Goal: Task Accomplishment & Management: Manage account settings

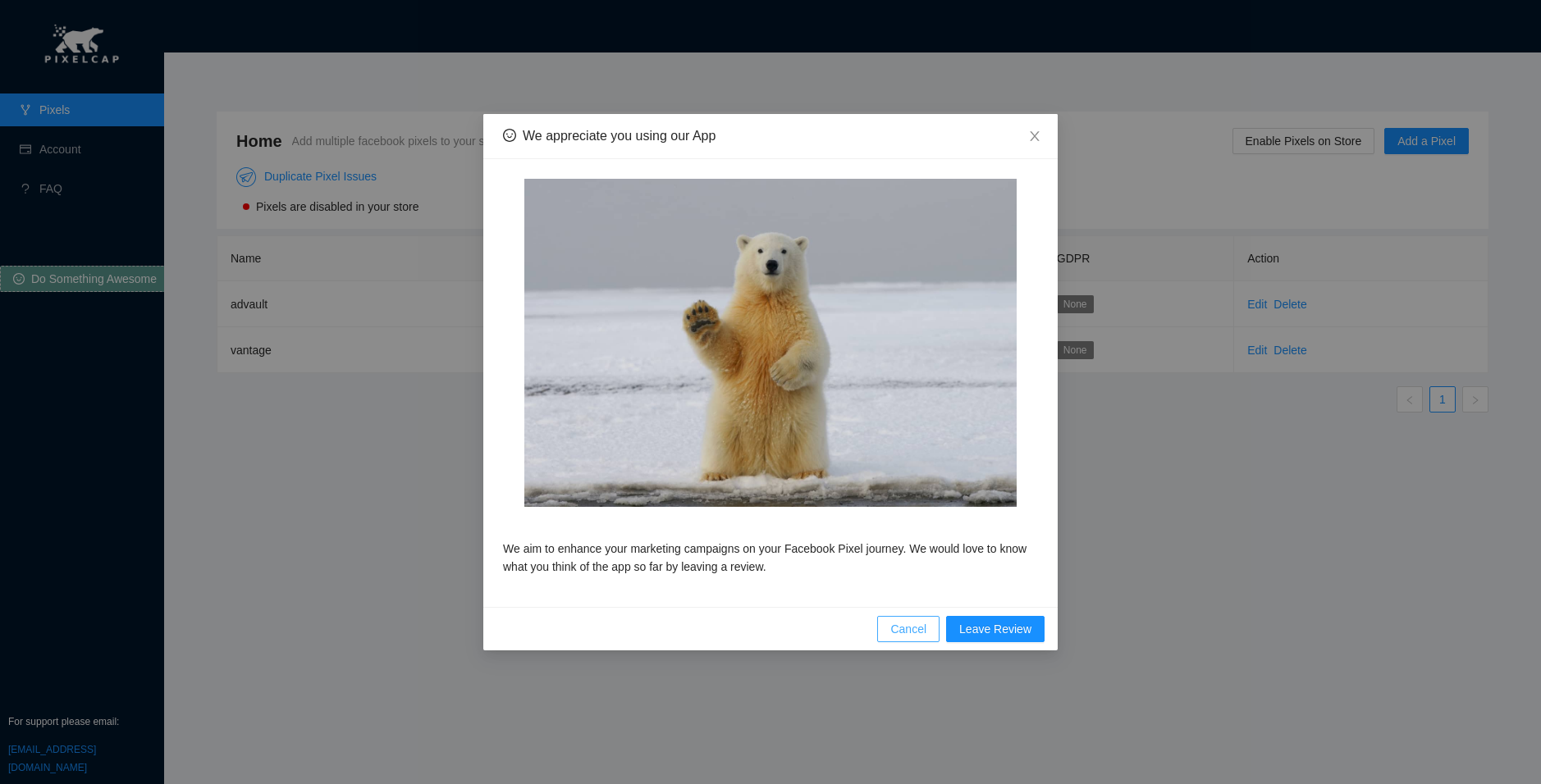
click at [916, 630] on span "Cancel" at bounding box center [908, 629] width 36 height 18
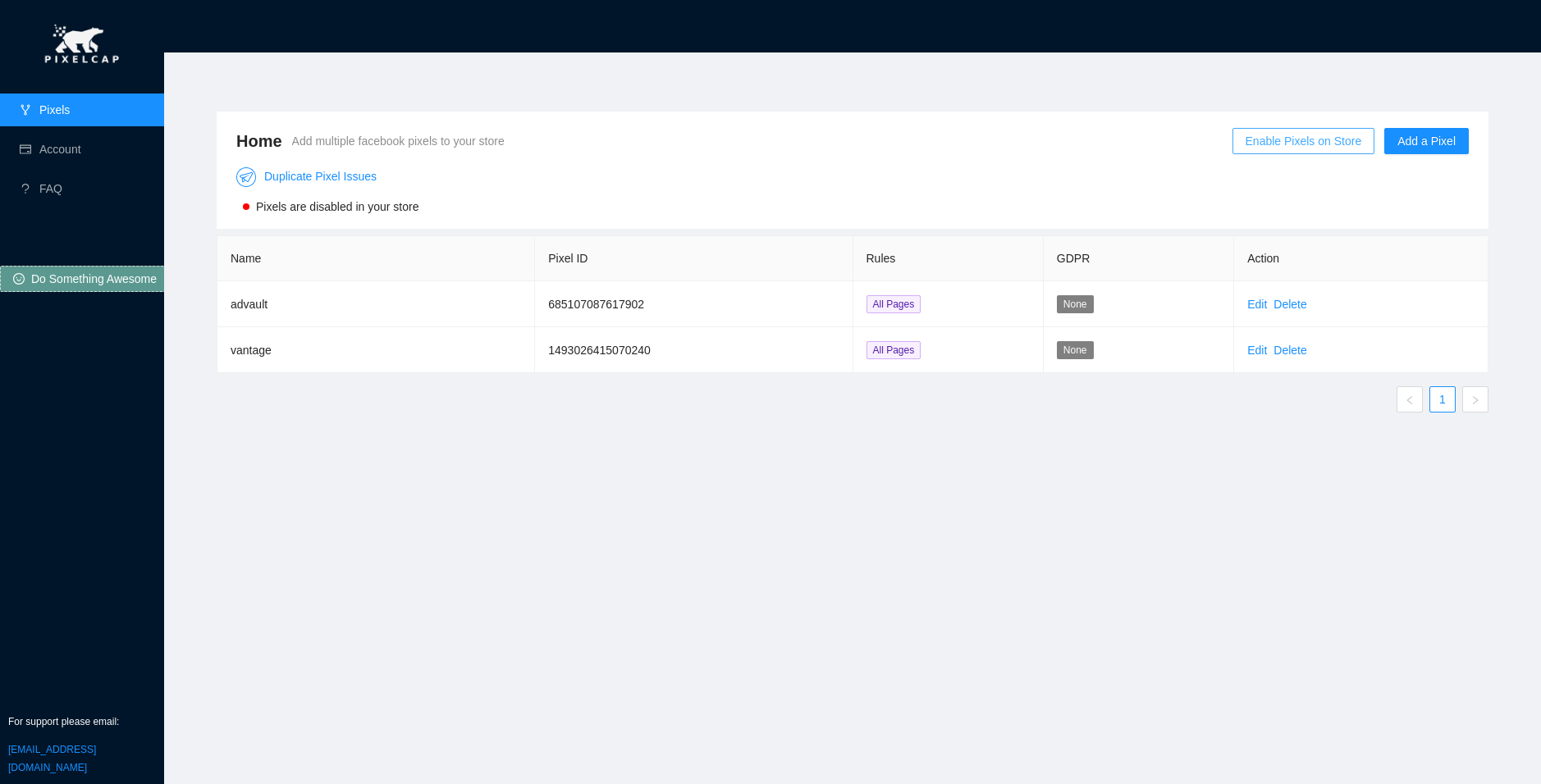
click at [1337, 138] on span "Enable Pixels on Store" at bounding box center [1303, 141] width 117 height 18
click at [1337, 96] on span "OK" at bounding box center [1340, 93] width 16 height 18
click at [60, 154] on link "Account" at bounding box center [60, 148] width 42 height 13
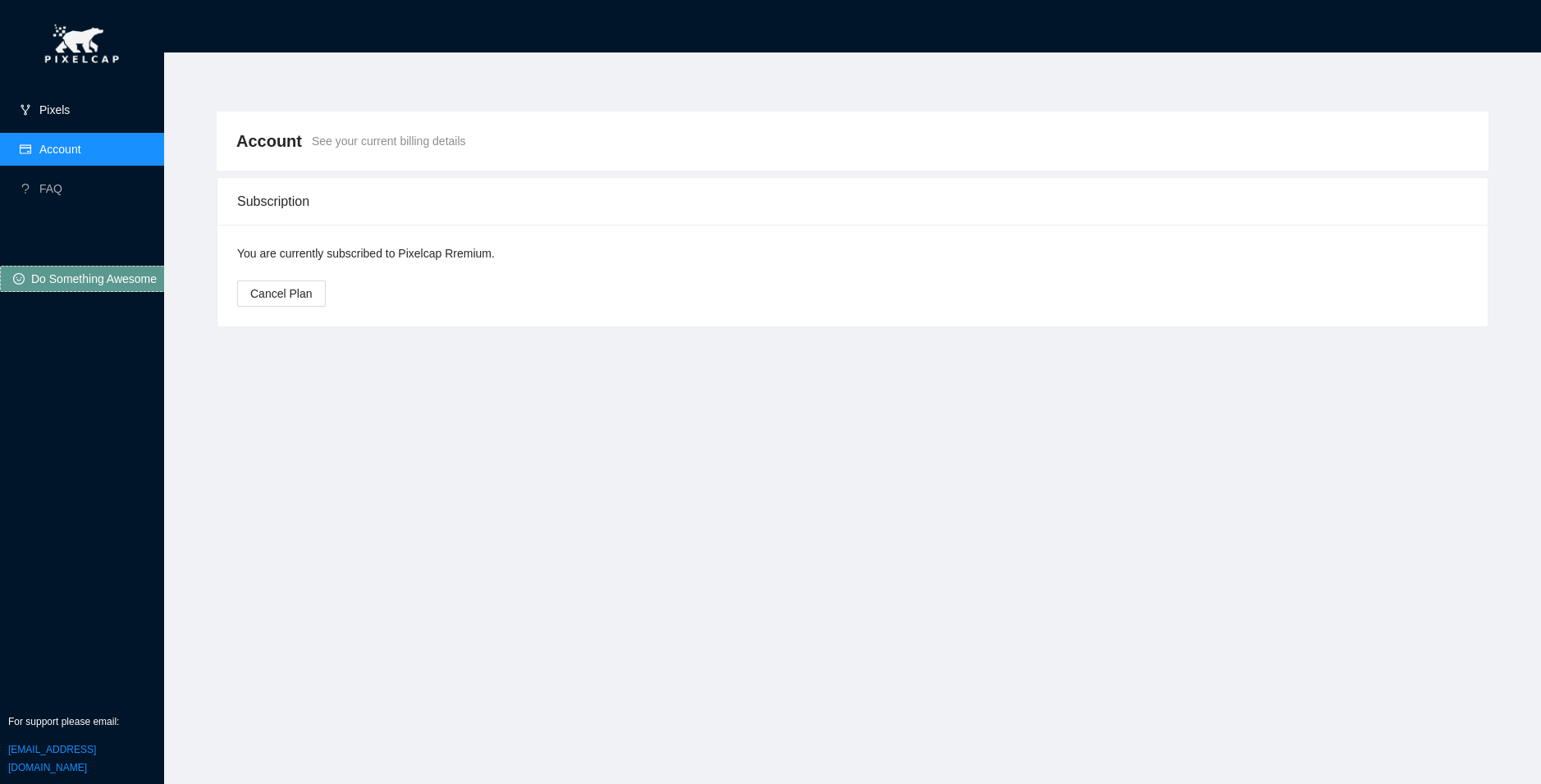
click at [70, 103] on link "Pixels" at bounding box center [55, 109] width 31 height 13
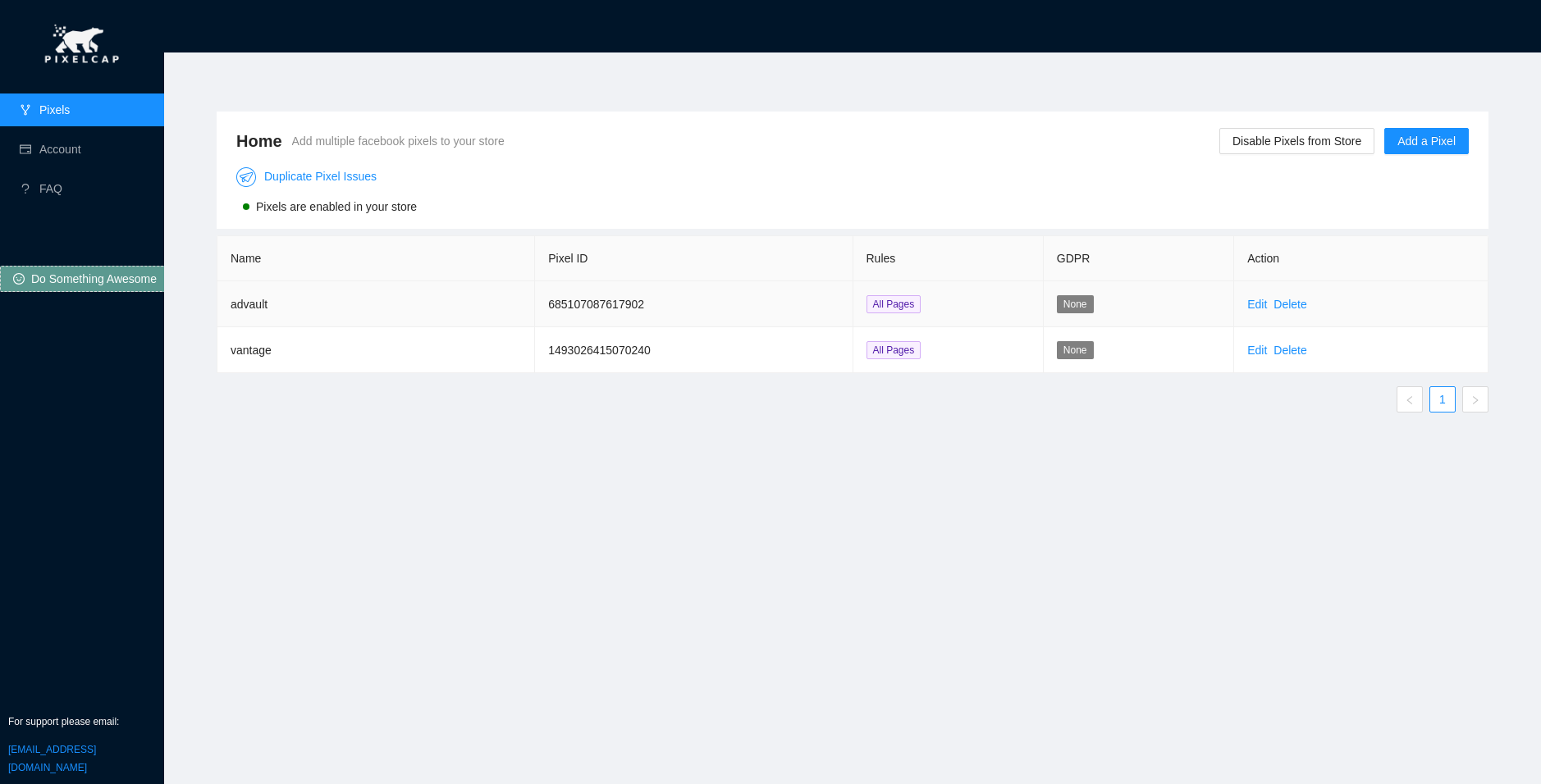
click at [325, 317] on td "advault" at bounding box center [376, 305] width 317 height 46
click at [81, 142] on link "Account" at bounding box center [60, 148] width 42 height 13
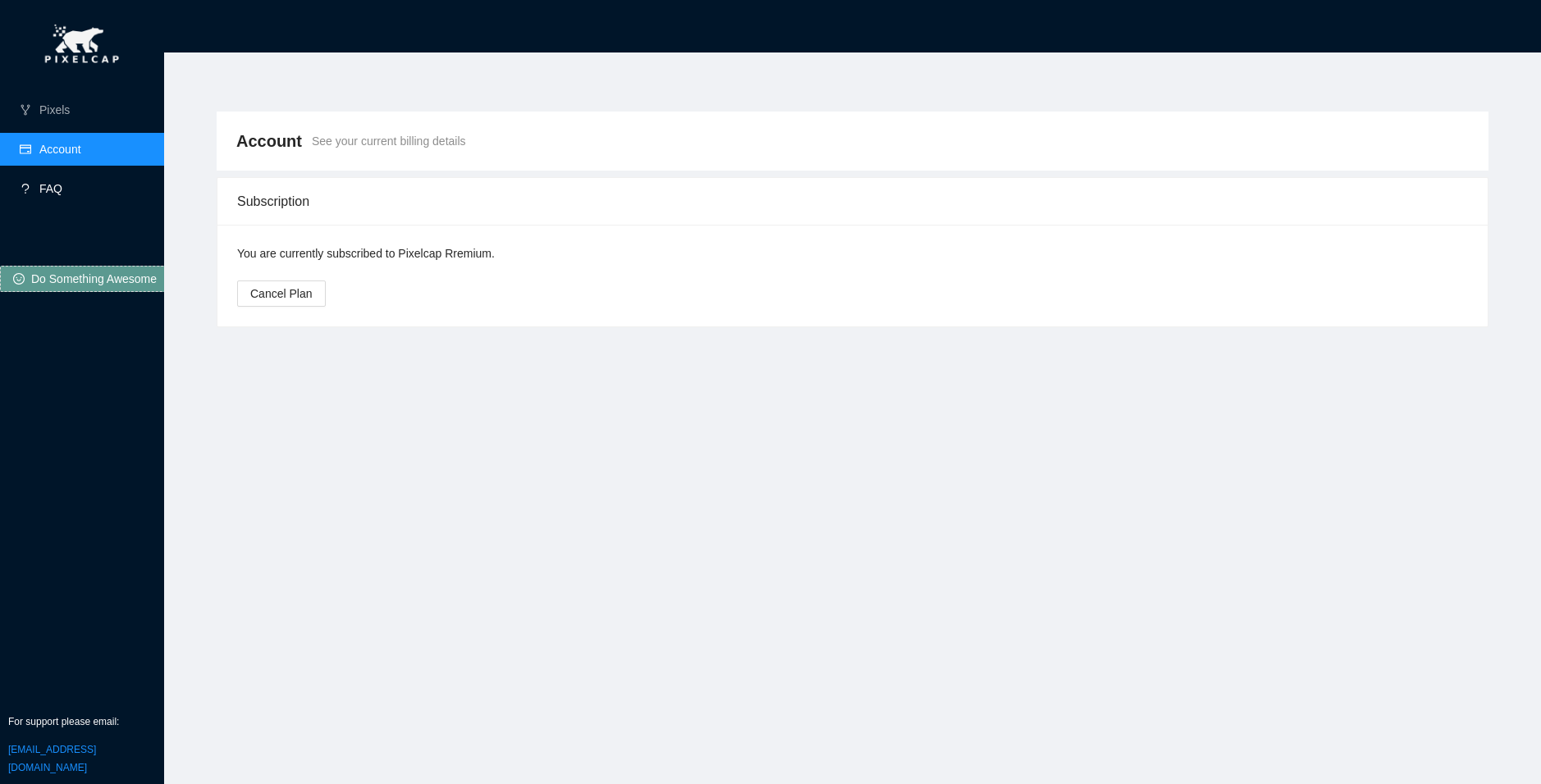
click at [62, 195] on link "FAQ" at bounding box center [50, 188] width 23 height 13
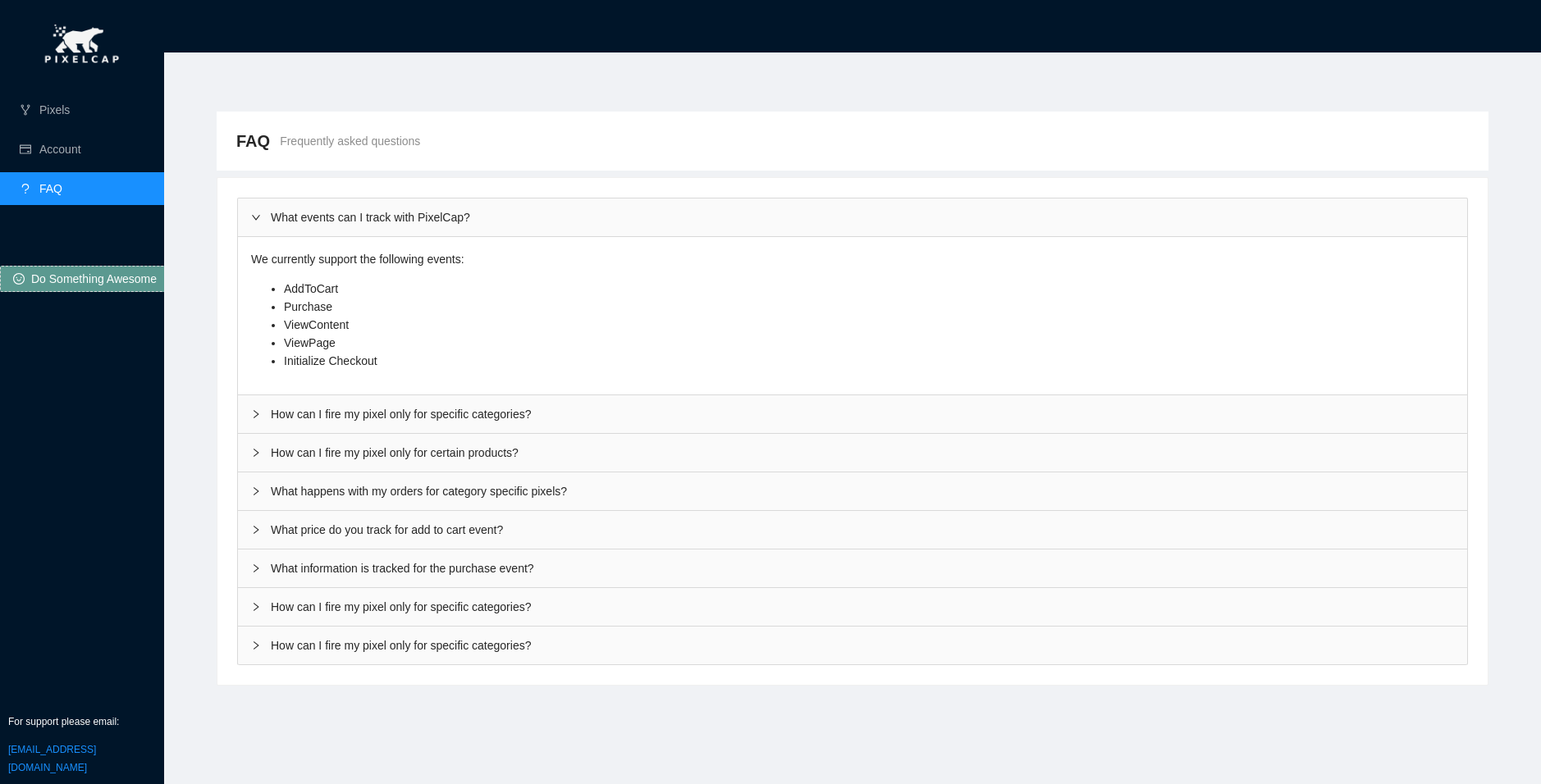
click at [337, 415] on div "How can I fire my pixel only for specific categories?" at bounding box center [852, 414] width 1229 height 38
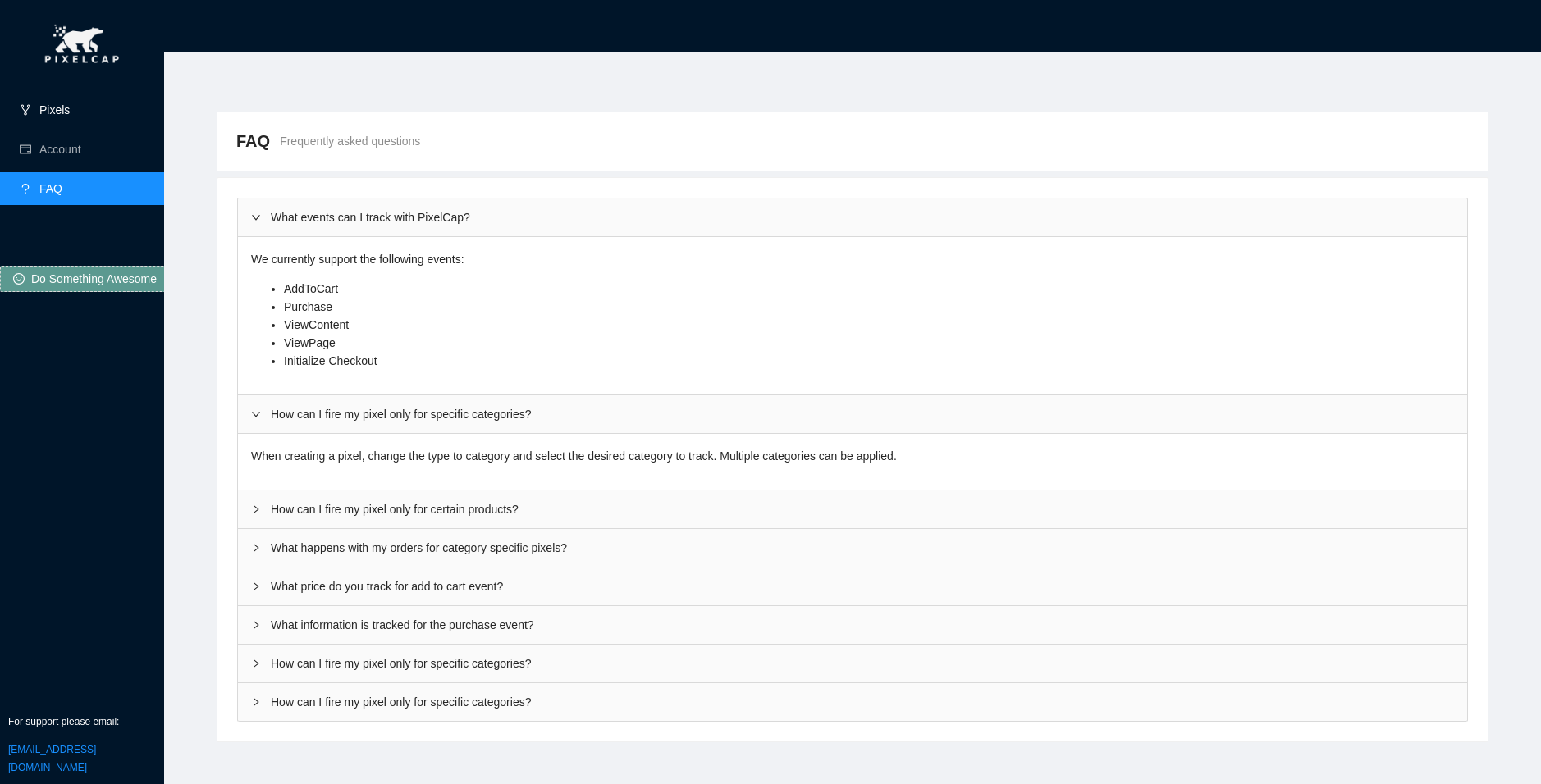
click at [57, 103] on link "Pixels" at bounding box center [55, 109] width 31 height 13
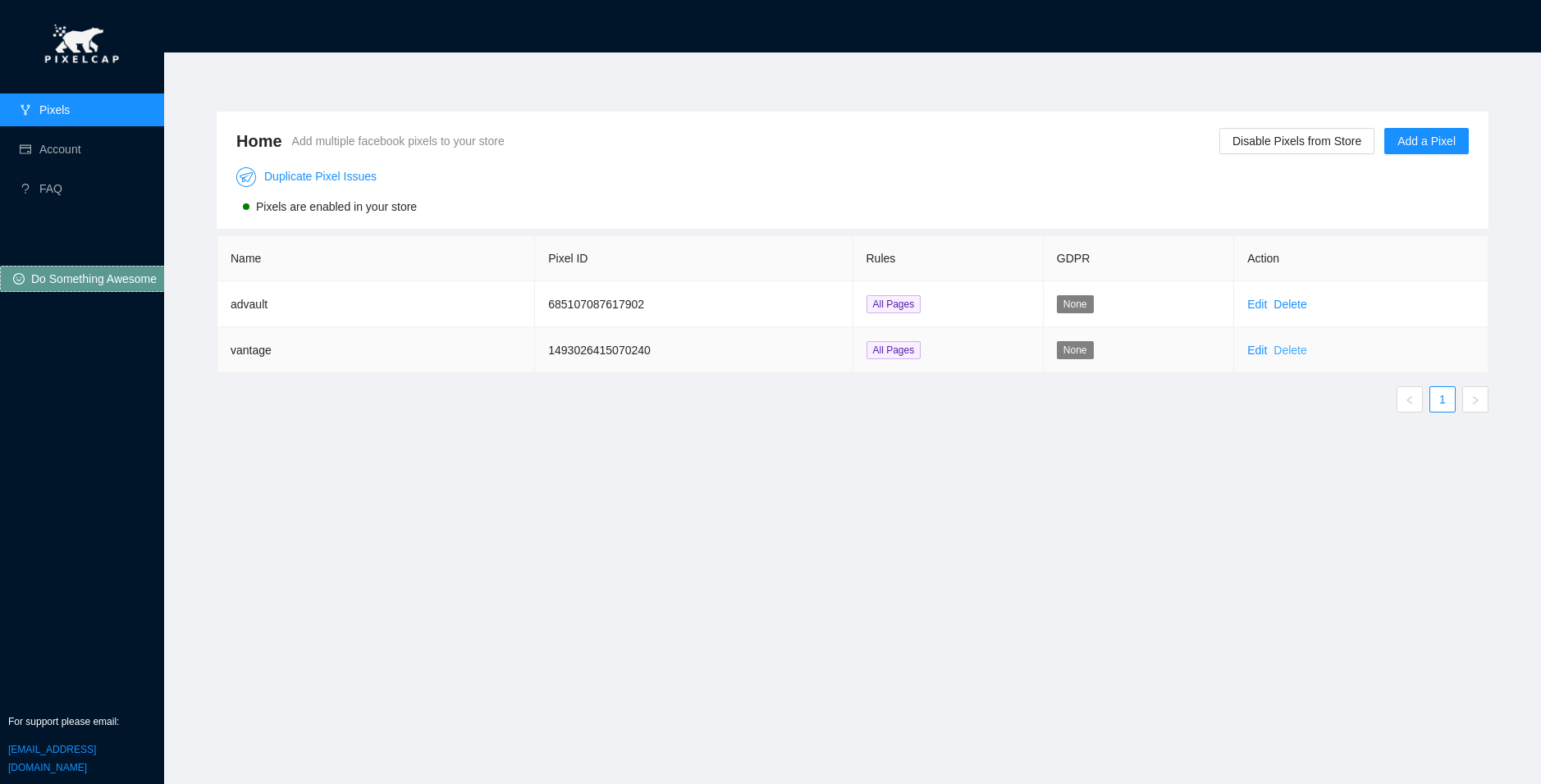
click at [1295, 351] on link "Delete" at bounding box center [1289, 350] width 32 height 13
click at [1260, 311] on span "Cancel" at bounding box center [1265, 308] width 36 height 18
drag, startPoint x: 1433, startPoint y: 131, endPoint x: 1305, endPoint y: 141, distance: 128.4
click at [1305, 141] on span "Disable Pixels from Store Add a Pixel" at bounding box center [1344, 141] width 249 height 26
click at [1305, 140] on span "Disable Pixels from Store" at bounding box center [1296, 141] width 129 height 18
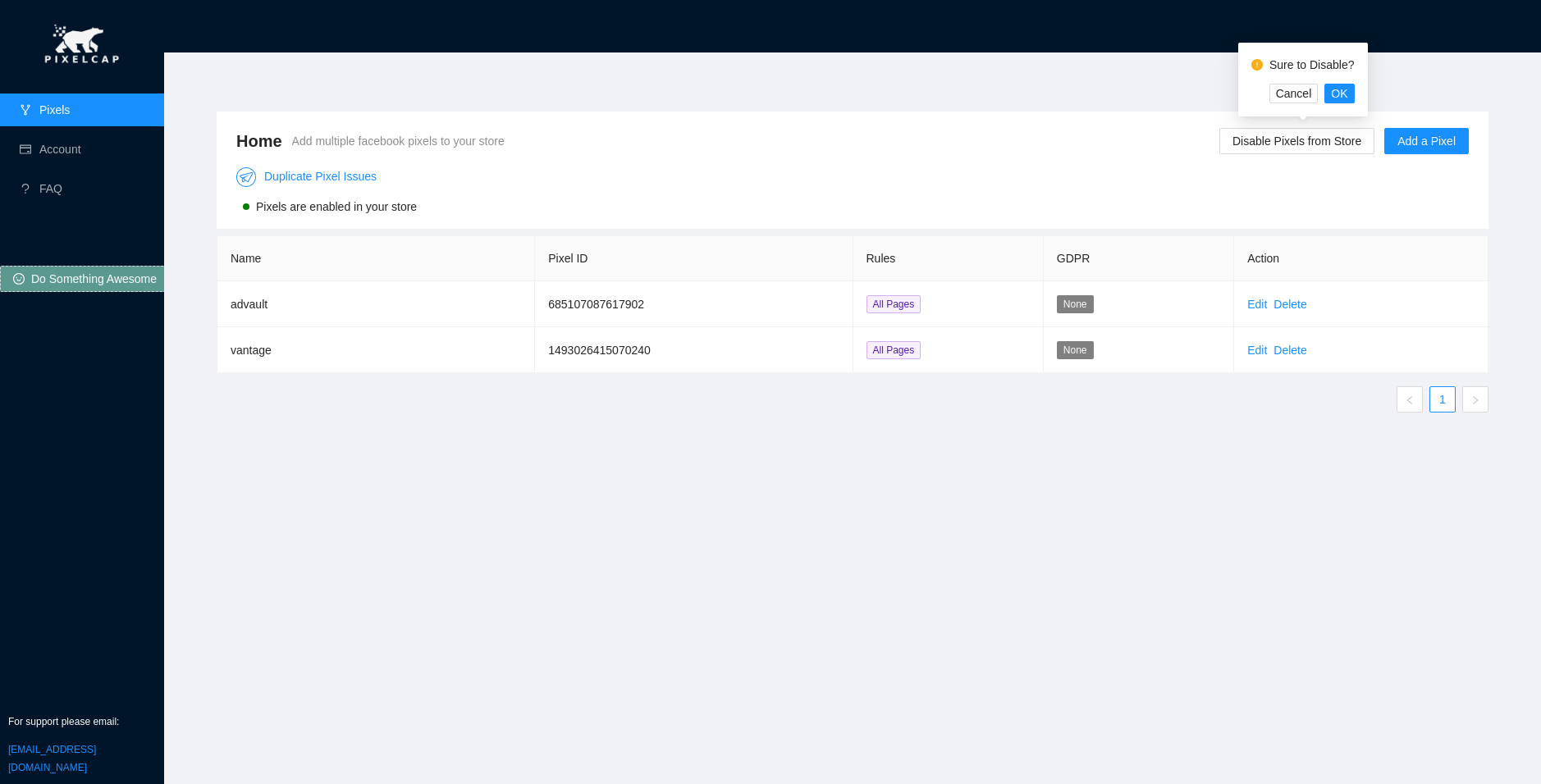
click at [1351, 104] on div "Sure to Disable? Cancel OK" at bounding box center [1303, 79] width 130 height 74
click at [1338, 91] on span "OK" at bounding box center [1338, 93] width 16 height 18
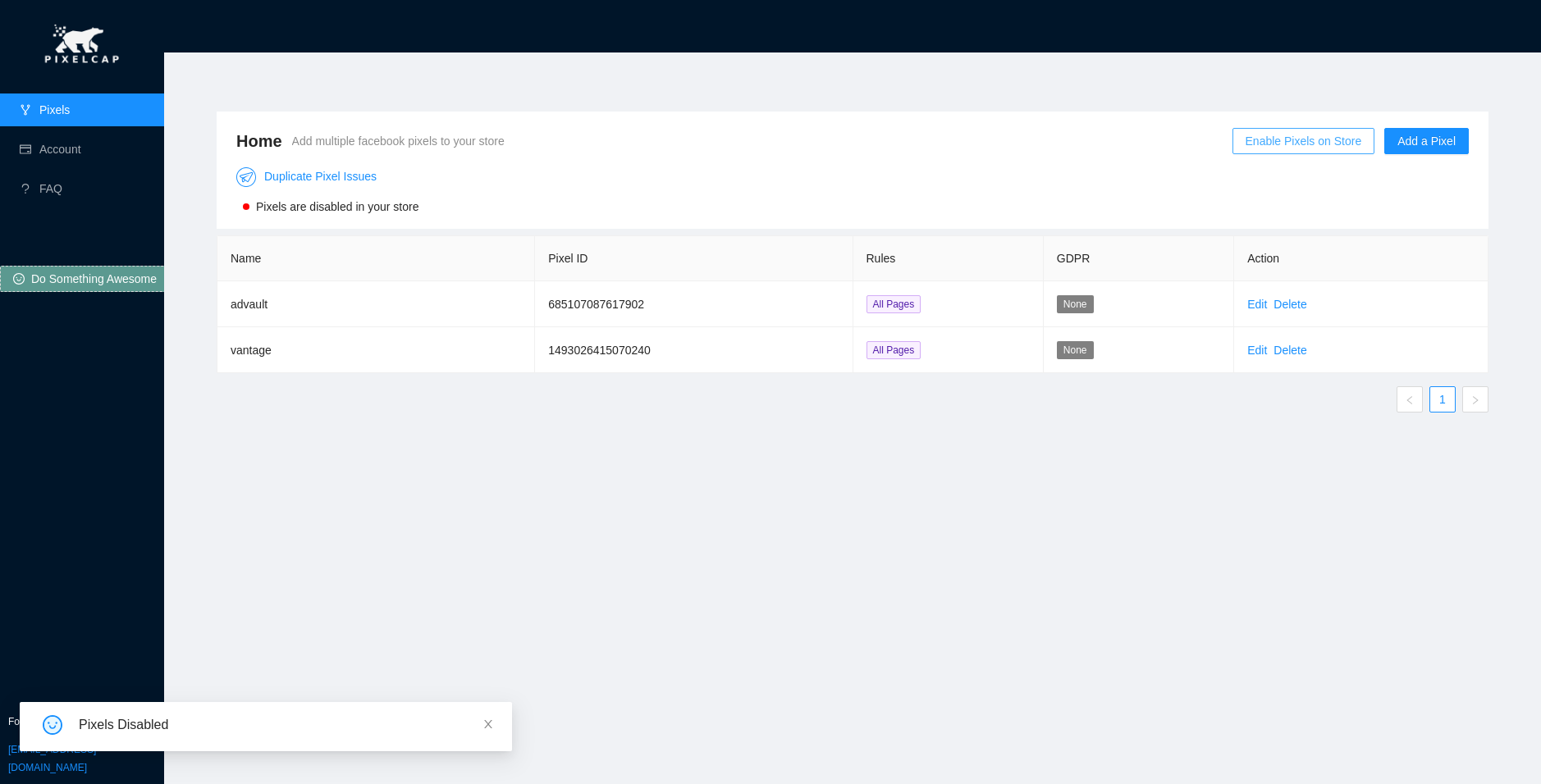
click at [1306, 138] on span "Enable Pixels on Store" at bounding box center [1303, 141] width 117 height 18
click at [1343, 94] on span "OK" at bounding box center [1340, 93] width 16 height 18
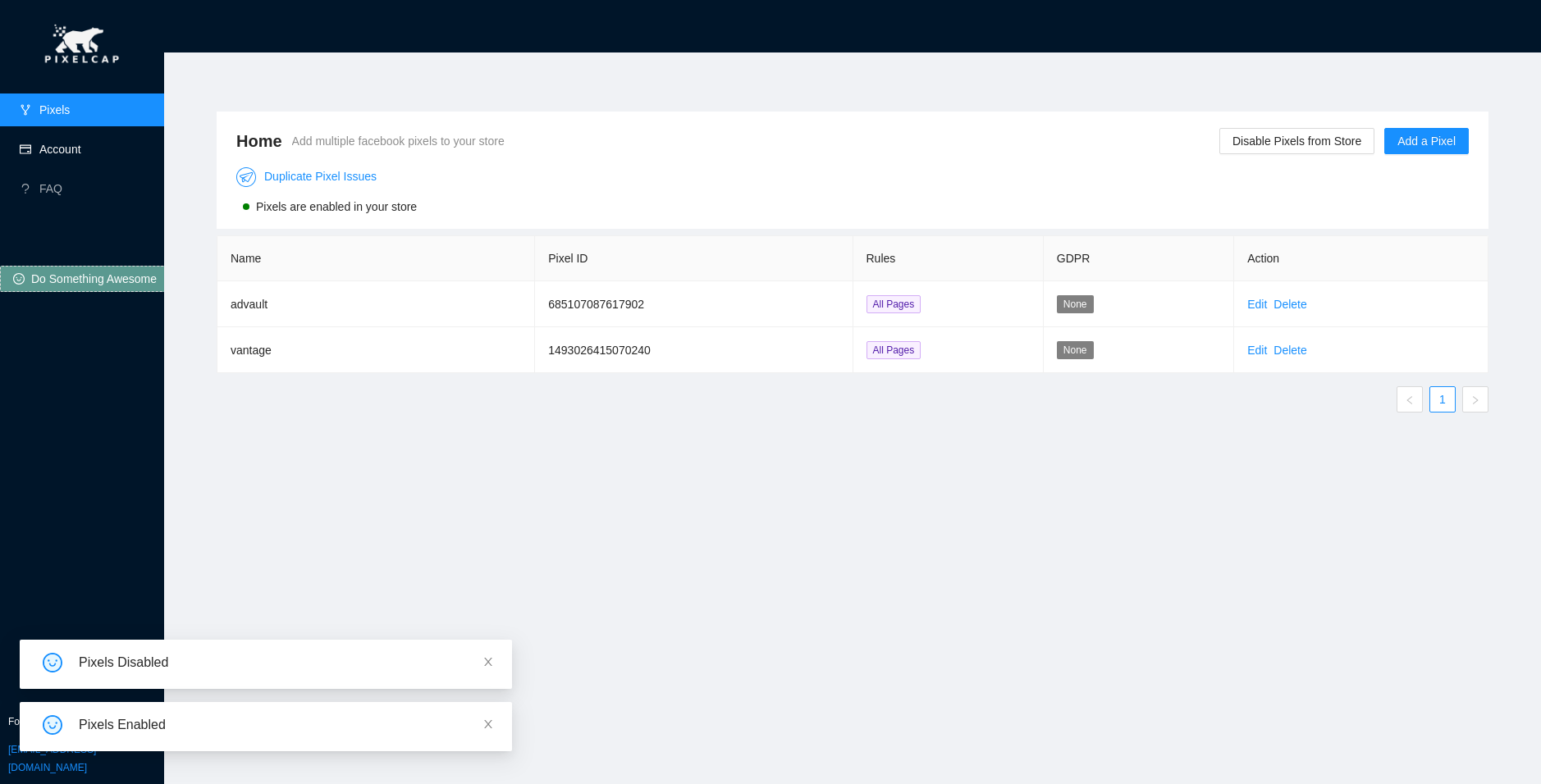
click at [55, 142] on link "Account" at bounding box center [60, 148] width 42 height 13
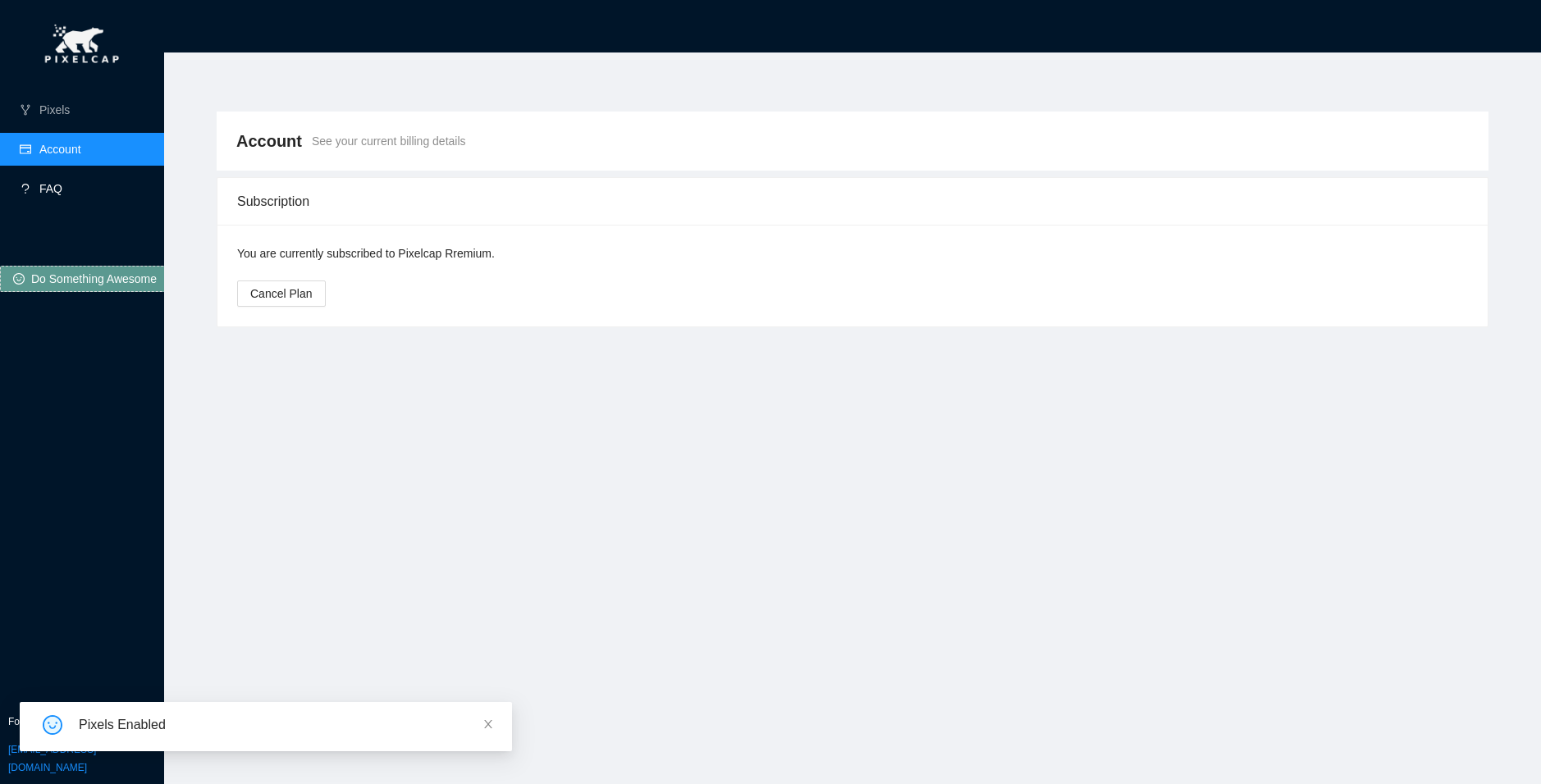
click at [62, 183] on link "FAQ" at bounding box center [50, 188] width 23 height 13
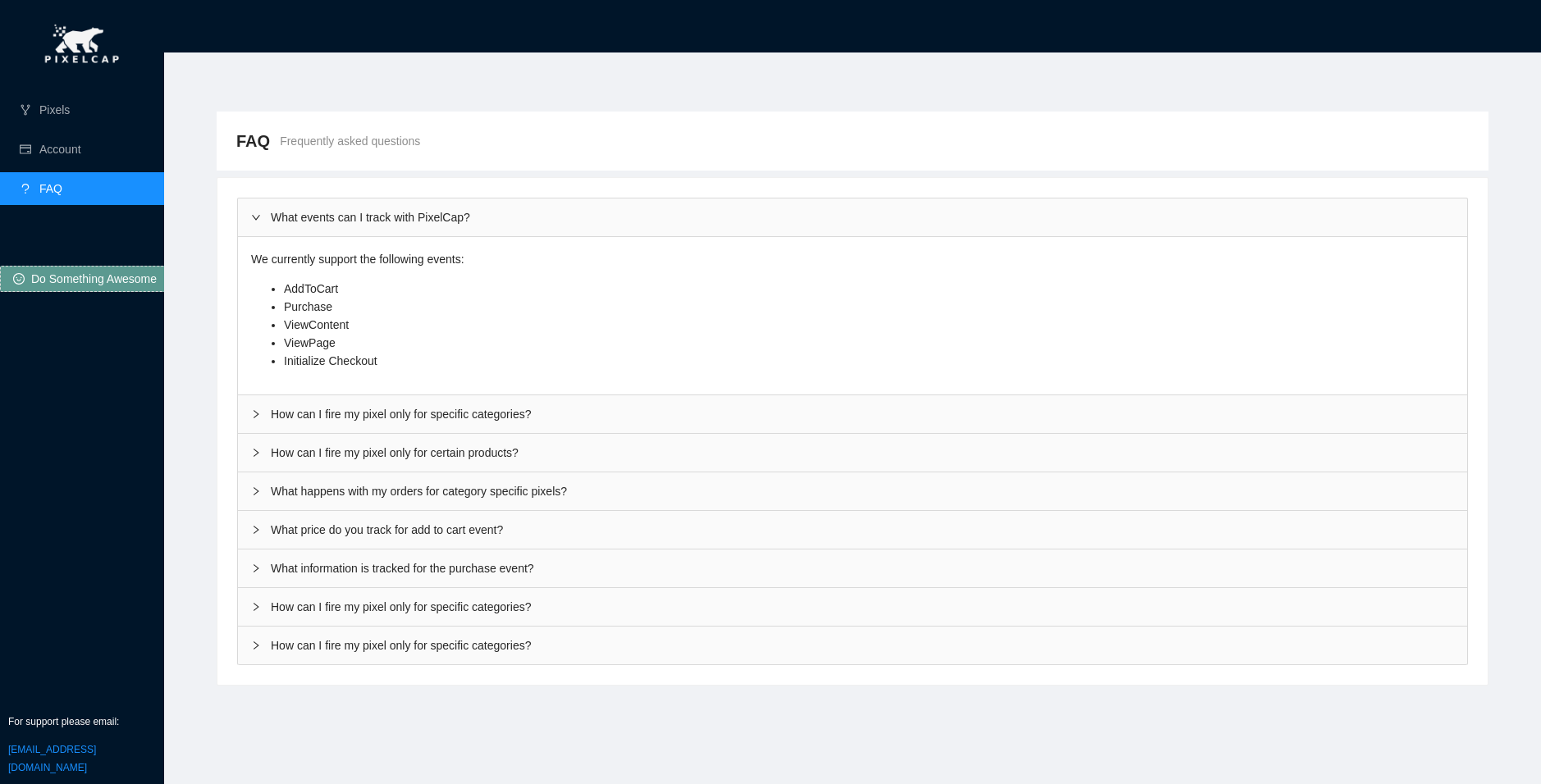
click at [120, 651] on div "Pixels Account FAQ Do Something Awesome For support please email: [EMAIL_ADDRES…" at bounding box center [82, 392] width 164 height 784
click at [60, 103] on link "Pixels" at bounding box center [55, 109] width 31 height 13
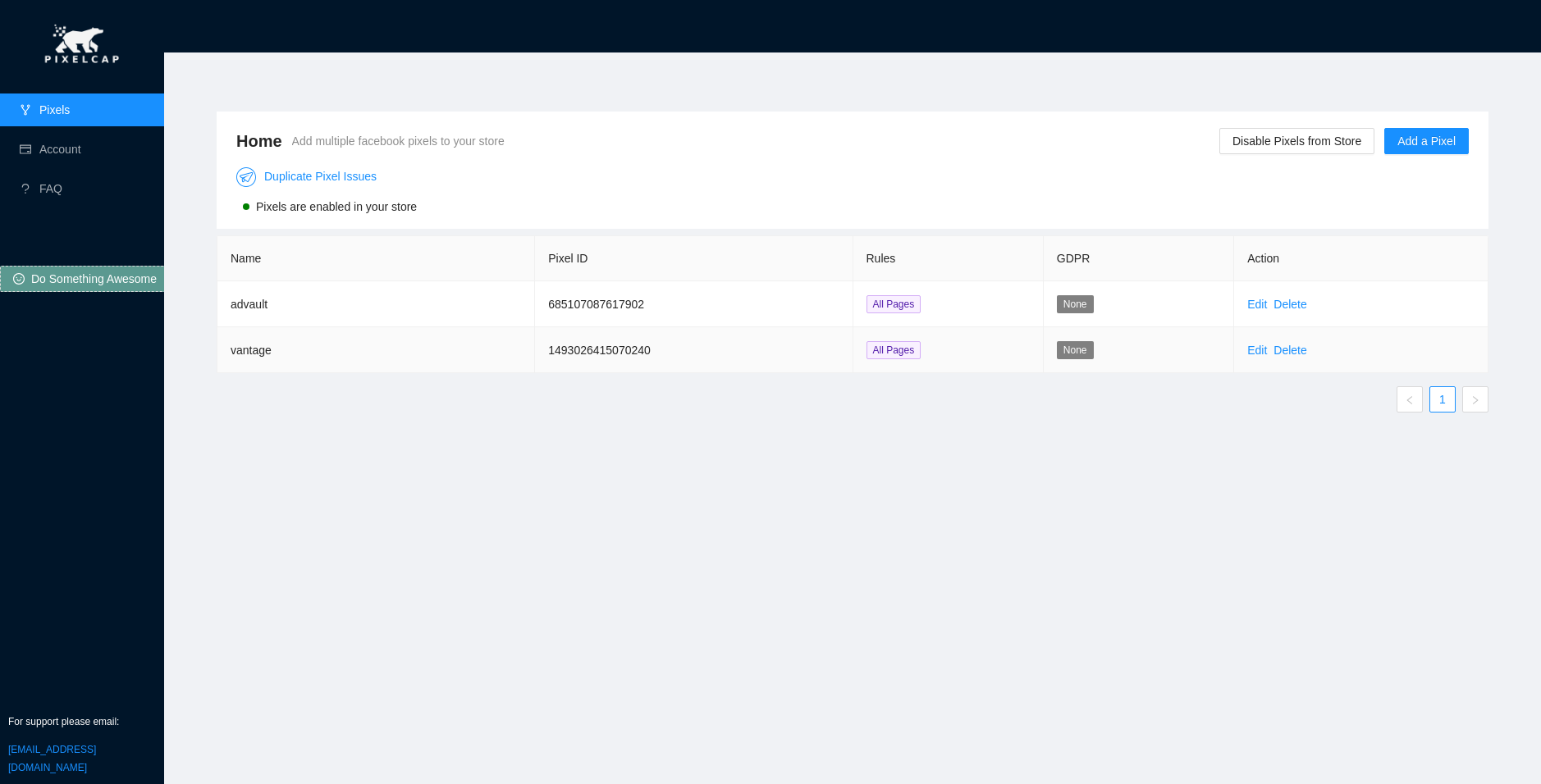
click at [460, 350] on td "vantage" at bounding box center [376, 351] width 317 height 46
drag, startPoint x: 456, startPoint y: 351, endPoint x: 716, endPoint y: 361, distance: 260.2
click at [716, 361] on tr "vantage 1493026415070240 All Pages None Edit Delete" at bounding box center [852, 351] width 1271 height 46
click at [542, 359] on td "1493026415070240" at bounding box center [694, 351] width 317 height 46
drag, startPoint x: 711, startPoint y: 361, endPoint x: 817, endPoint y: 360, distance: 106.0
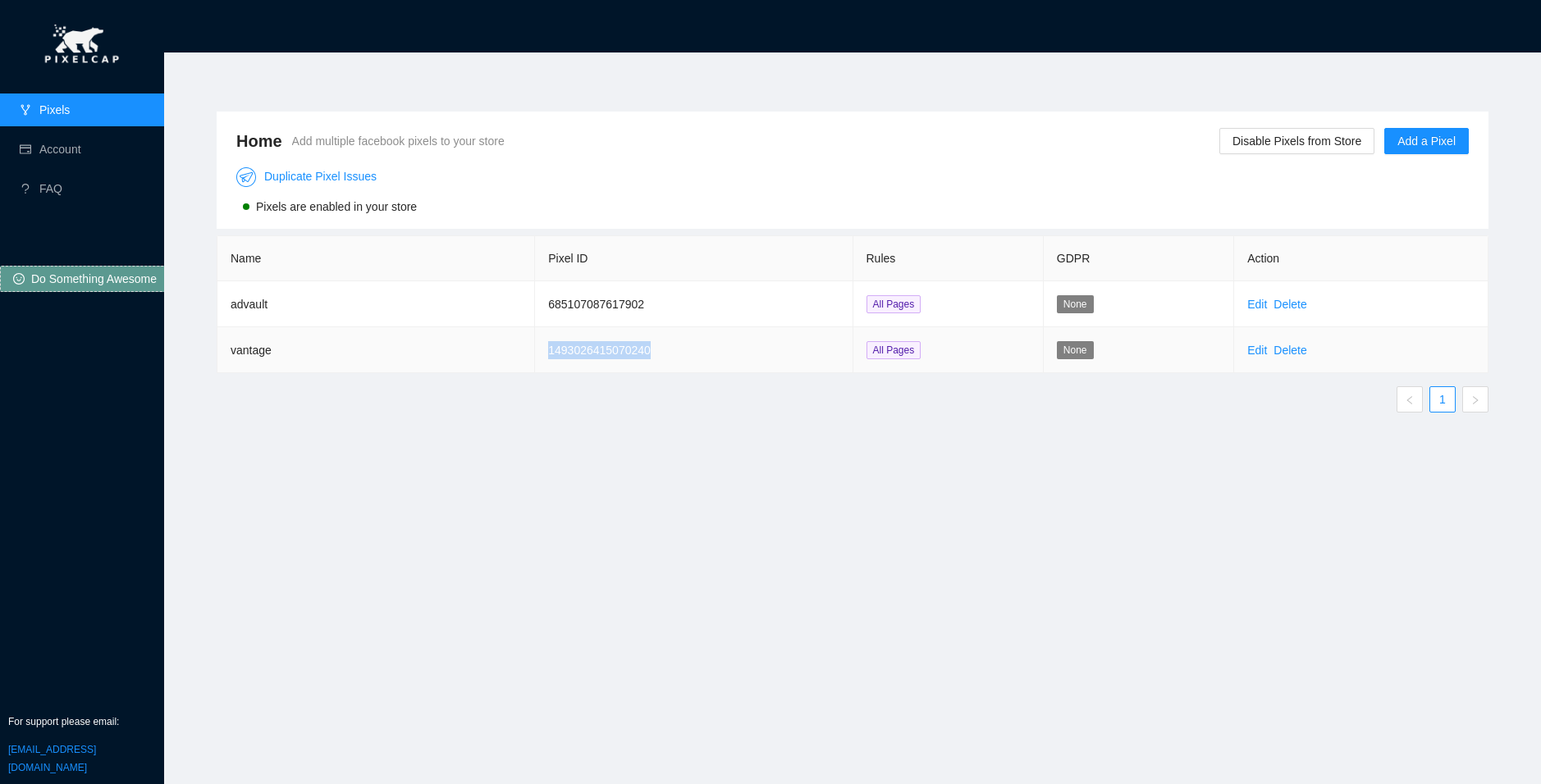
click at [788, 361] on tr "vantage 1493026415070240 All Pages None Edit Delete" at bounding box center [852, 351] width 1271 height 46
click at [1256, 356] on link "Edit" at bounding box center [1256, 350] width 20 height 13
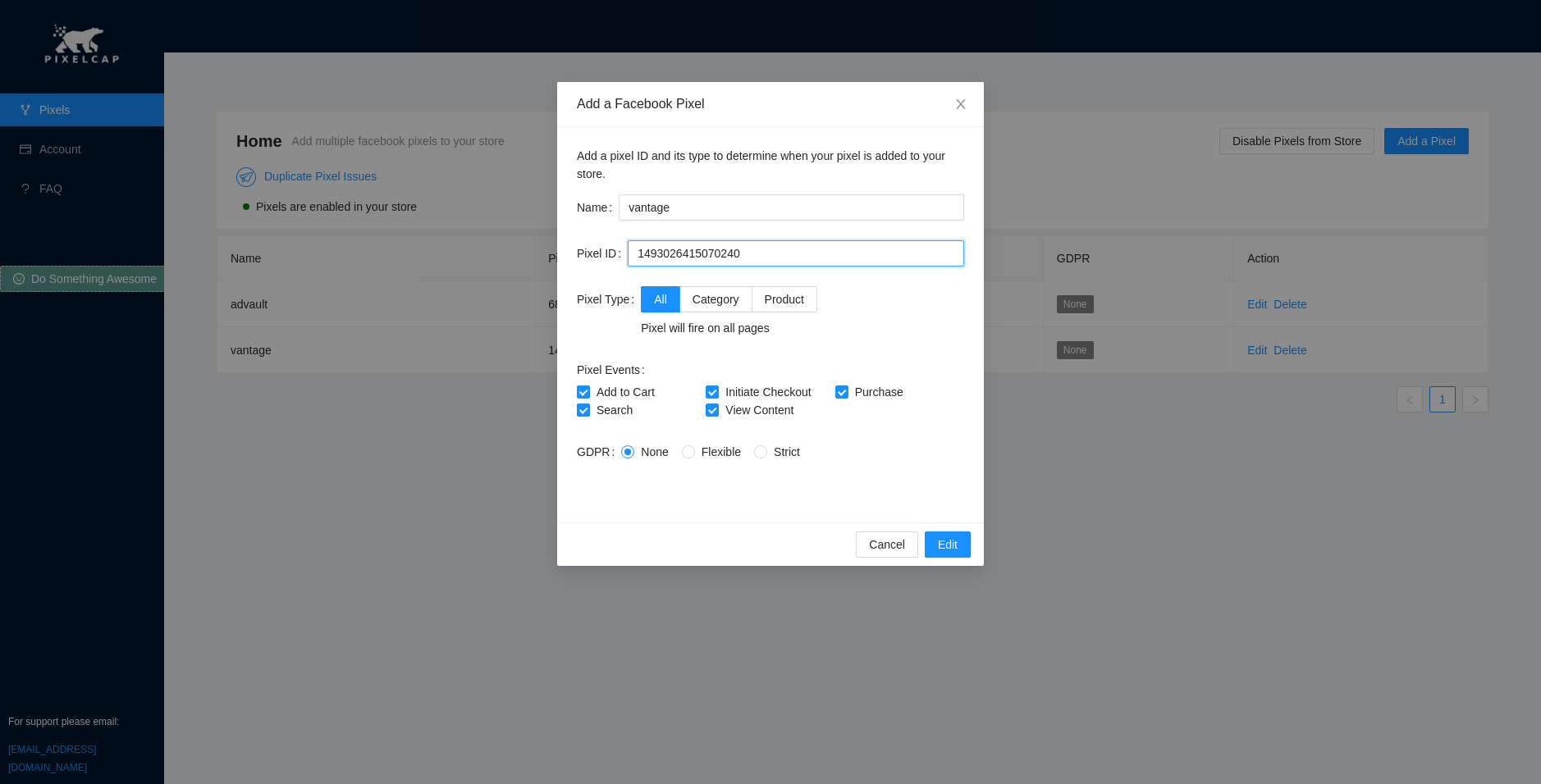
click at [650, 258] on input "1493026415070240" at bounding box center [795, 253] width 336 height 26
drag, startPoint x: 637, startPoint y: 246, endPoint x: 613, endPoint y: 247, distance: 24.0
click at [613, 247] on div "Pixel ID 1493026415070240" at bounding box center [770, 253] width 387 height 26
click at [836, 246] on input "1493026415070240" at bounding box center [795, 253] width 336 height 26
drag, startPoint x: 752, startPoint y: 203, endPoint x: 470, endPoint y: 216, distance: 282.3
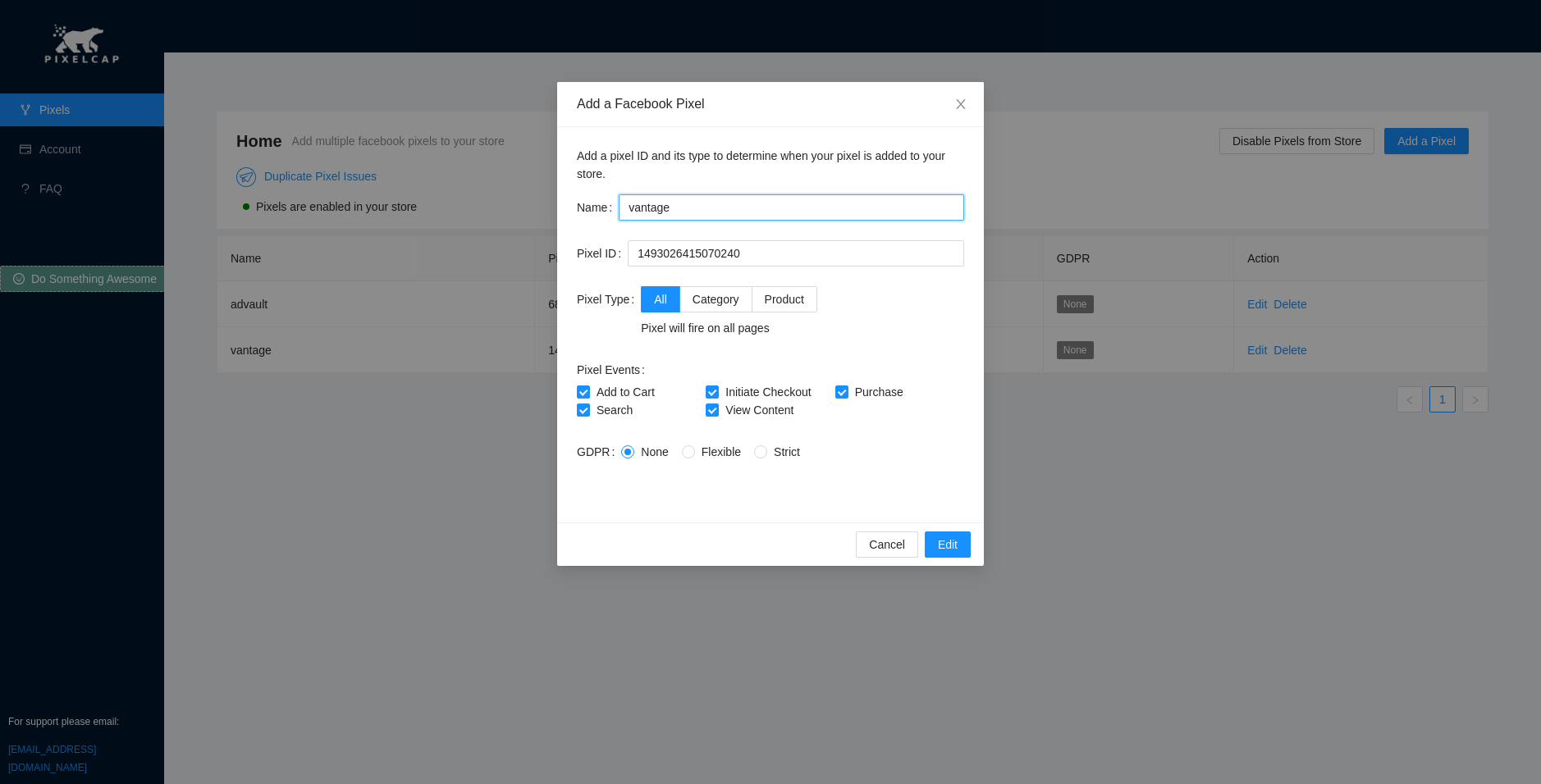
click at [470, 216] on div "Add a Facebook Pixel Add a pixel ID and its type to determine when your pixel i…" at bounding box center [770, 392] width 1541 height 784
click at [792, 293] on span "Product" at bounding box center [784, 299] width 39 height 13
click at [764, 293] on input "Product" at bounding box center [758, 297] width 11 height 11
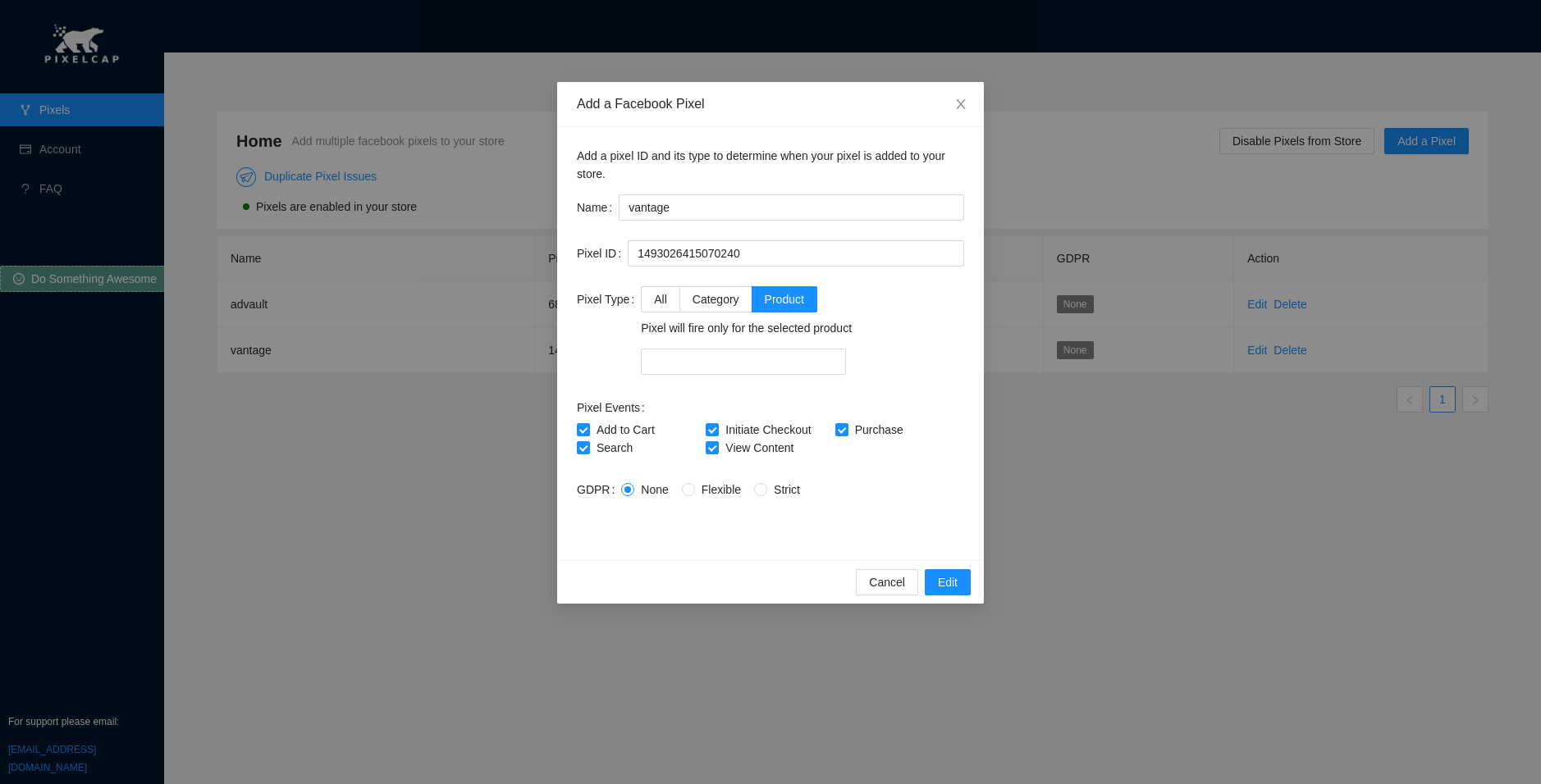
click at [809, 379] on form "Name vantage Pixel ID 1493026415070240 Pixel Type All Category Product Pixel wi…" at bounding box center [770, 368] width 387 height 346
click at [801, 369] on div at bounding box center [743, 362] width 197 height 23
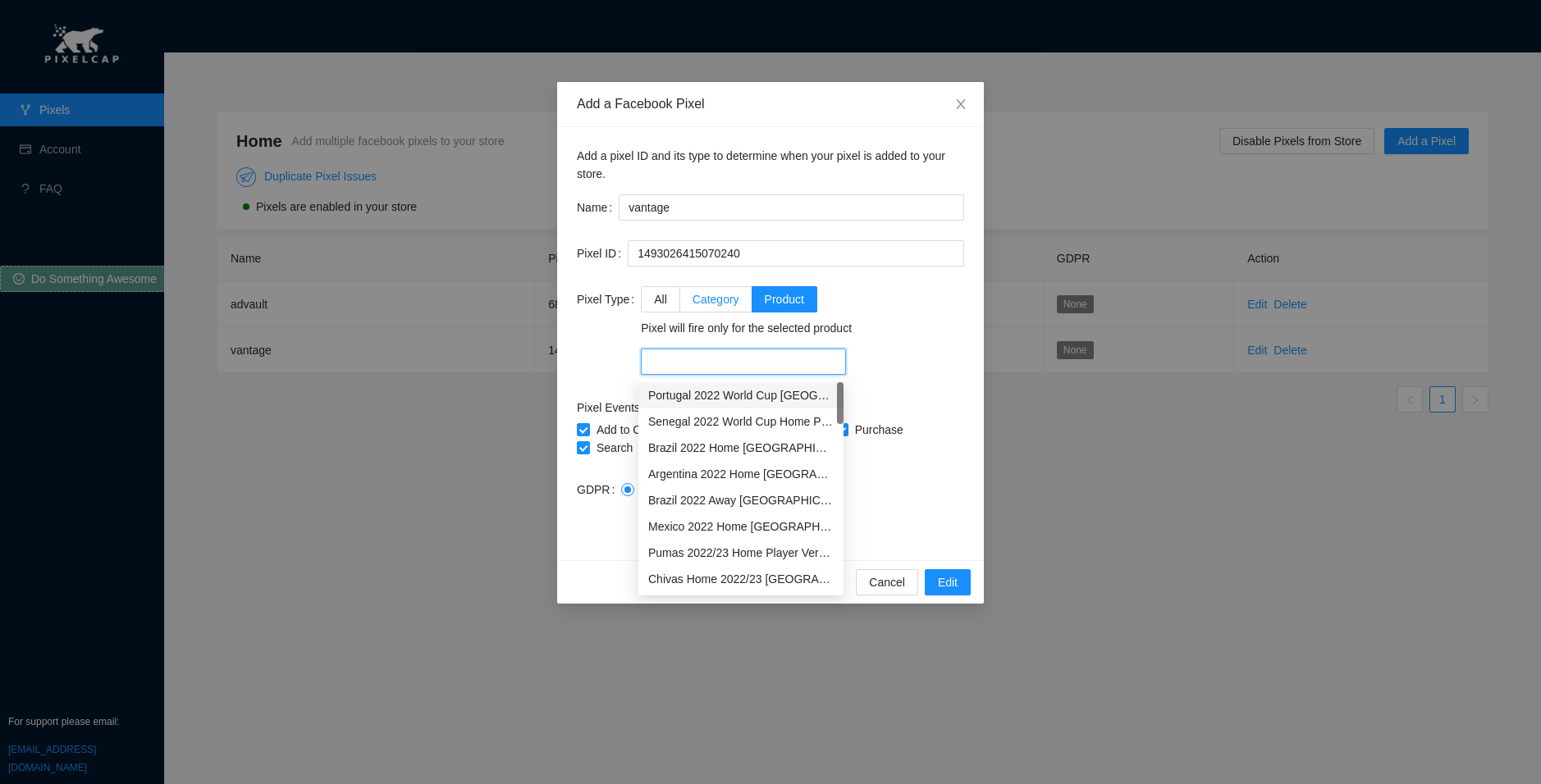
click at [712, 301] on span "Category" at bounding box center [715, 299] width 47 height 13
click at [691, 301] on input "Category" at bounding box center [685, 297] width 11 height 11
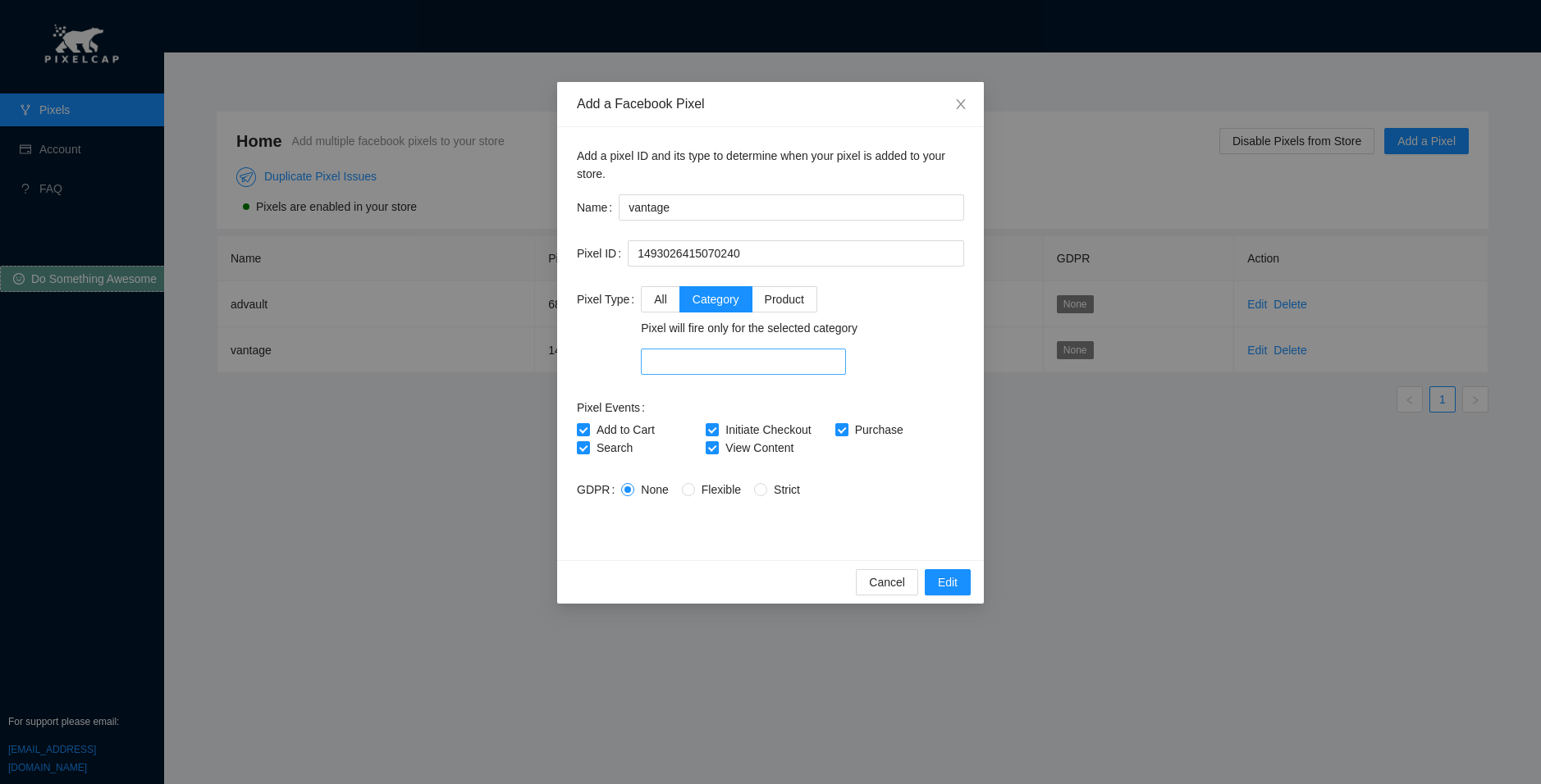
click at [735, 353] on div at bounding box center [743, 362] width 197 height 23
click at [659, 299] on span "All" at bounding box center [660, 299] width 13 height 13
click at [653, 299] on input "All" at bounding box center [647, 297] width 11 height 11
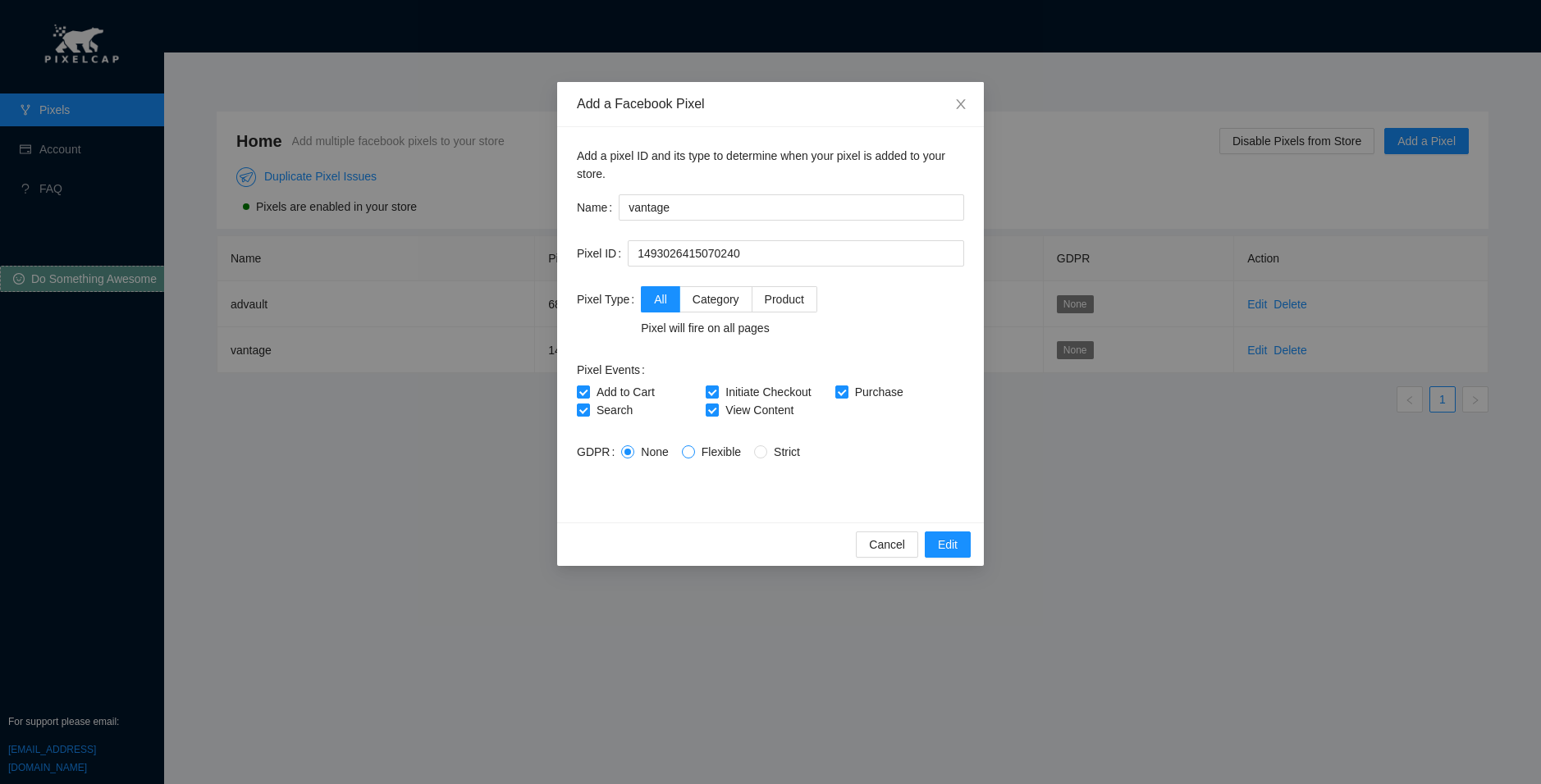
click at [689, 456] on span at bounding box center [688, 451] width 13 height 13
click at [689, 456] on input "Flexible" at bounding box center [687, 450] width 11 height 11
radio input "true"
radio input "false"
click at [770, 456] on span "Strict" at bounding box center [787, 451] width 39 height 13
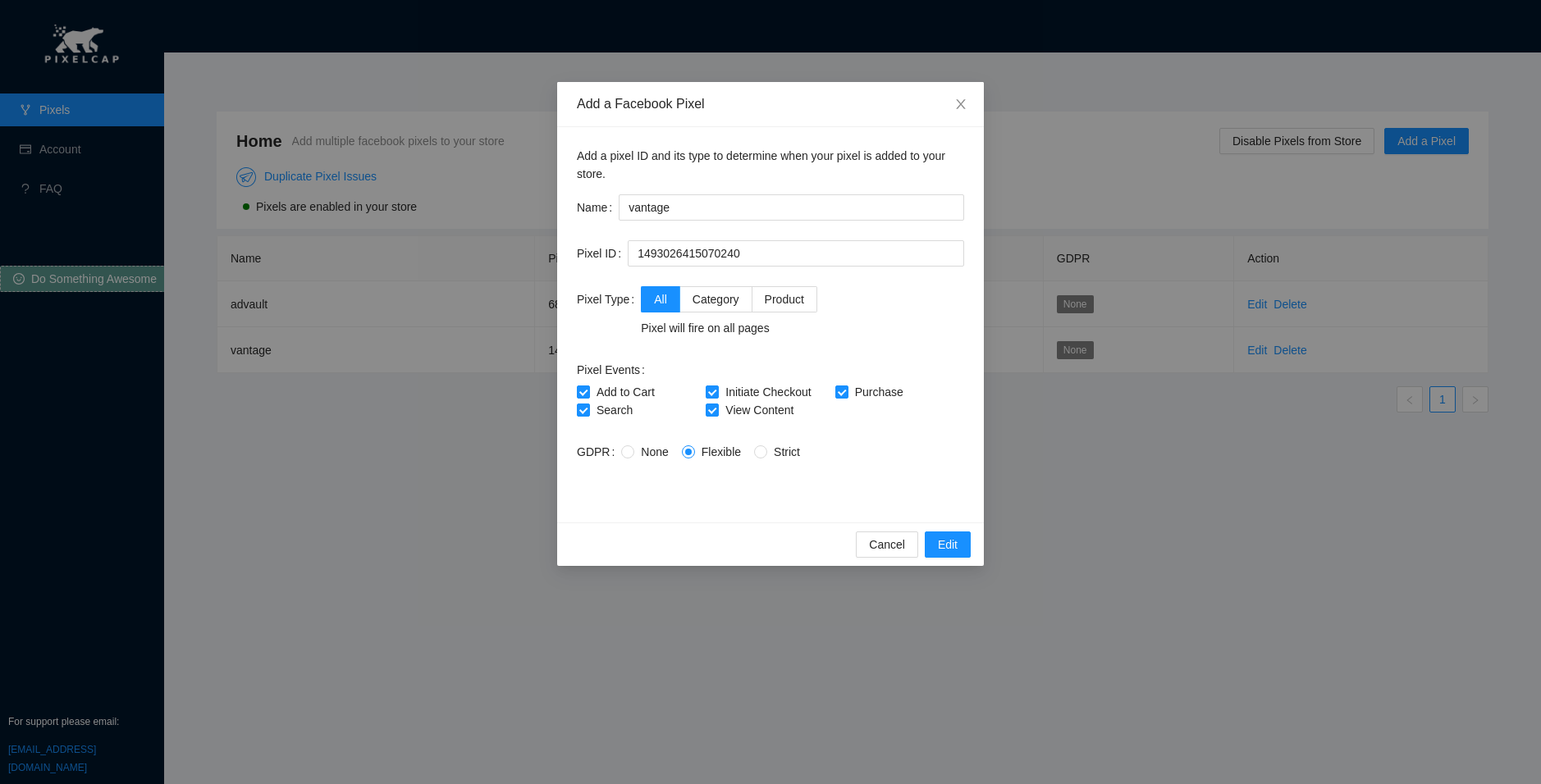
click at [765, 456] on input "Strict" at bounding box center [759, 450] width 11 height 11
radio input "true"
click at [698, 456] on span "Flexible" at bounding box center [721, 451] width 53 height 13
click at [693, 456] on input "Flexible" at bounding box center [687, 450] width 11 height 11
radio input "true"
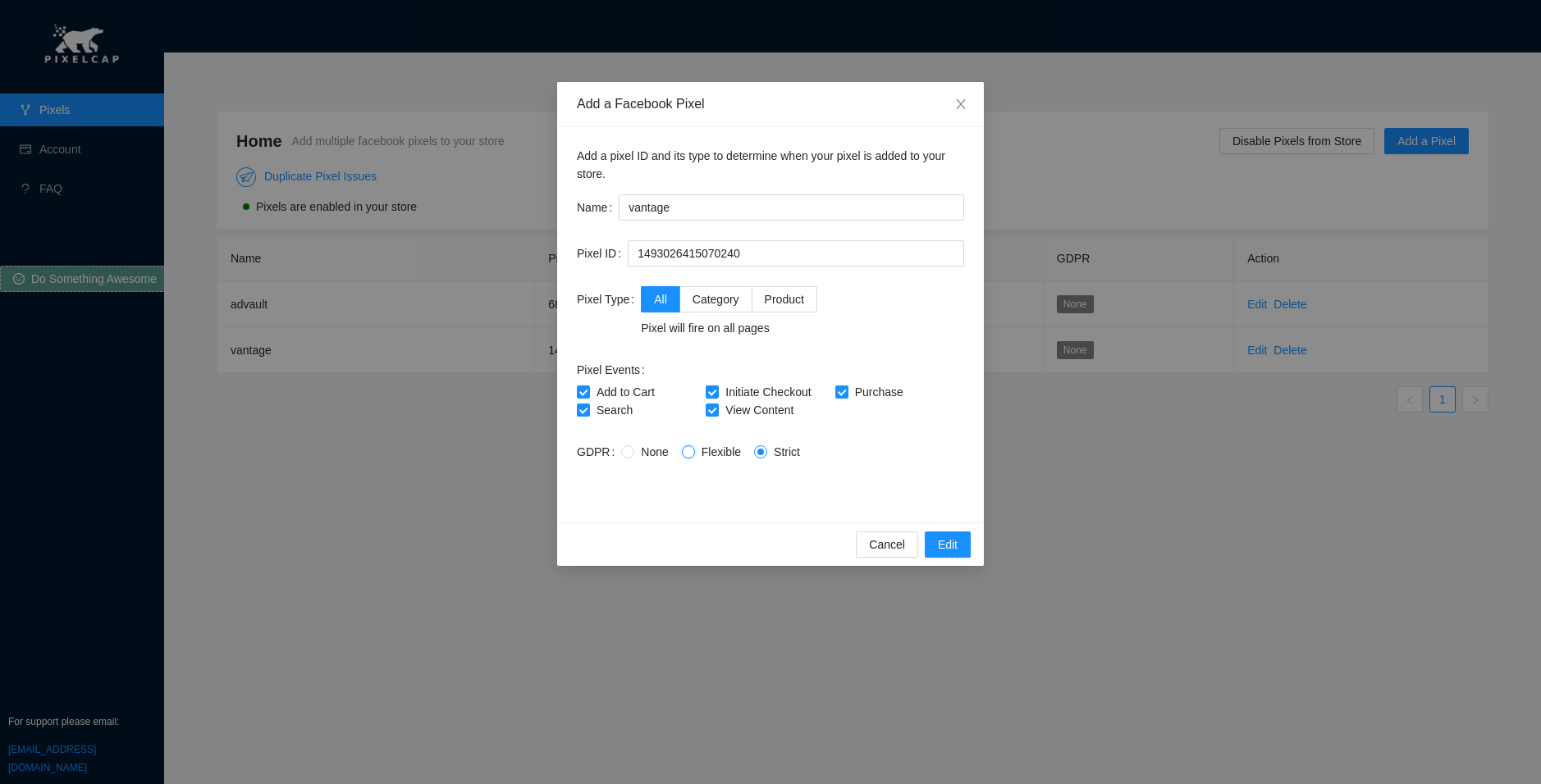
radio input "false"
click at [625, 457] on span at bounding box center [627, 451] width 13 height 13
click at [625, 456] on input "None" at bounding box center [626, 450] width 11 height 11
radio input "true"
click at [721, 456] on span "Flexible" at bounding box center [721, 451] width 53 height 13
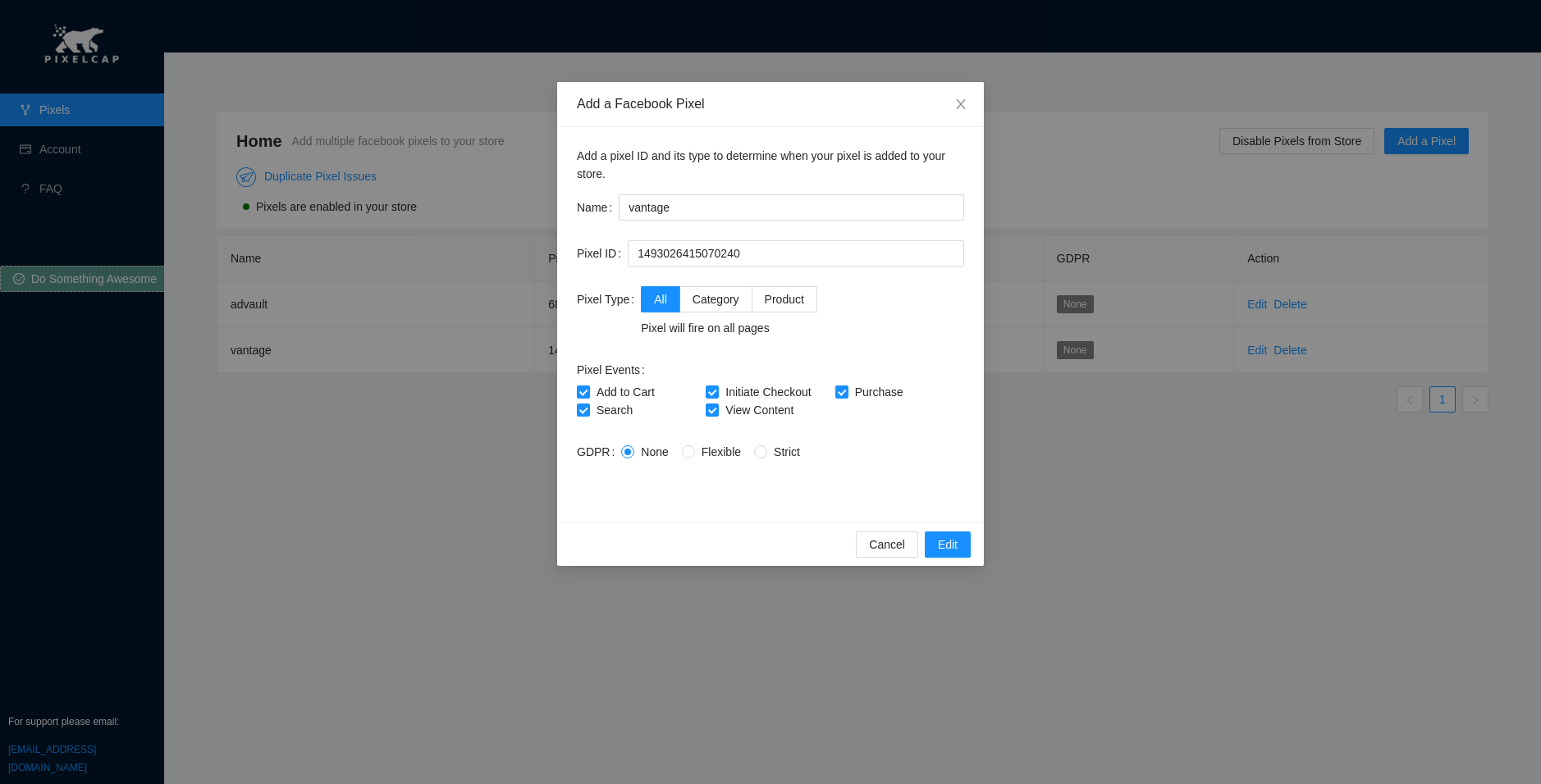
click at [693, 456] on input "Flexible" at bounding box center [687, 450] width 11 height 11
radio input "true"
radio input "false"
click at [934, 549] on button "Edit" at bounding box center [947, 544] width 46 height 26
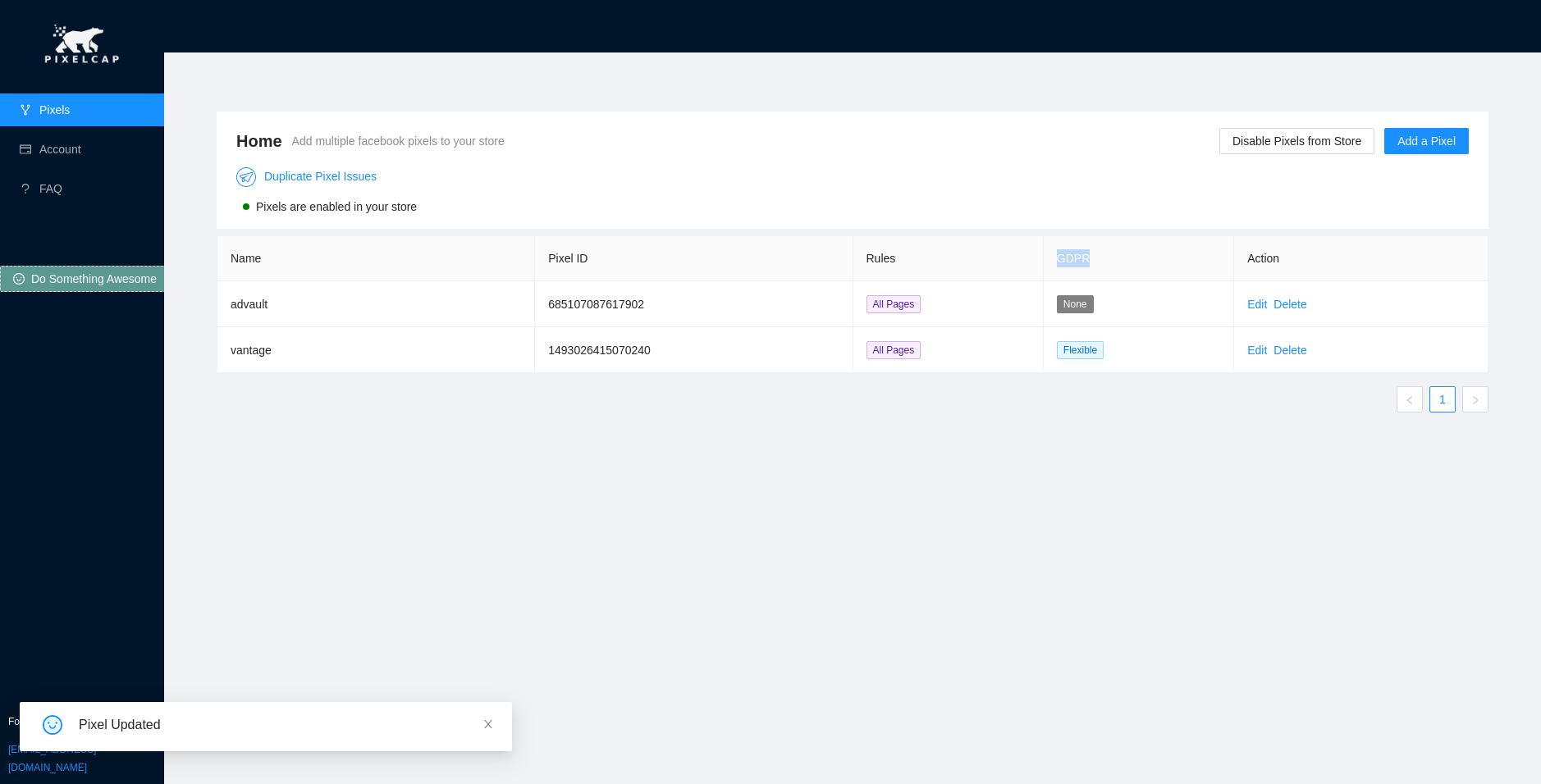
drag, startPoint x: 1128, startPoint y: 254, endPoint x: 1054, endPoint y: 255, distance: 74.0
click at [1054, 255] on th "GDPR" at bounding box center [1138, 258] width 190 height 45
copy th "GDPR"
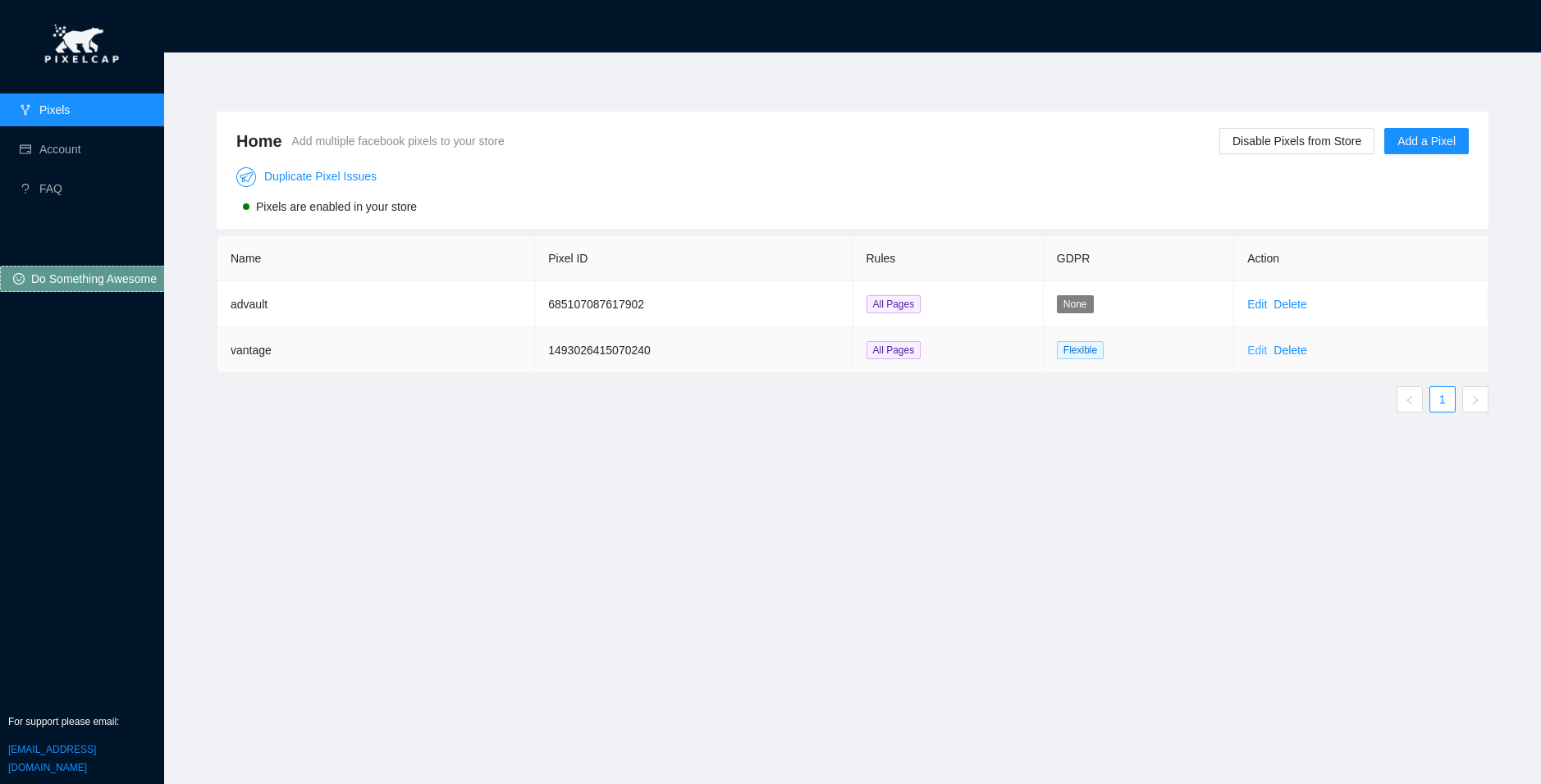
click at [1251, 351] on link "Edit" at bounding box center [1256, 350] width 20 height 13
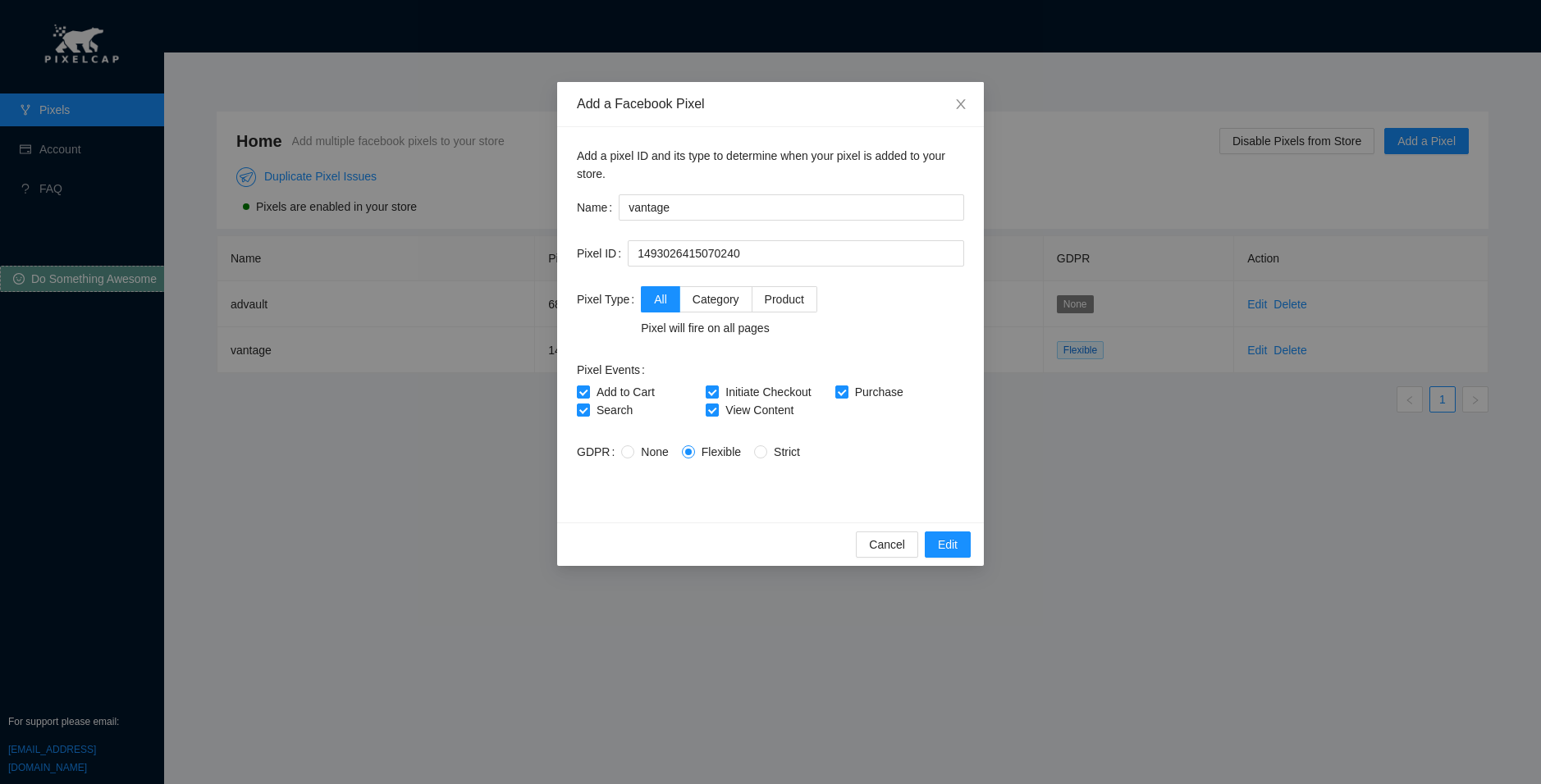
click at [641, 456] on span "None" at bounding box center [654, 451] width 40 height 13
click at [632, 456] on input "None" at bounding box center [626, 450] width 11 height 11
radio input "true"
radio input "false"
drag, startPoint x: 641, startPoint y: 258, endPoint x: 513, endPoint y: 263, distance: 128.1
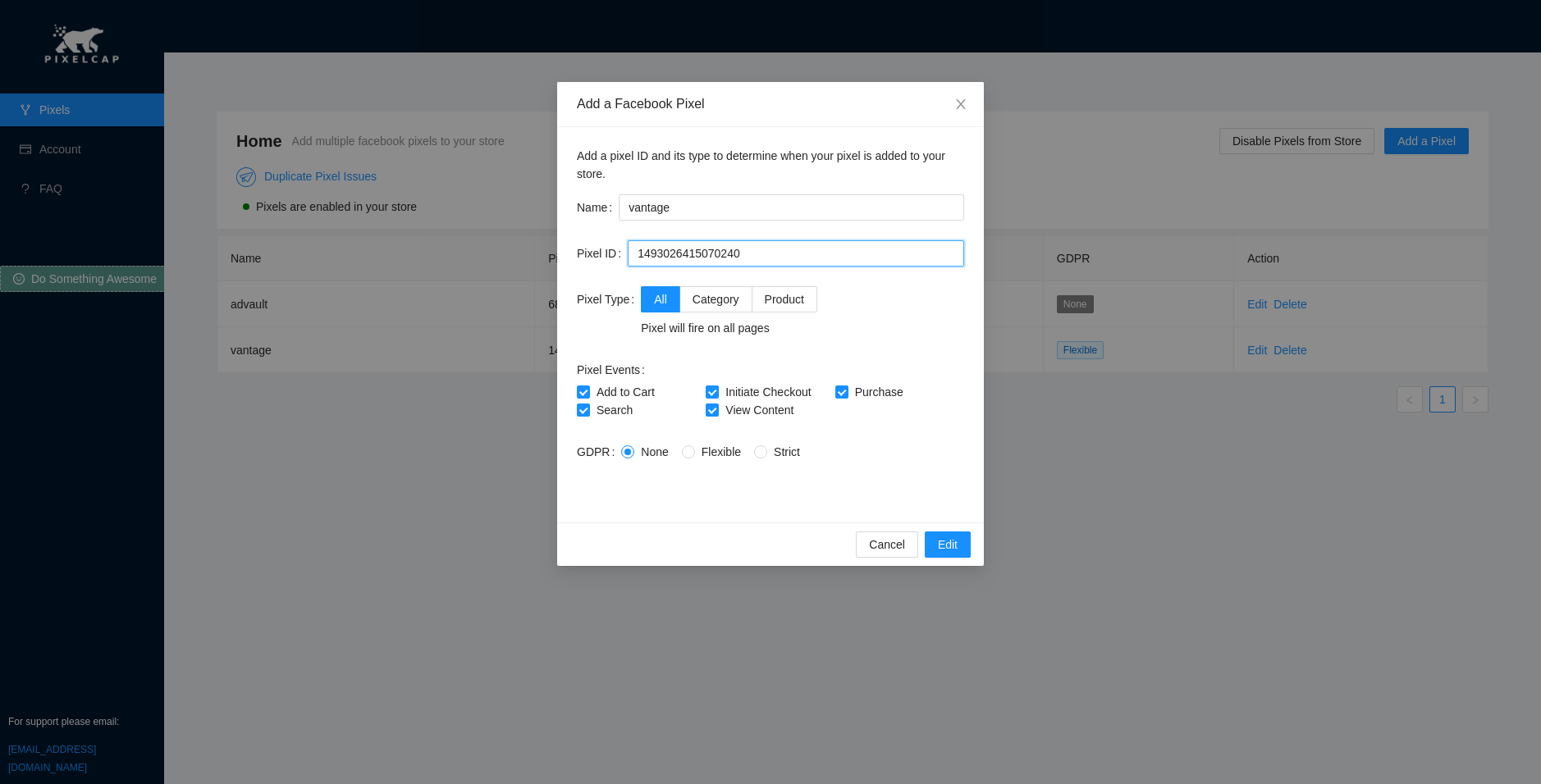
click at [513, 263] on div "Add a Facebook Pixel Add a pixel ID and its type to determine when your pixel i…" at bounding box center [770, 392] width 1541 height 784
click at [754, 260] on input "1493026415070240" at bounding box center [795, 253] width 336 height 26
type input "1493026415070240"
click at [606, 277] on form "Name vantage Pixel ID 1493026415070240 Pixel Type All Category Product Pixel wi…" at bounding box center [770, 348] width 387 height 308
drag, startPoint x: 619, startPoint y: 202, endPoint x: 562, endPoint y: 200, distance: 57.0
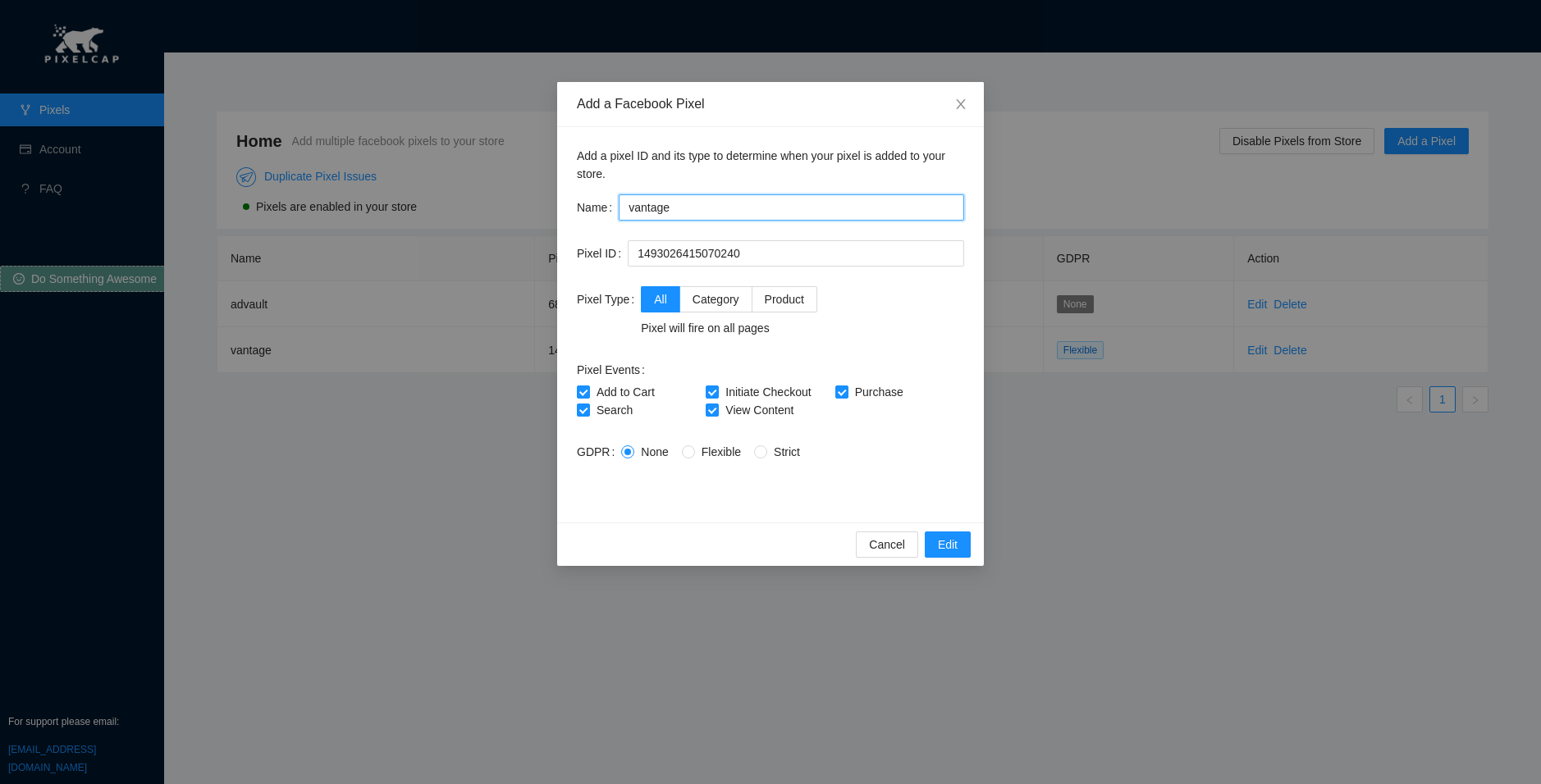
click at [562, 200] on div "Add a pixel ID and its type to determine when your pixel is added to your store…" at bounding box center [770, 324] width 427 height 395
drag, startPoint x: 771, startPoint y: 229, endPoint x: 755, endPoint y: 212, distance: 23.3
click at [770, 230] on form "Name vantage Pixel ID 1493026415070240 Pixel Type All Category Product Pixel wi…" at bounding box center [770, 348] width 387 height 308
click at [753, 205] on input "vantage" at bounding box center [791, 207] width 346 height 26
type input "vantage market"
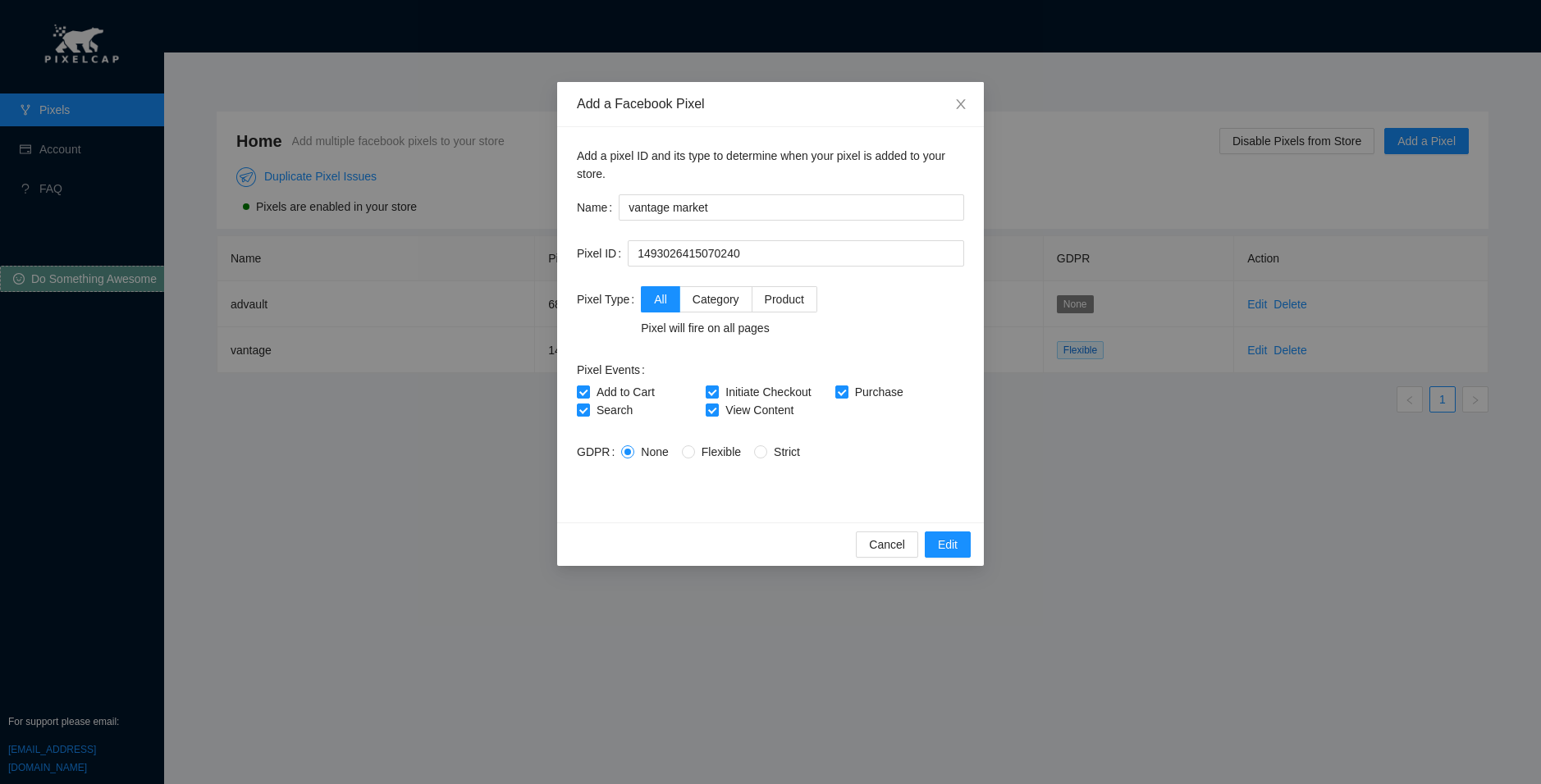
click at [974, 555] on div "Cancel Edit" at bounding box center [770, 543] width 427 height 44
click at [947, 549] on span "Edit" at bounding box center [947, 544] width 20 height 18
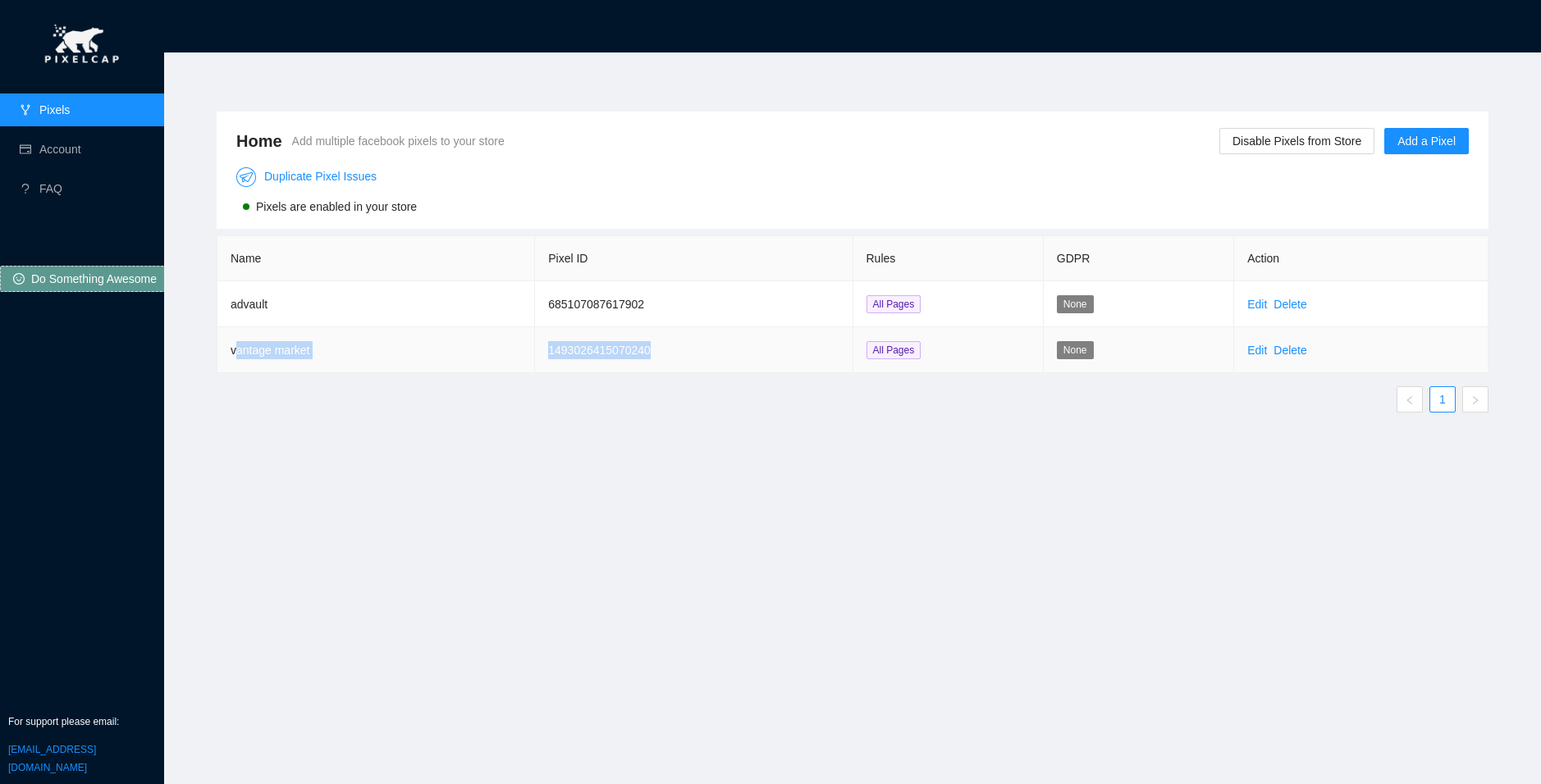
drag, startPoint x: 693, startPoint y: 350, endPoint x: 238, endPoint y: 357, distance: 455.1
click at [238, 357] on tr "vantage market 1493026415070240 All Pages None Edit Delete" at bounding box center [852, 351] width 1271 height 46
click at [238, 357] on td "vantage market" at bounding box center [376, 351] width 317 height 46
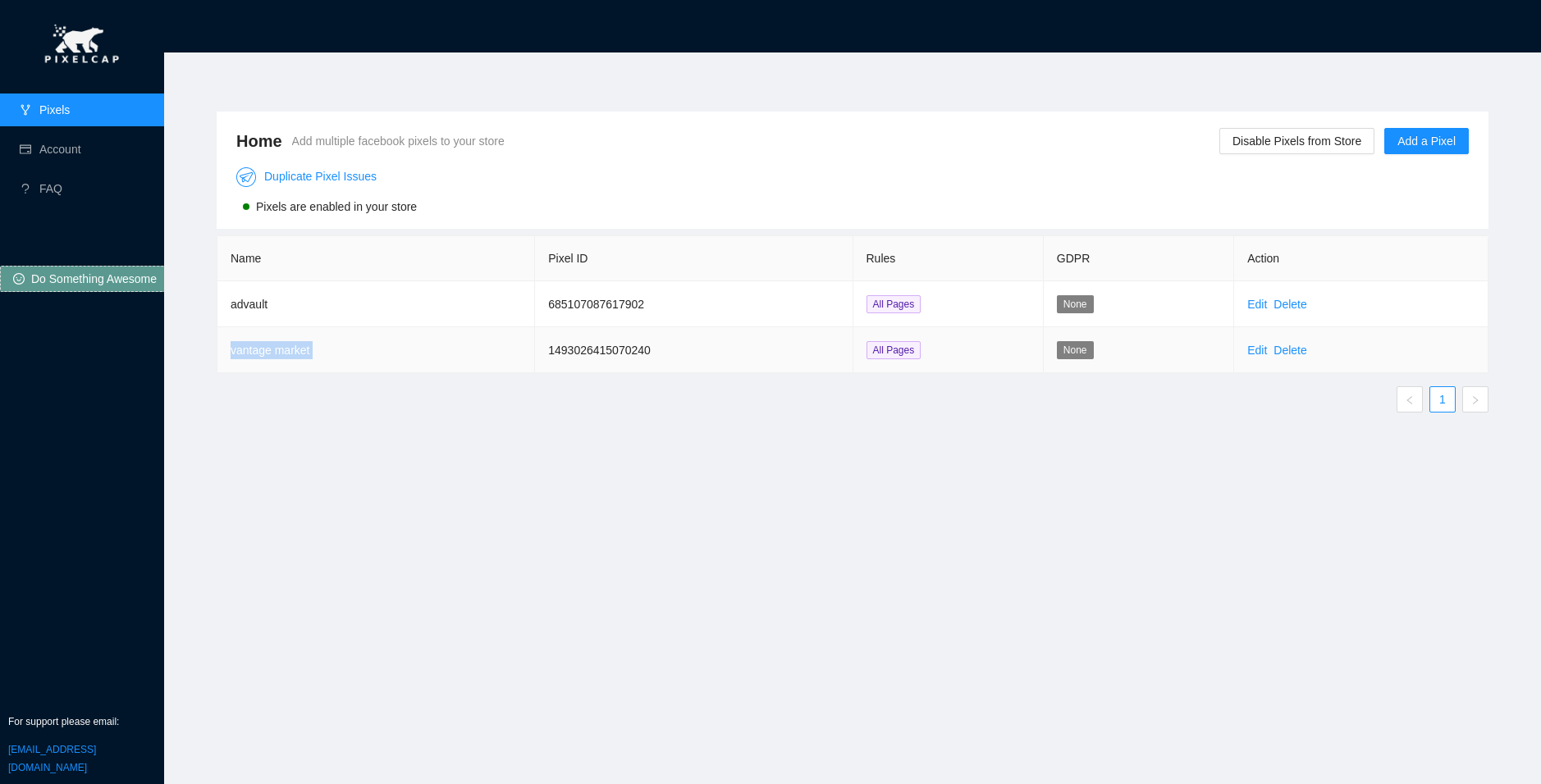
click at [238, 357] on td "vantage market" at bounding box center [376, 351] width 317 height 46
click at [341, 352] on td "vantage market" at bounding box center [376, 351] width 317 height 46
click at [1259, 351] on link "Edit" at bounding box center [1256, 350] width 20 height 13
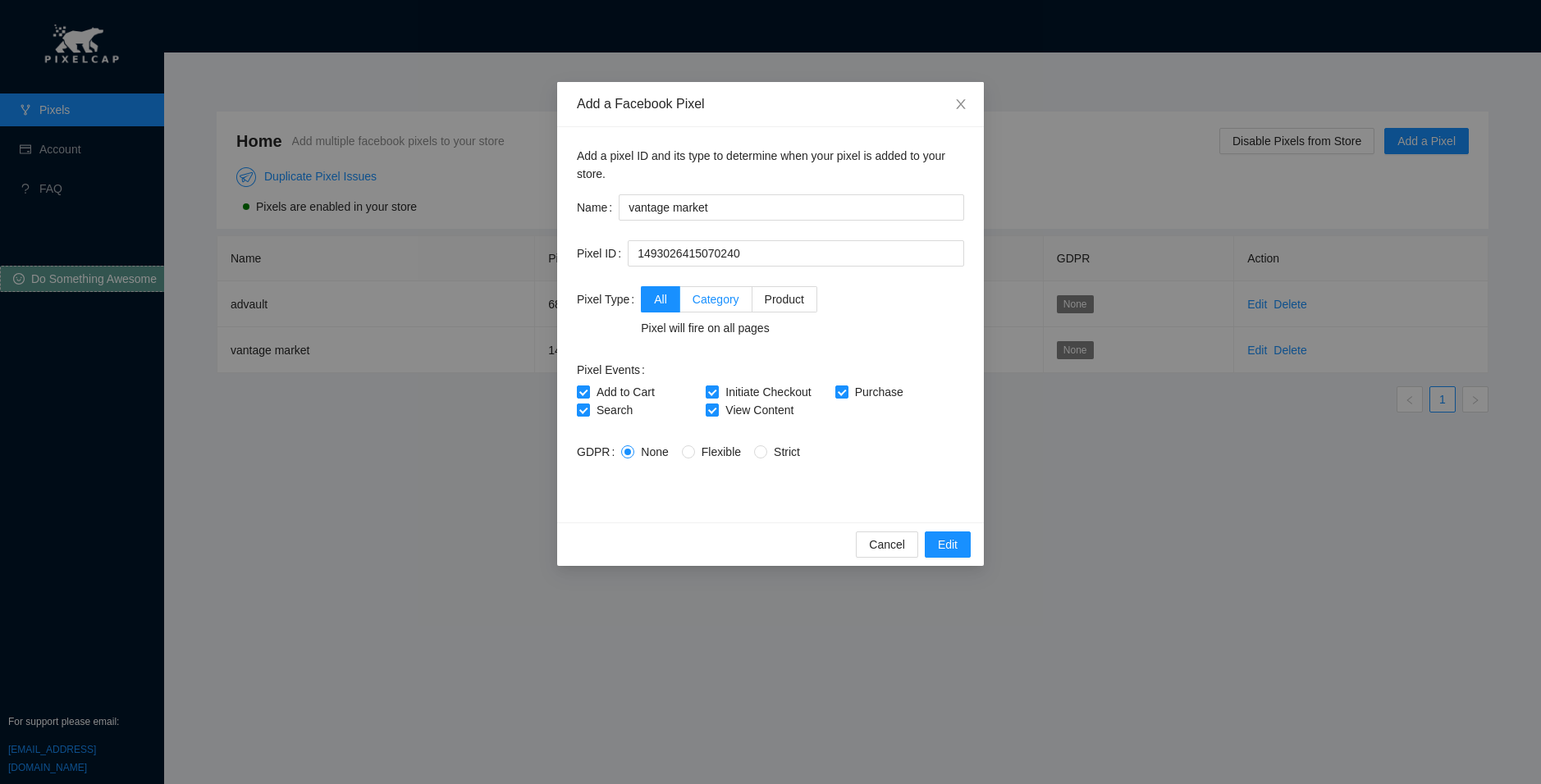
click at [743, 292] on label "Category" at bounding box center [716, 299] width 73 height 26
click at [691, 292] on input "Category" at bounding box center [685, 297] width 11 height 11
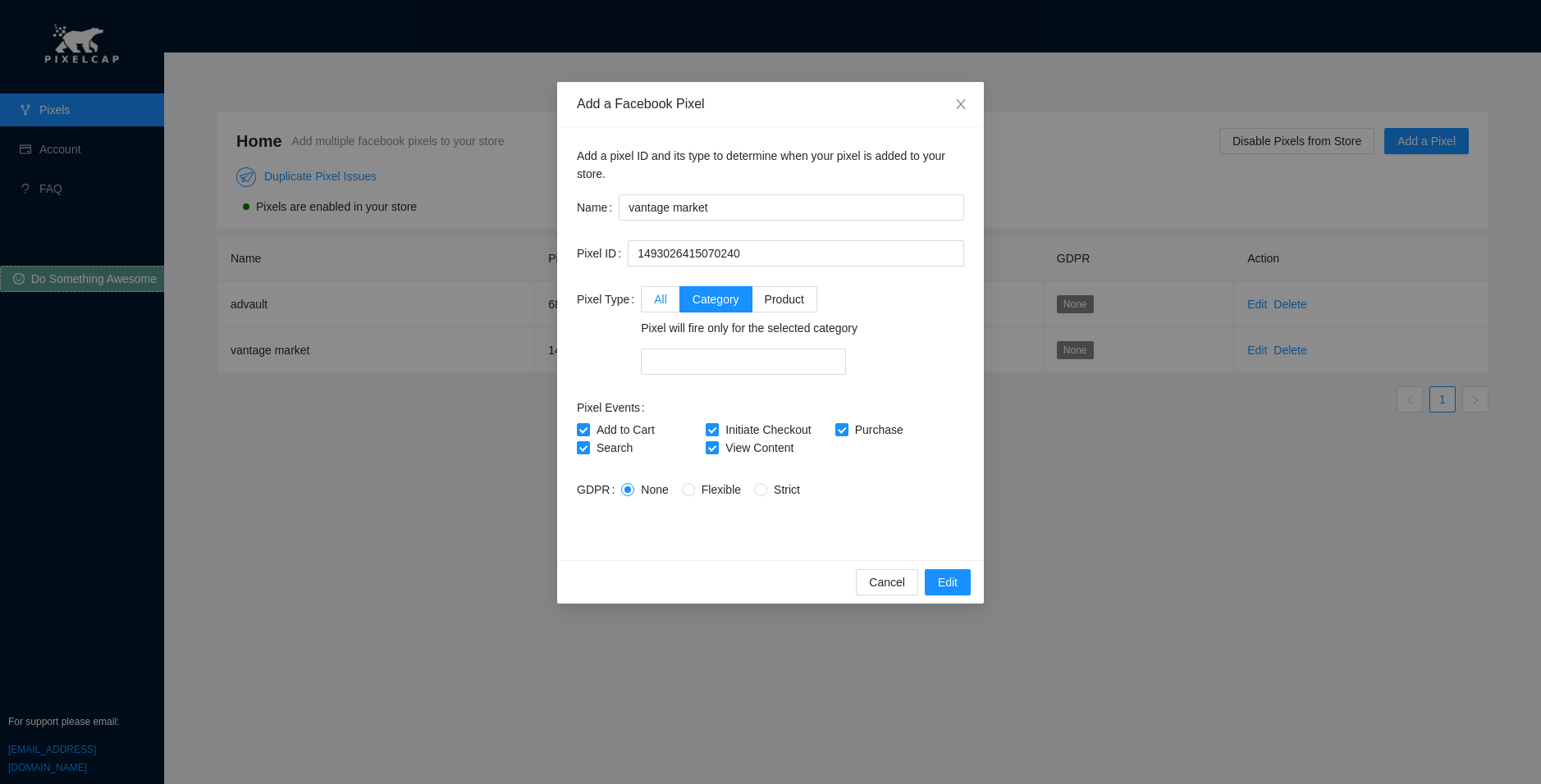
click at [662, 306] on span "All" at bounding box center [660, 299] width 13 height 13
click at [653, 304] on input "All" at bounding box center [647, 297] width 11 height 11
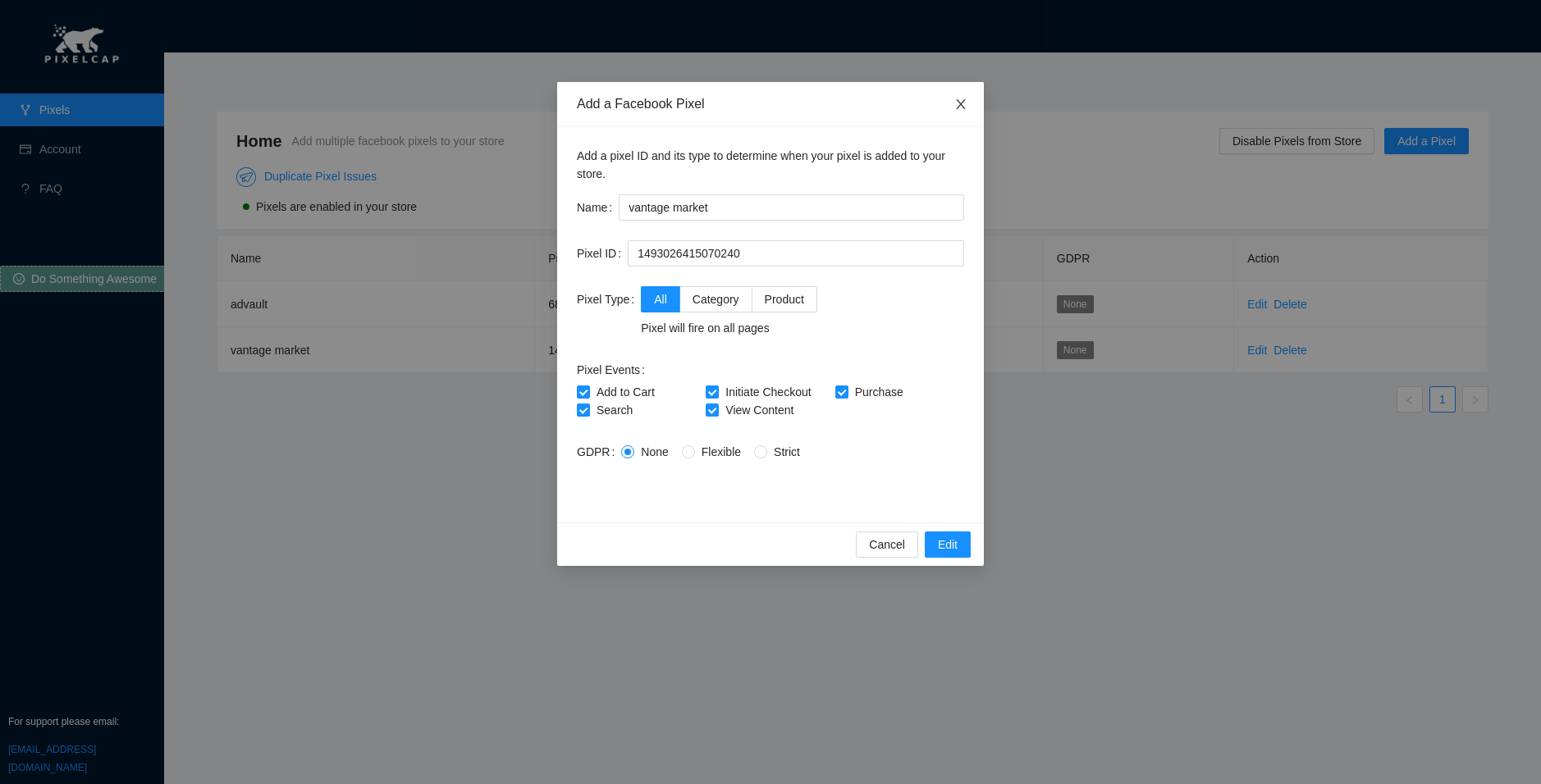
click at [969, 100] on span "Close" at bounding box center [961, 105] width 46 height 46
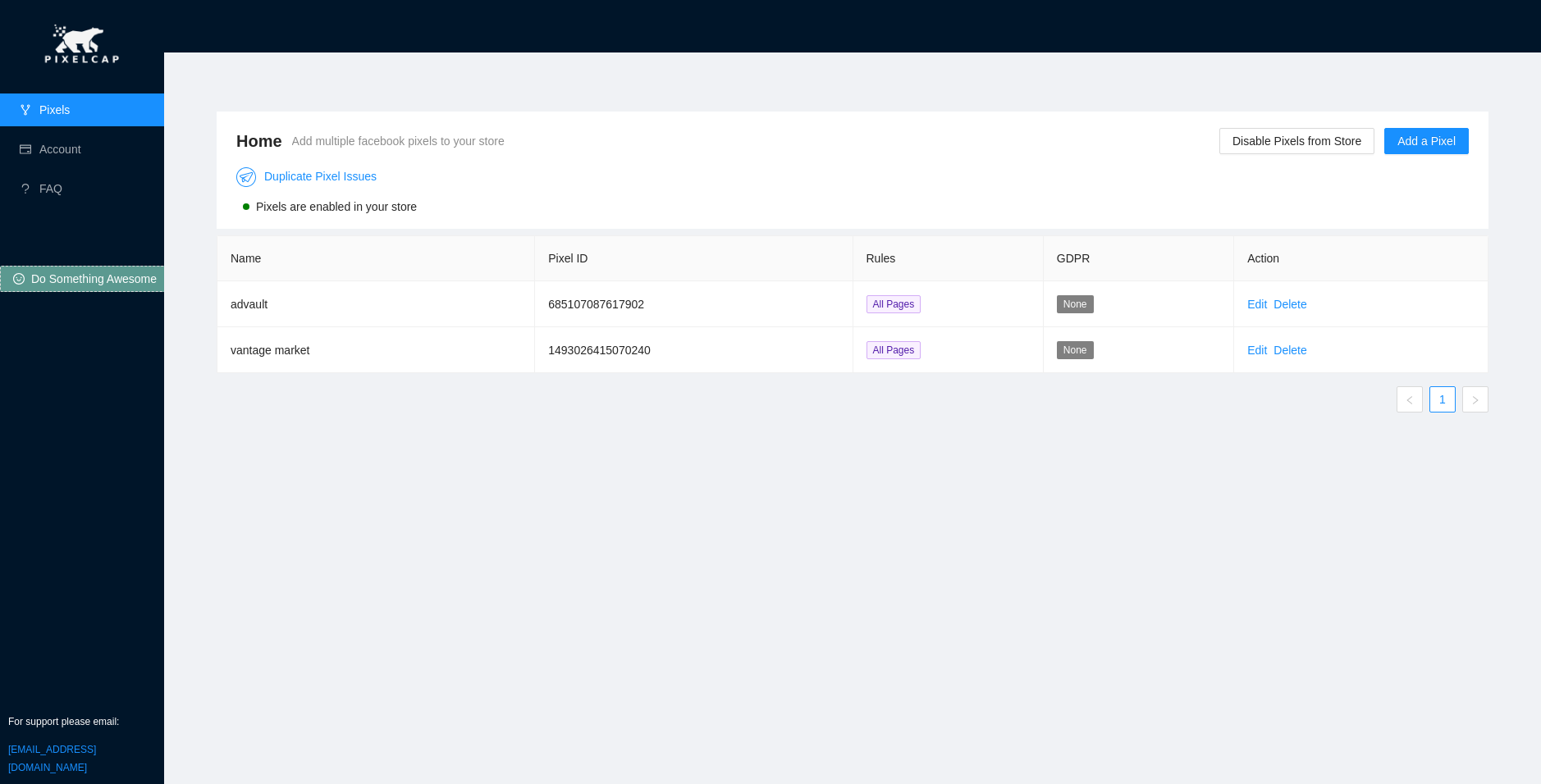
click at [1287, 126] on div "Home Add multiple facebook pixels to your store Disable Pixels from Store Add a…" at bounding box center [852, 141] width 1232 height 32
click at [1281, 126] on div "Home Add multiple facebook pixels to your store Disable Pixels from Store Add a…" at bounding box center [852, 141] width 1232 height 32
click at [1267, 128] on button "Disable Pixels from Store" at bounding box center [1297, 141] width 155 height 26
drag, startPoint x: 1347, startPoint y: 73, endPoint x: 1339, endPoint y: 96, distance: 24.4
click at [1344, 91] on div "Sure to Disable? Cancel OK" at bounding box center [1303, 79] width 130 height 74
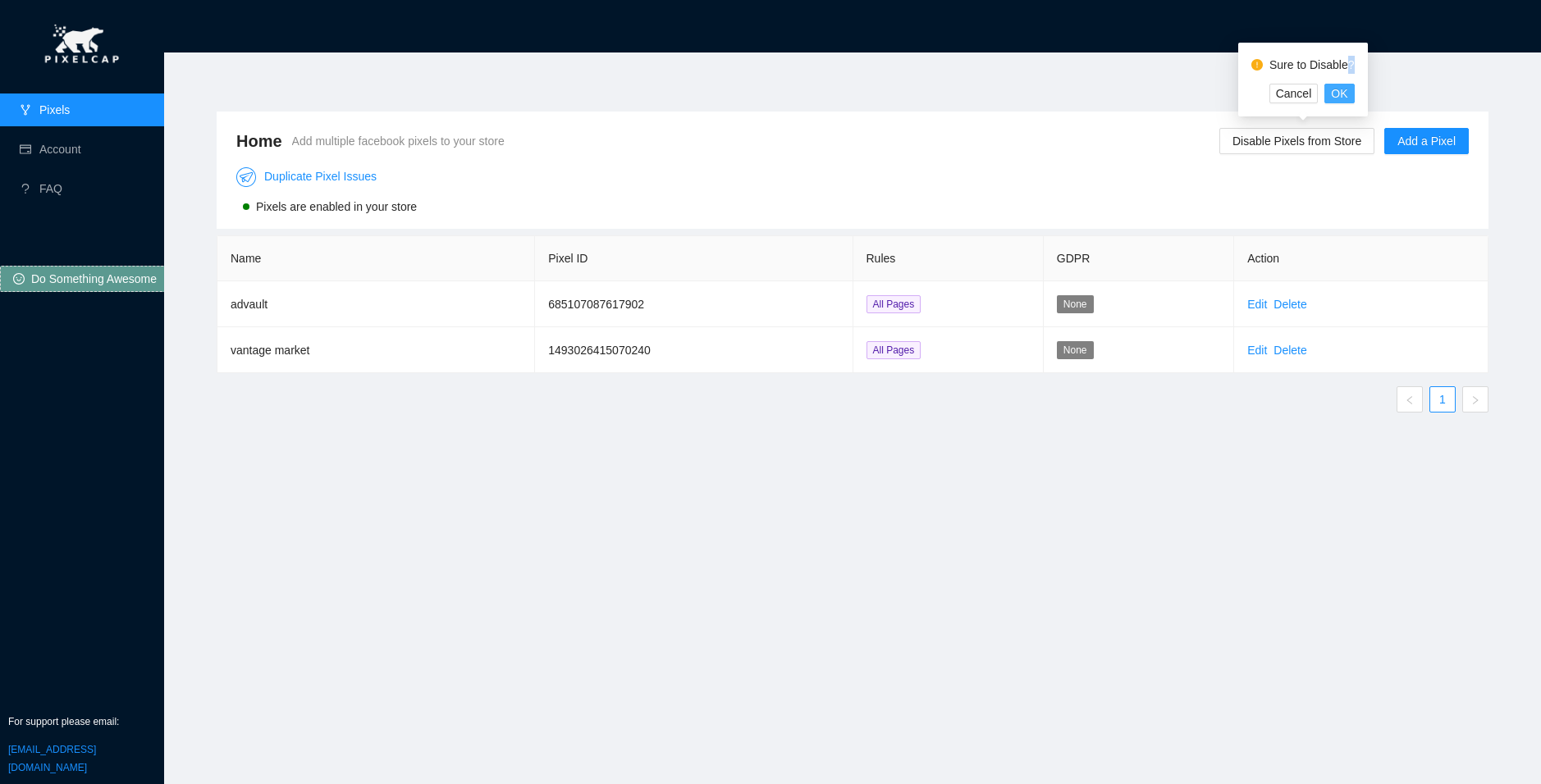
click at [1338, 96] on span "OK" at bounding box center [1338, 93] width 16 height 18
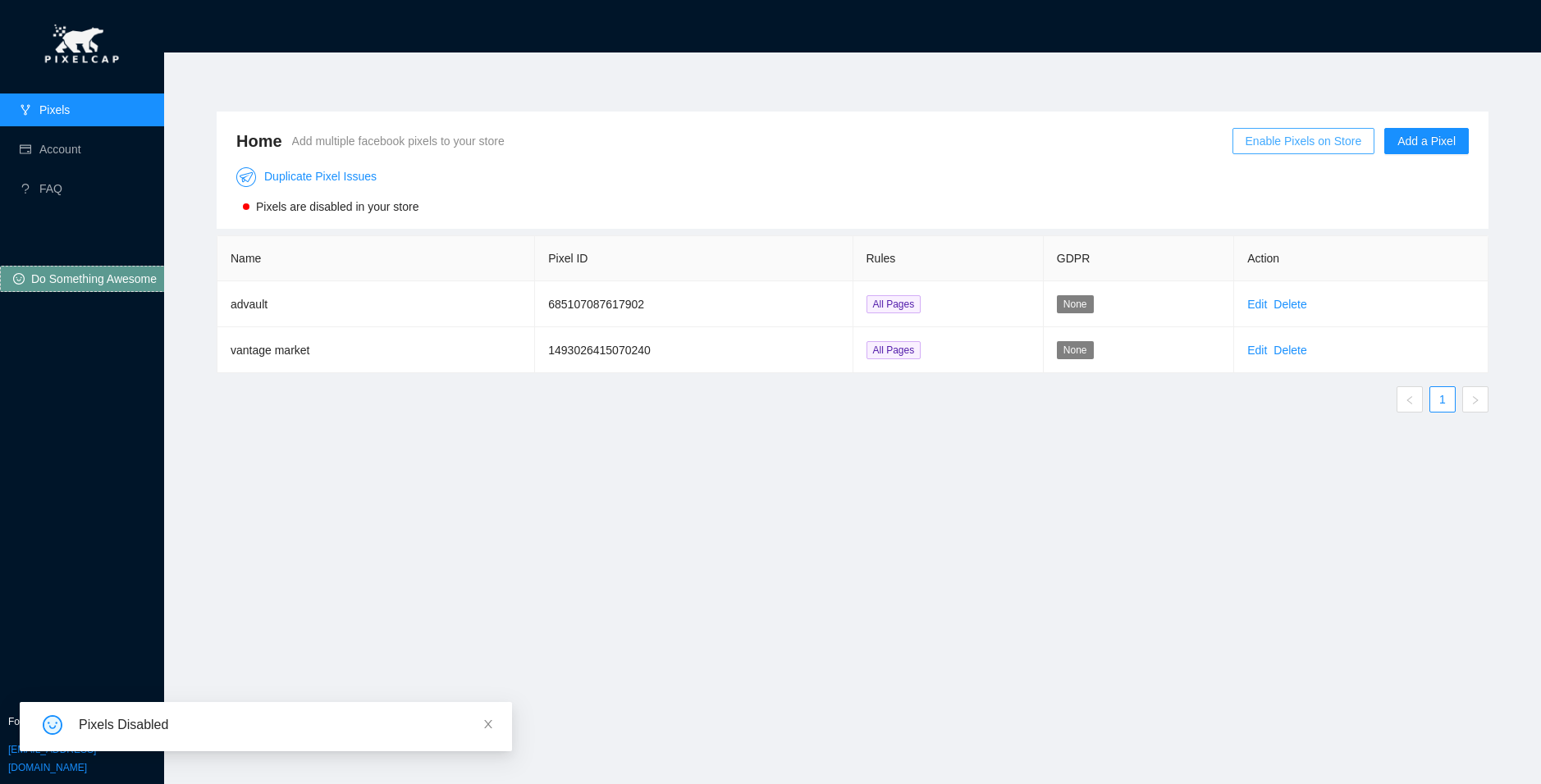
click at [1273, 131] on button "Enable Pixels on Store" at bounding box center [1303, 141] width 142 height 26
click at [1344, 96] on span "OK" at bounding box center [1340, 93] width 16 height 18
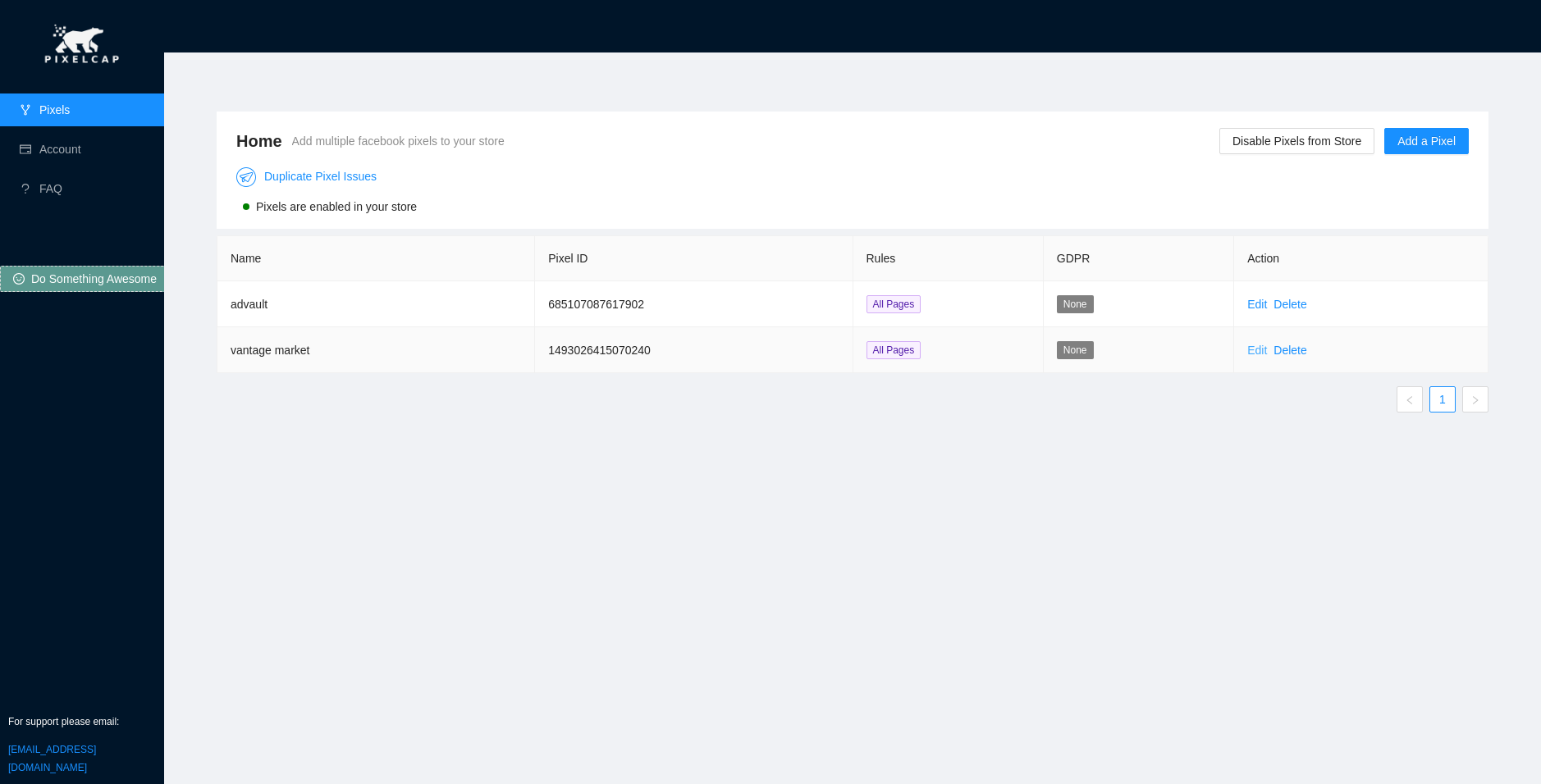
click at [1260, 354] on link "Edit" at bounding box center [1256, 350] width 20 height 13
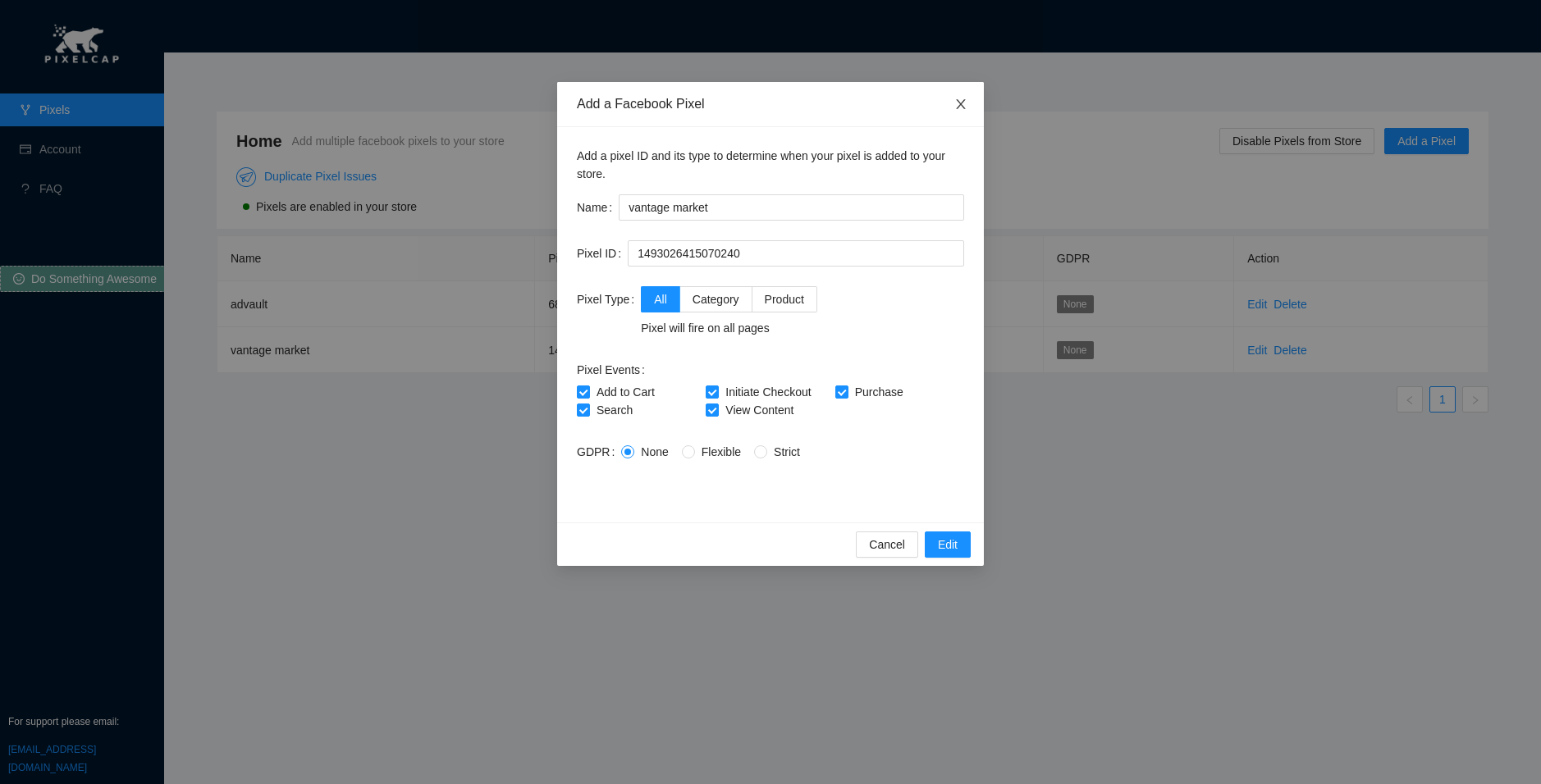
click at [954, 123] on span "Close" at bounding box center [961, 105] width 46 height 46
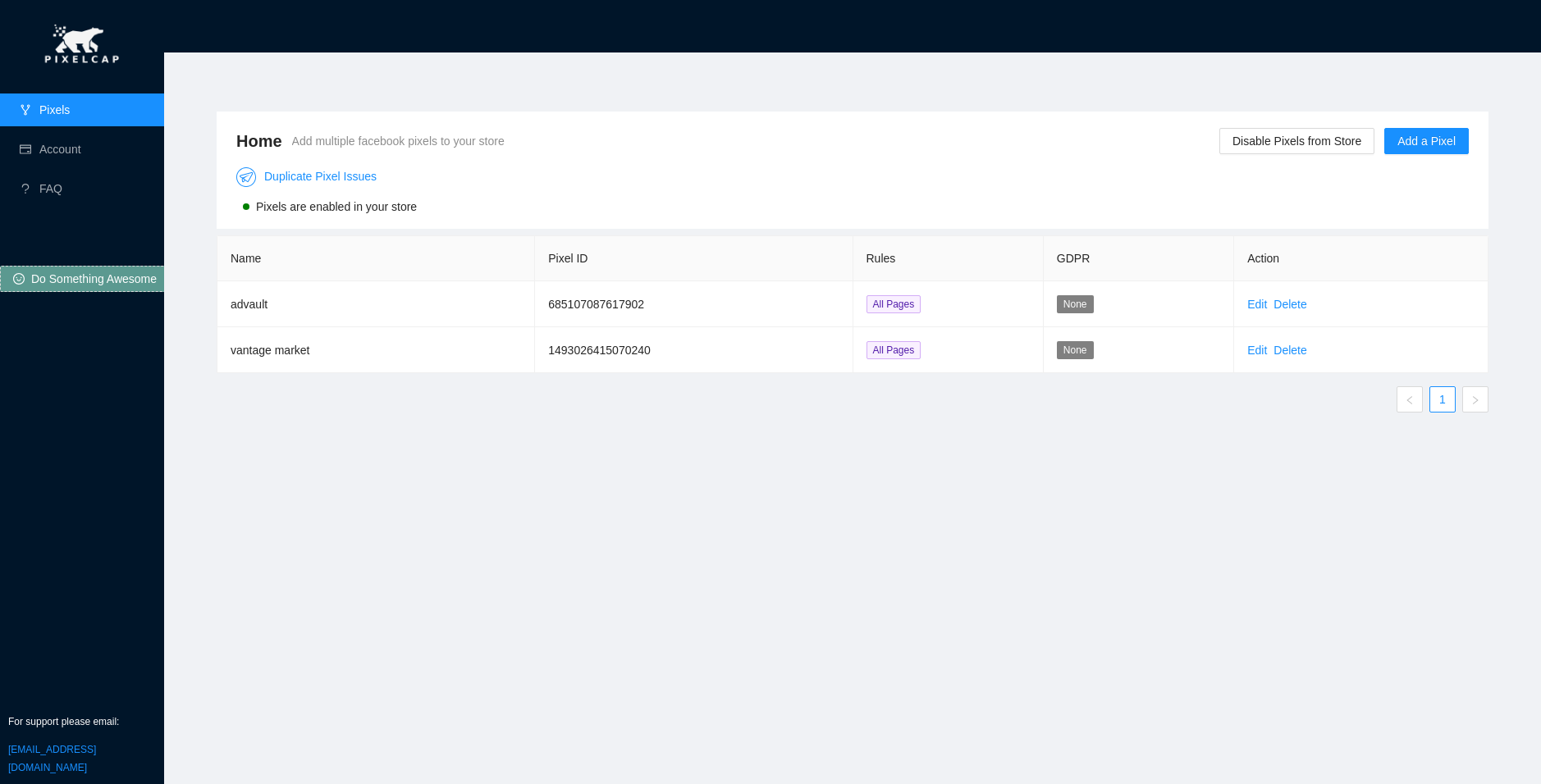
click at [95, 131] on ul "Pixels Account FAQ" at bounding box center [82, 149] width 164 height 118
click at [81, 147] on link "Account" at bounding box center [60, 148] width 42 height 13
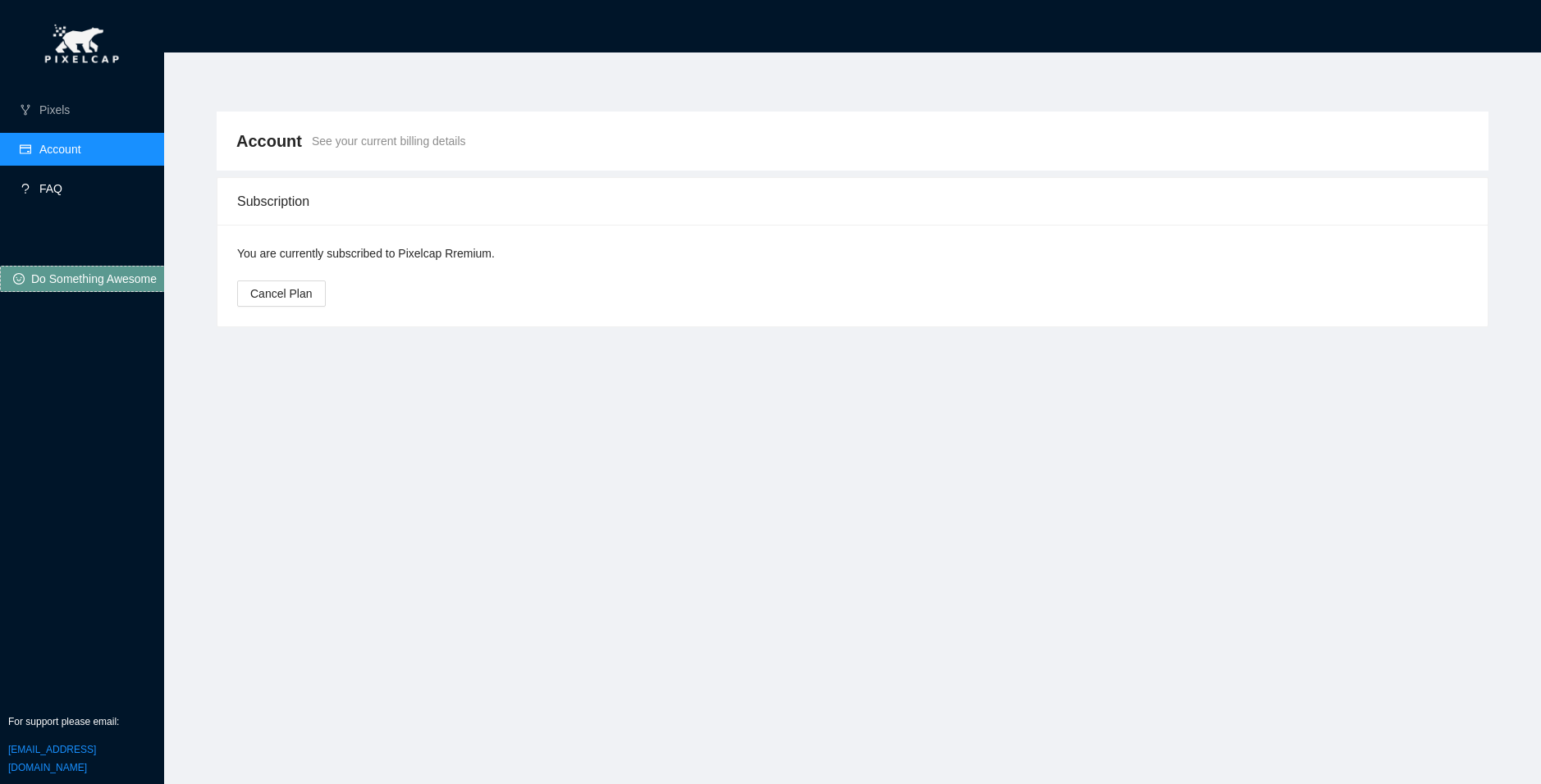
click at [51, 186] on link "FAQ" at bounding box center [50, 188] width 23 height 13
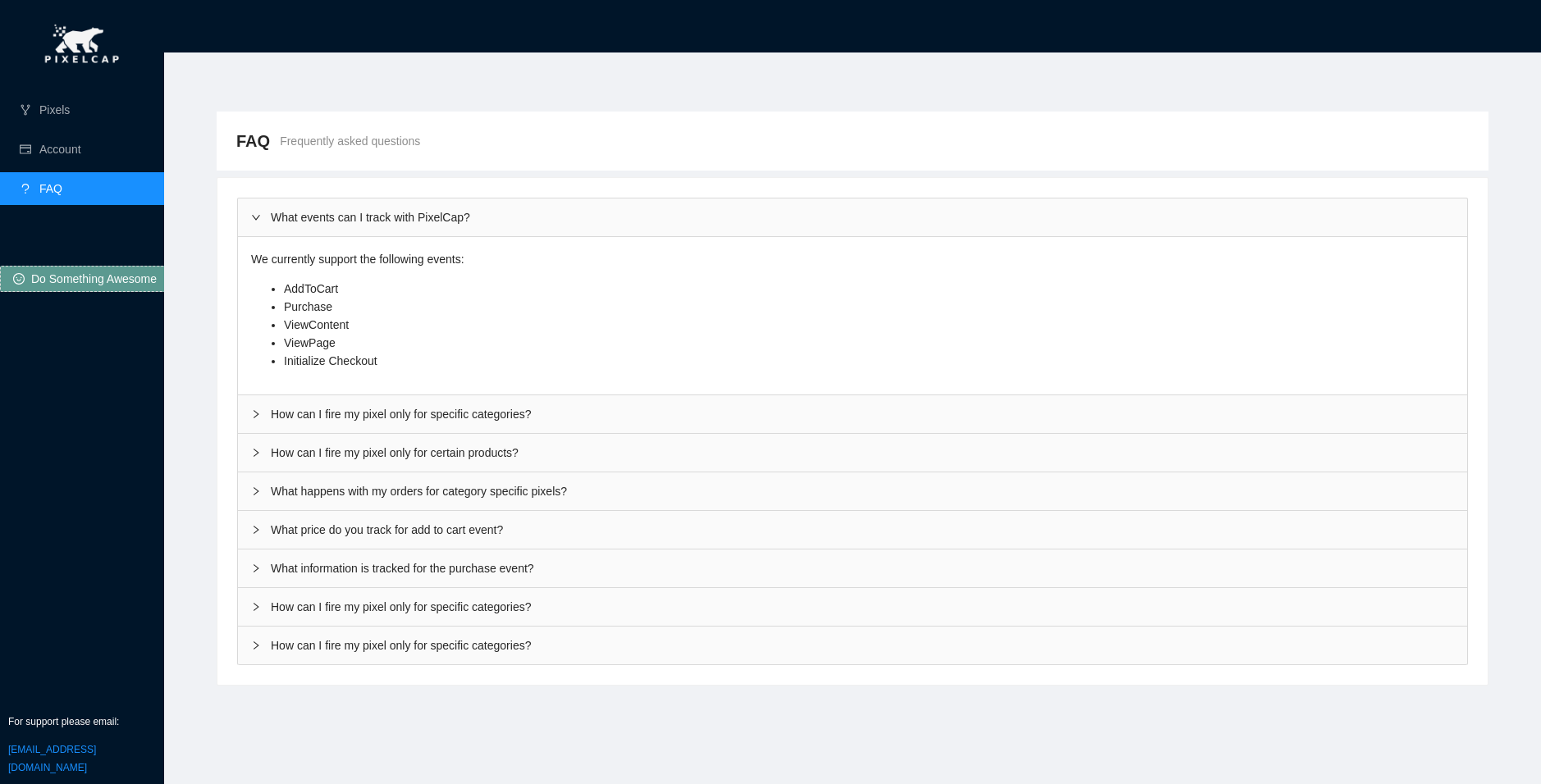
click at [450, 578] on div "What information is tracked for the purchase event?" at bounding box center [852, 568] width 1229 height 38
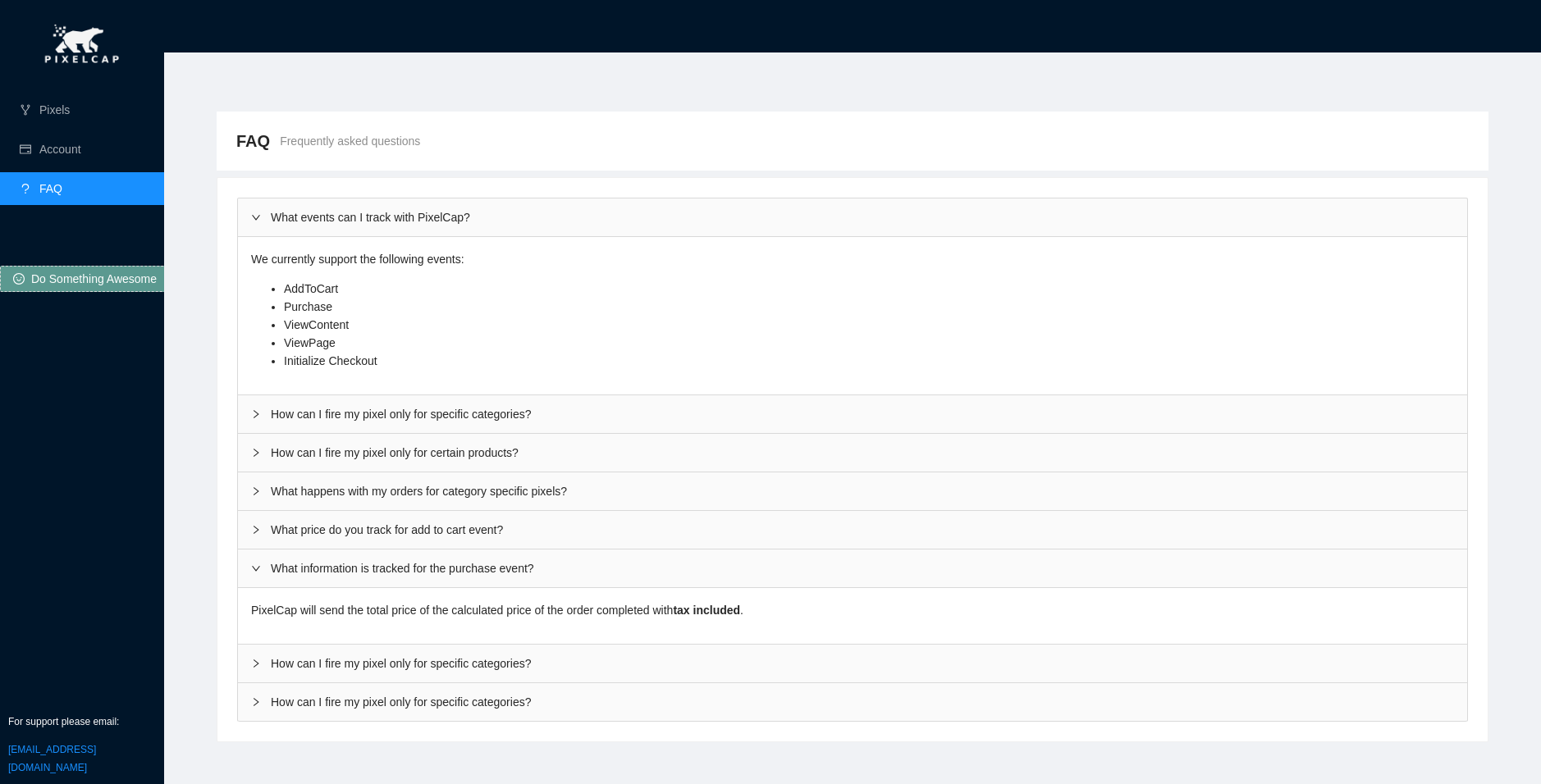
click at [450, 578] on div "What information is tracked for the purchase event?" at bounding box center [852, 568] width 1229 height 38
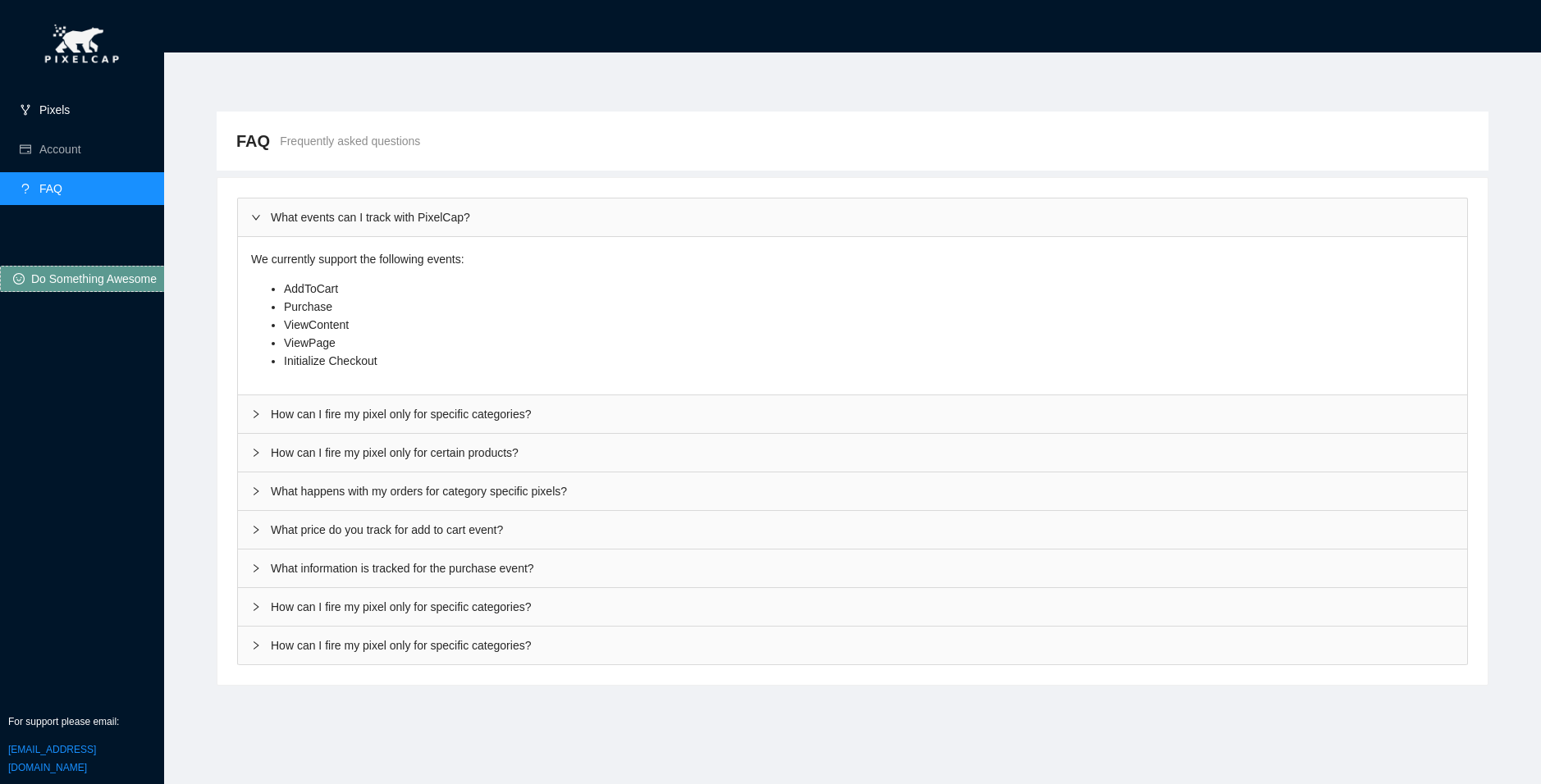
click at [70, 114] on link "Pixels" at bounding box center [55, 109] width 31 height 13
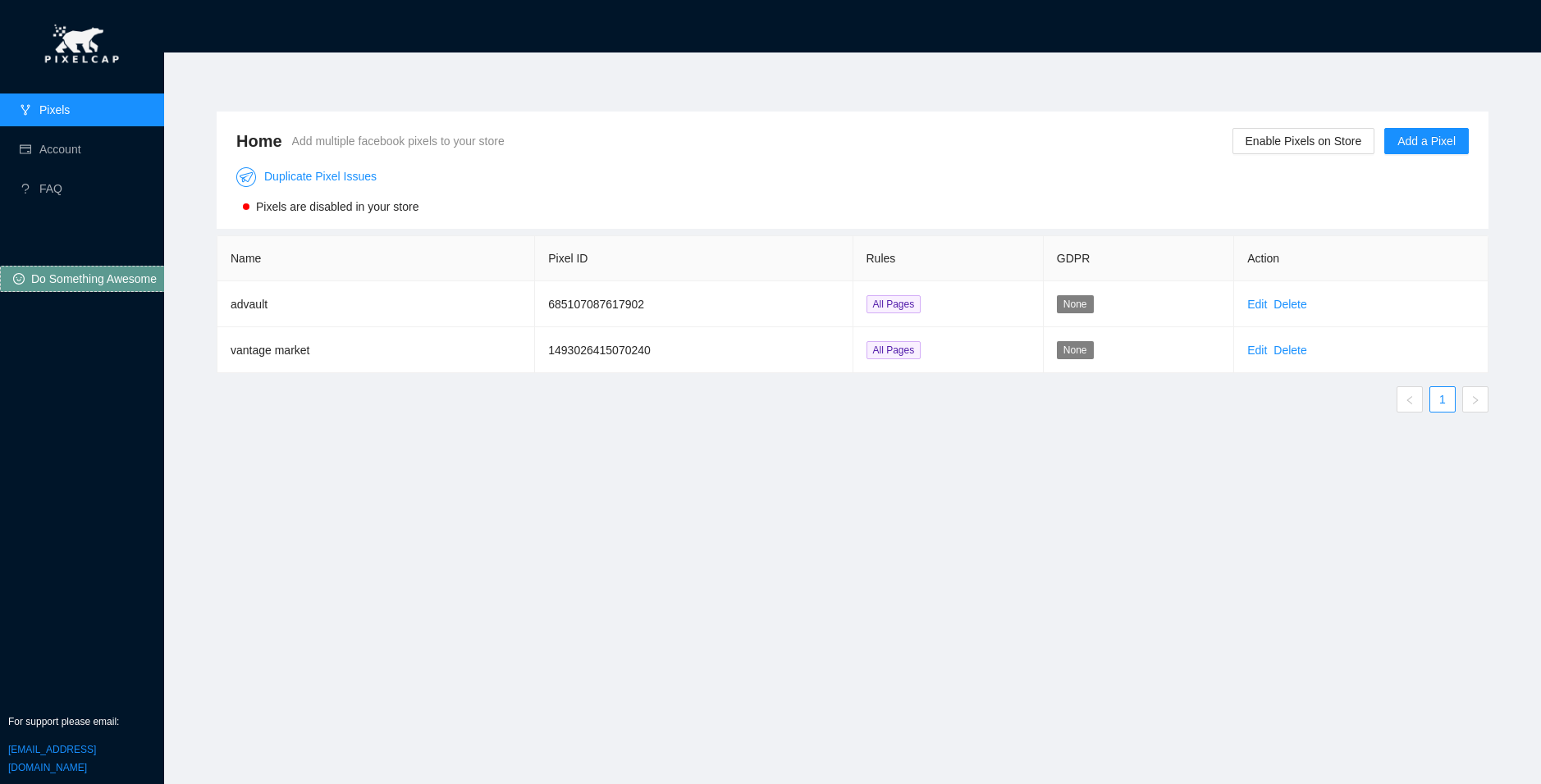
click at [672, 546] on div "Home Add multiple facebook pixels to your store Enable Pixels on Store Add a Pi…" at bounding box center [852, 409] width 1311 height 633
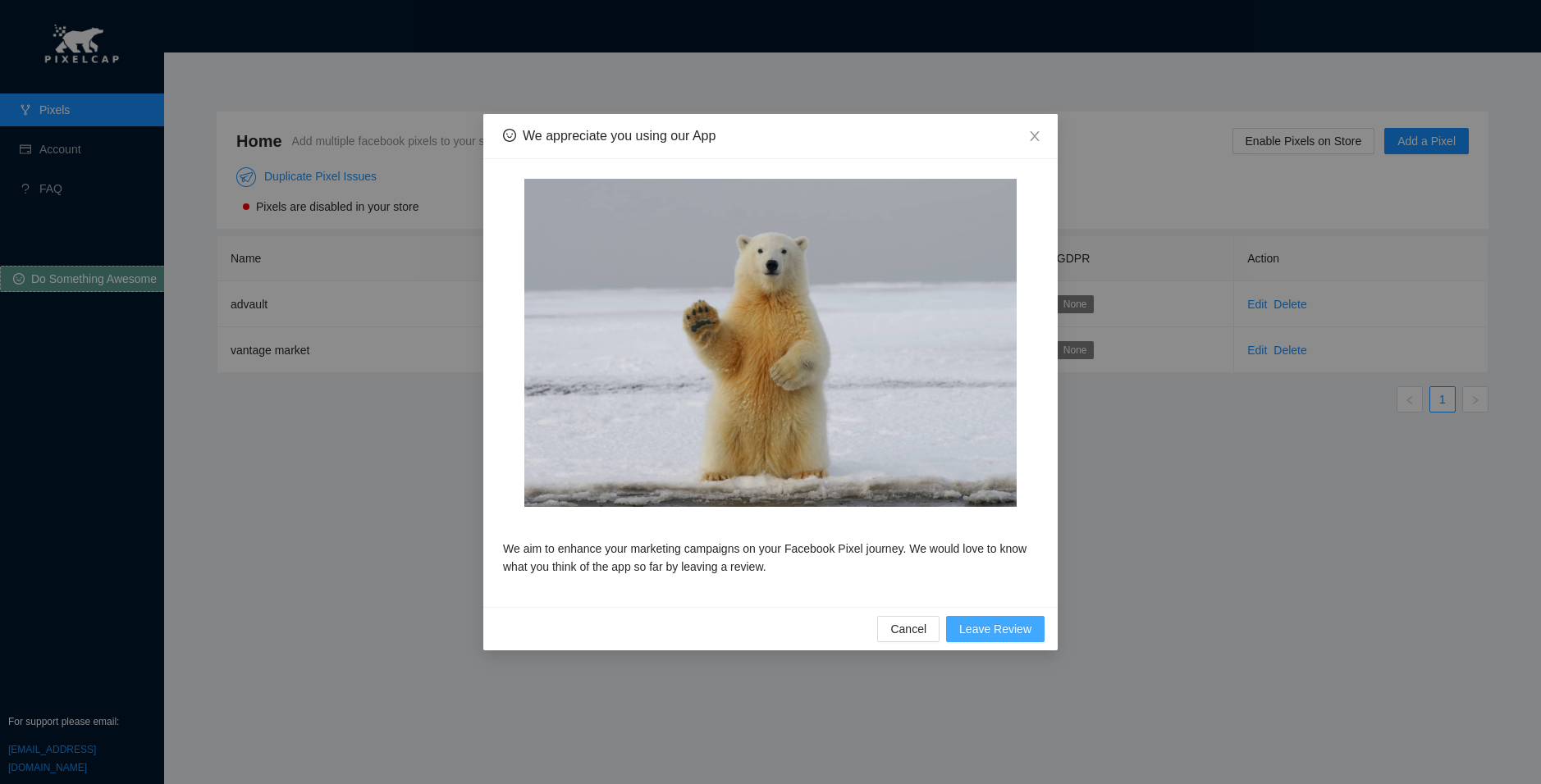
click at [988, 635] on span "Leave Review" at bounding box center [995, 629] width 73 height 18
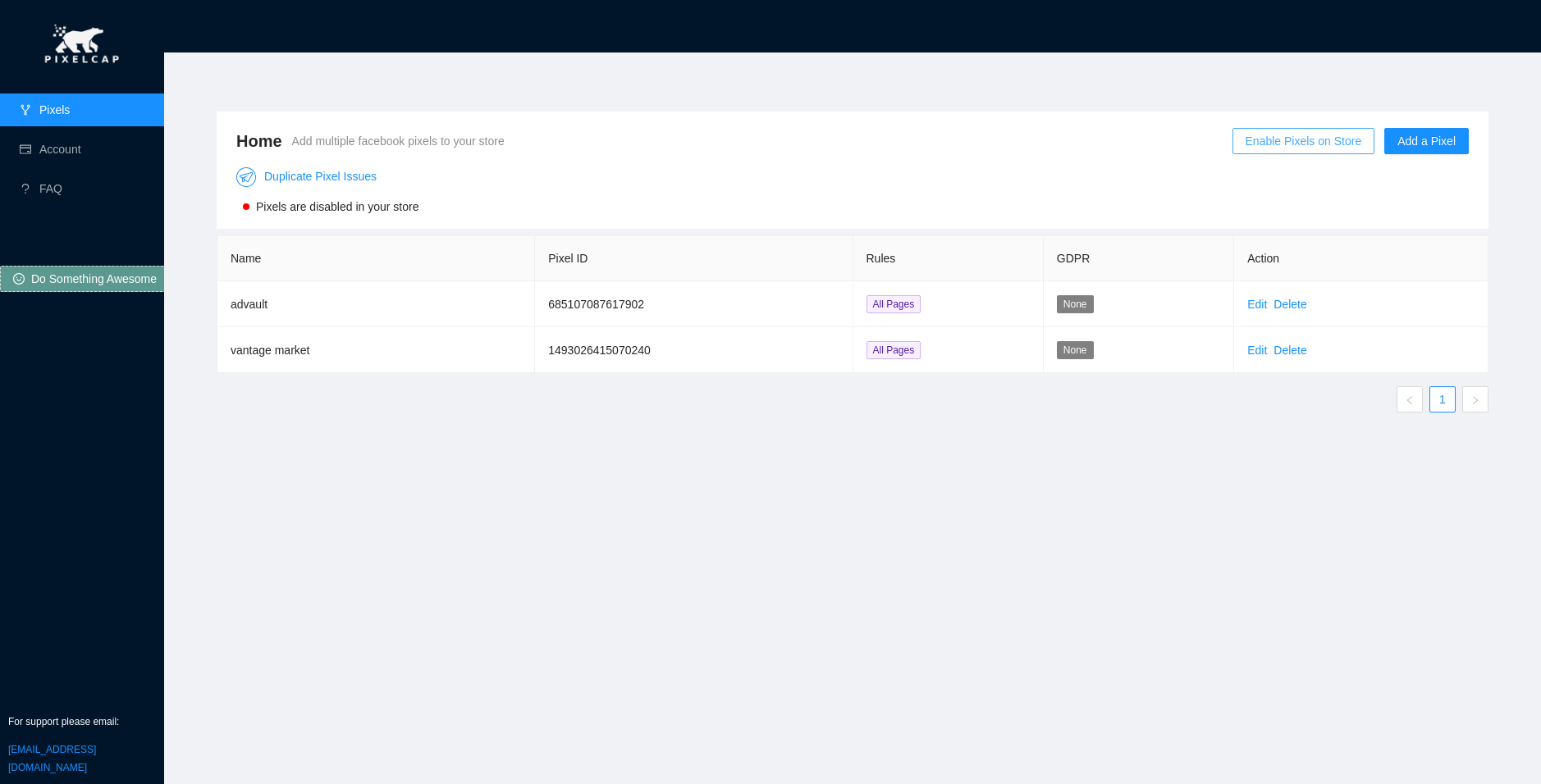
click at [1325, 132] on span "Enable Pixels on Store" at bounding box center [1303, 141] width 117 height 18
click at [1343, 96] on span "OK" at bounding box center [1340, 93] width 16 height 18
click at [893, 355] on span "All Pages" at bounding box center [893, 350] width 55 height 18
click at [897, 355] on span "All Pages" at bounding box center [893, 350] width 55 height 18
click at [898, 354] on span "All Pages" at bounding box center [893, 350] width 55 height 18
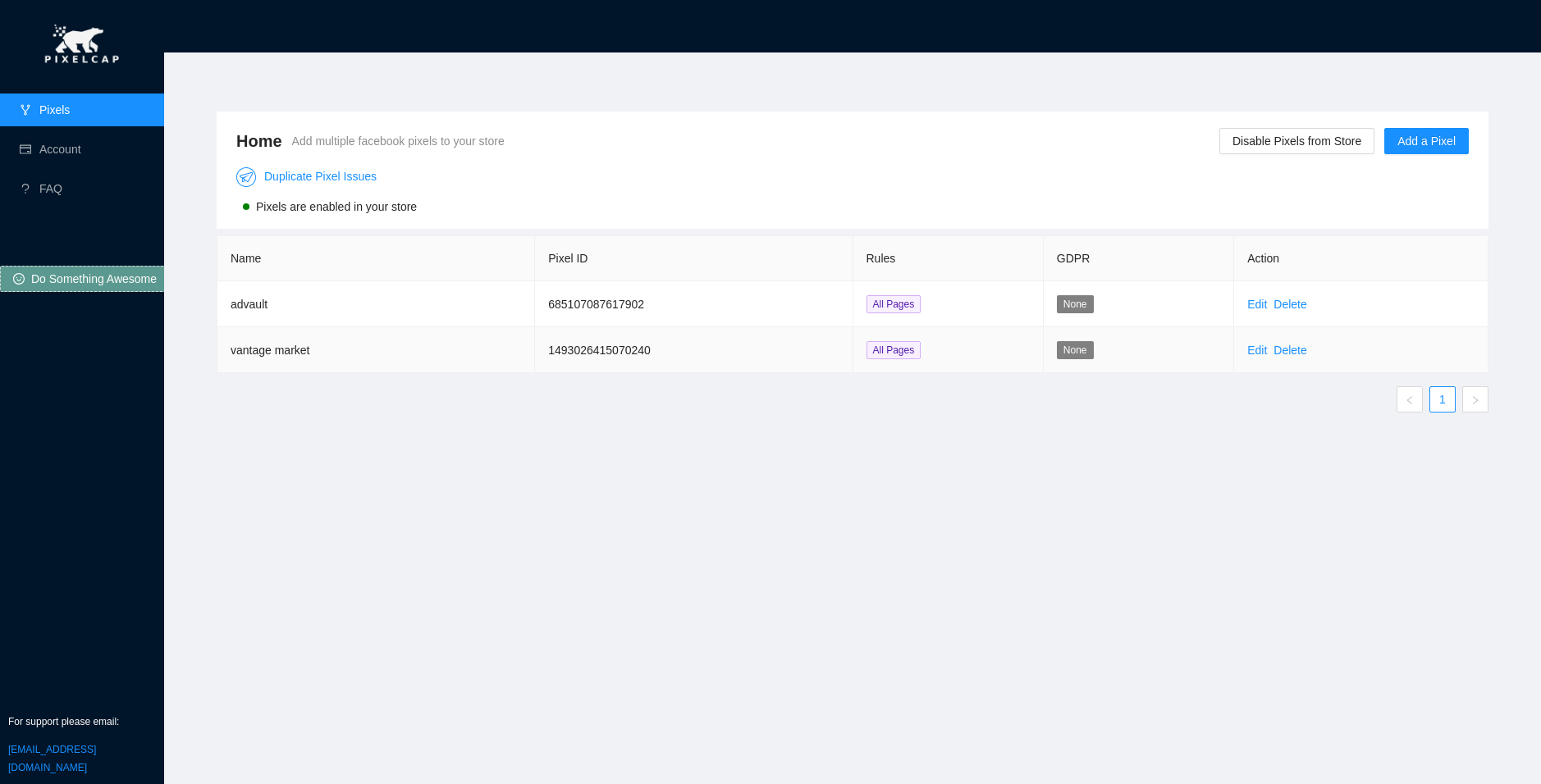
click at [646, 363] on td "1493026415070240" at bounding box center [694, 351] width 317 height 46
click at [637, 362] on td "1493026415070240" at bounding box center [694, 351] width 317 height 46
click at [632, 361] on td "1493026415070240" at bounding box center [694, 351] width 317 height 46
click at [632, 360] on td "1493026415070240" at bounding box center [694, 351] width 317 height 46
click at [627, 353] on td "1493026415070240" at bounding box center [694, 351] width 317 height 46
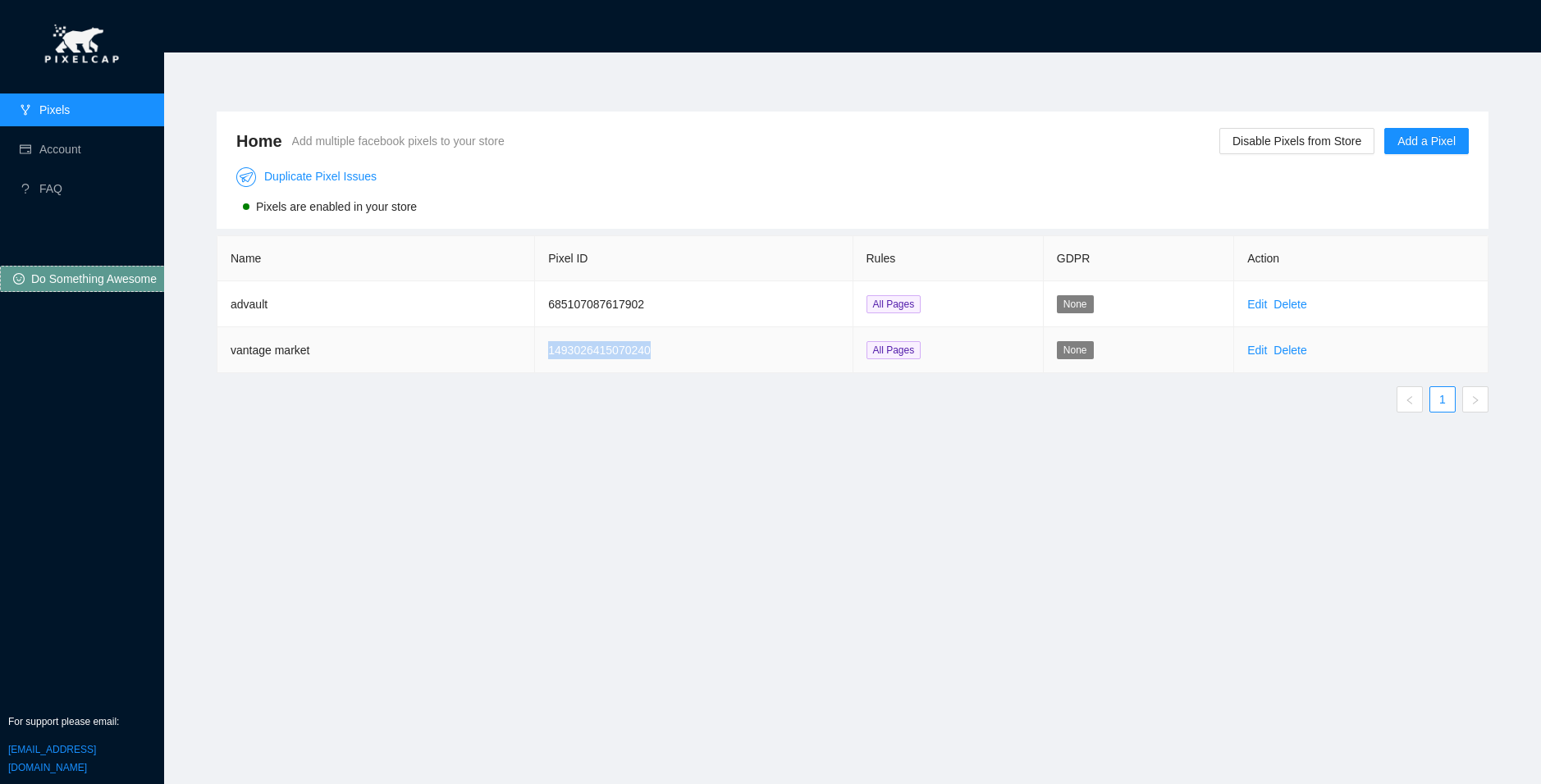
click at [627, 353] on td "1493026415070240" at bounding box center [694, 351] width 317 height 46
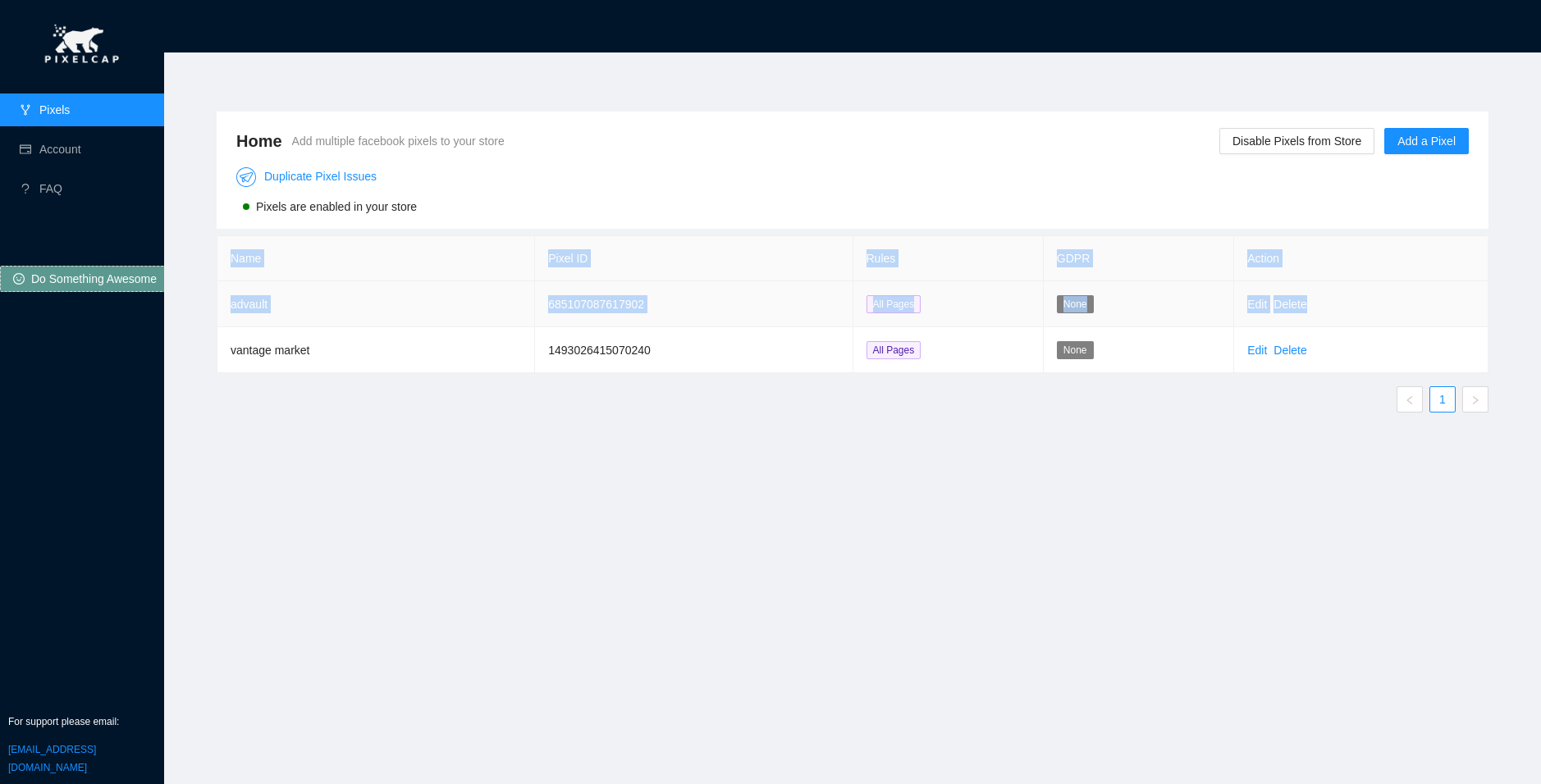
drag, startPoint x: 216, startPoint y: 357, endPoint x: 1323, endPoint y: 325, distance: 1107.5
click at [1323, 325] on div "Name Pixel ID Rules GDPR Action advault 685107087617902 All Pages None Edit Del…" at bounding box center [852, 305] width 1271 height 138
click at [1313, 382] on div "Name Pixel ID Rules GDPR Action advault 685107087617902 All Pages None Edit Del…" at bounding box center [852, 324] width 1271 height 177
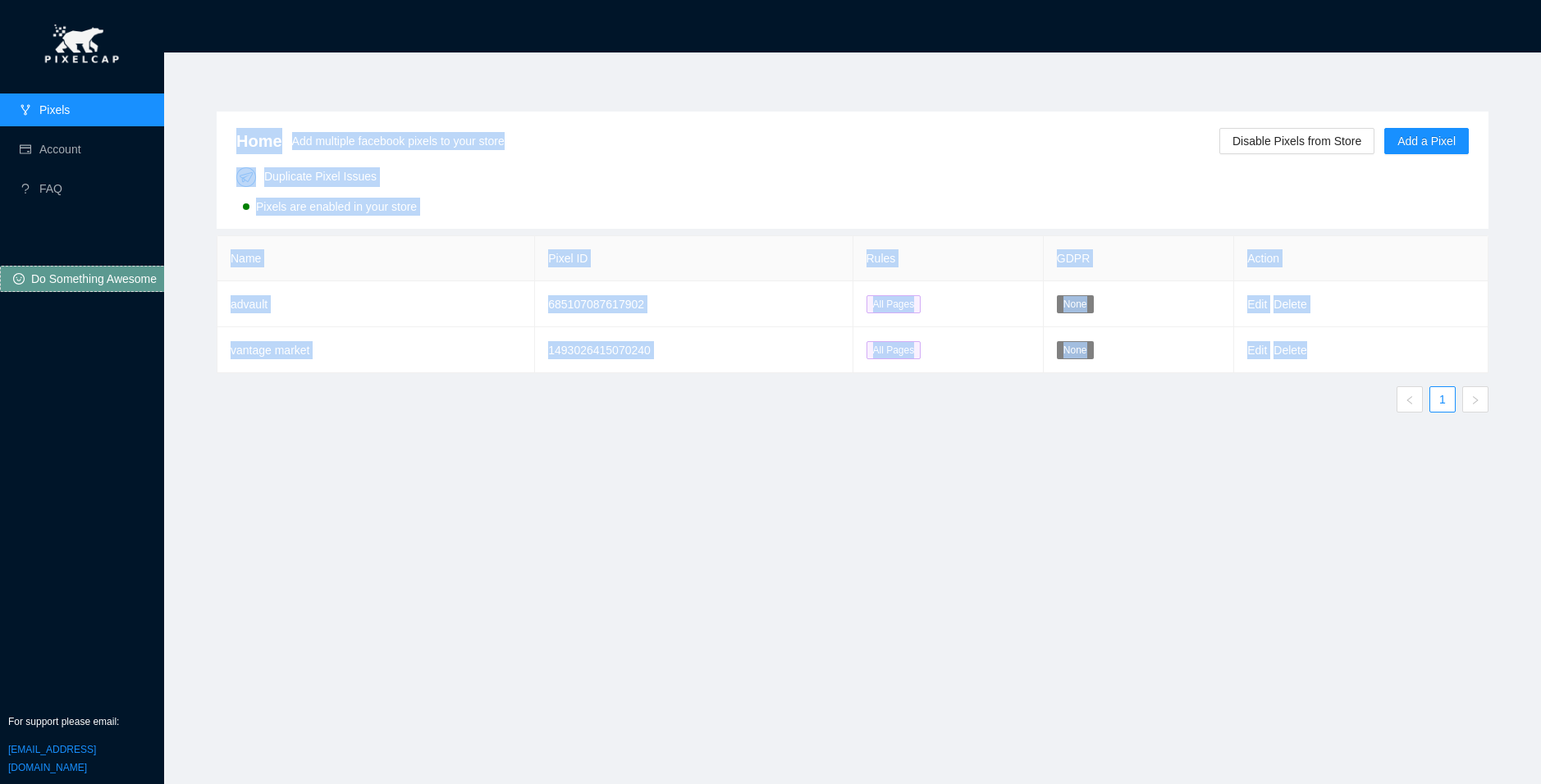
drag, startPoint x: 1338, startPoint y: 352, endPoint x: 178, endPoint y: 332, distance: 1160.2
click at [178, 332] on div "Home Add multiple facebook pixels to your store Disable Pixels from Store Add a…" at bounding box center [852, 409] width 1350 height 672
click at [224, 299] on td "advault" at bounding box center [376, 305] width 317 height 46
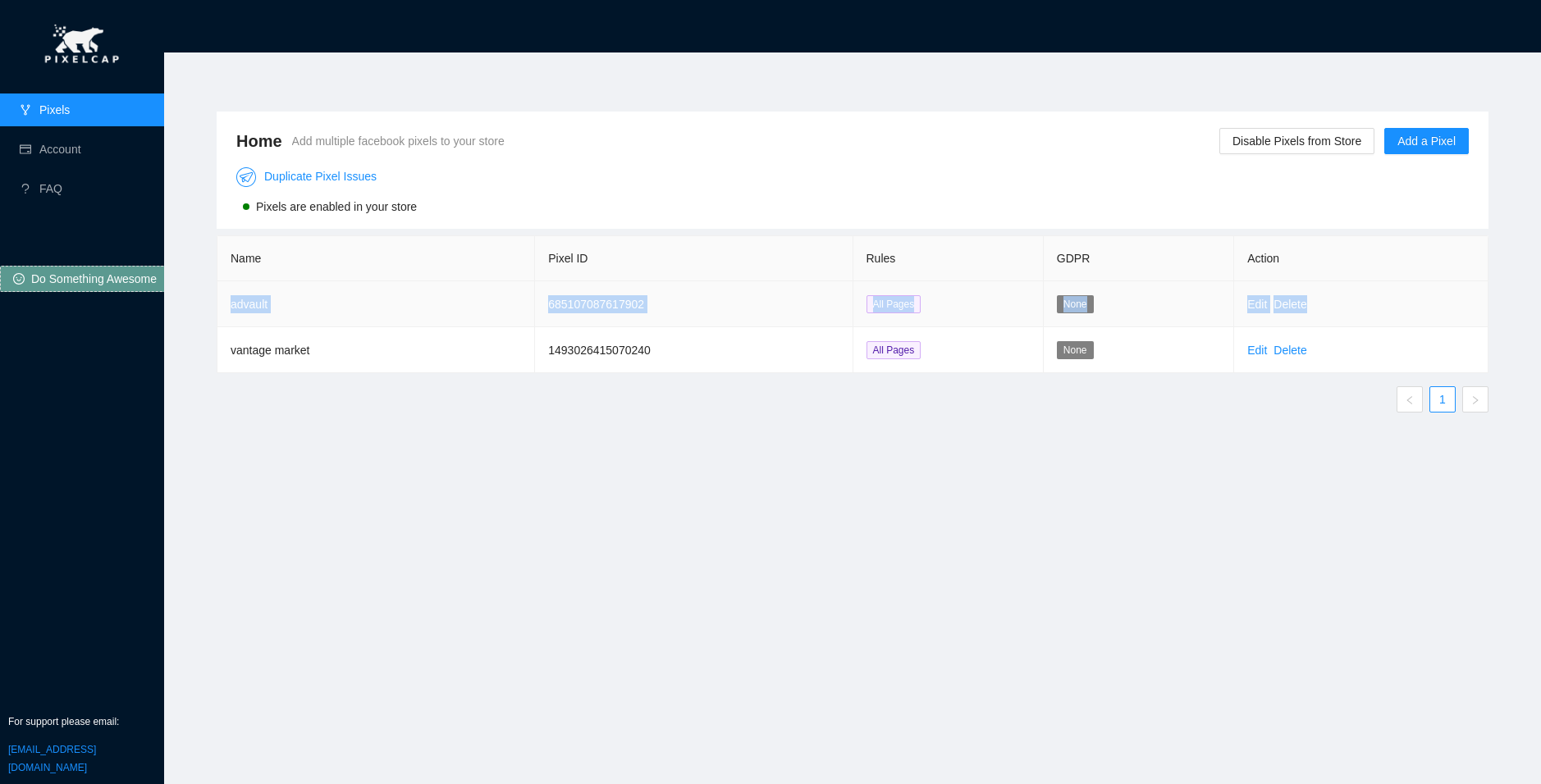
drag, startPoint x: 224, startPoint y: 299, endPoint x: 1399, endPoint y: 286, distance: 1175.1
click at [1399, 286] on tr "advault 685107087617902 All Pages None Edit Delete" at bounding box center [852, 305] width 1271 height 46
click at [1361, 384] on div "Name Pixel ID Rules GDPR Action advault 685107087617902 All Pages None Edit Del…" at bounding box center [852, 324] width 1271 height 177
drag, startPoint x: 545, startPoint y: 301, endPoint x: 796, endPoint y: 311, distance: 251.2
click at [796, 311] on td "685107087617902" at bounding box center [694, 305] width 317 height 46
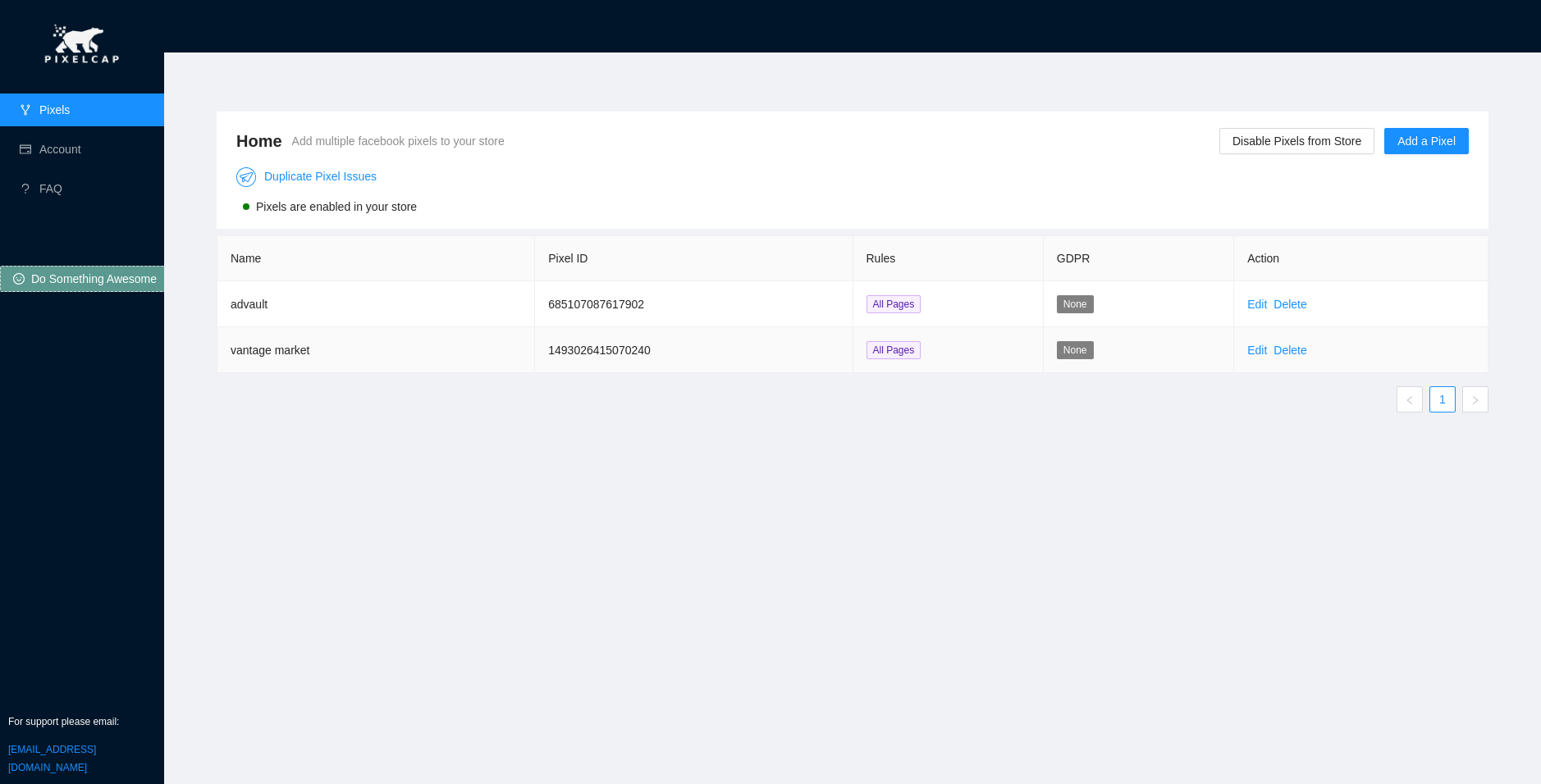
click at [636, 329] on td "1493026415070240" at bounding box center [694, 351] width 317 height 46
click at [625, 342] on td "1493026415070240" at bounding box center [694, 351] width 317 height 46
click at [619, 292] on td "685107087617902" at bounding box center [694, 305] width 317 height 46
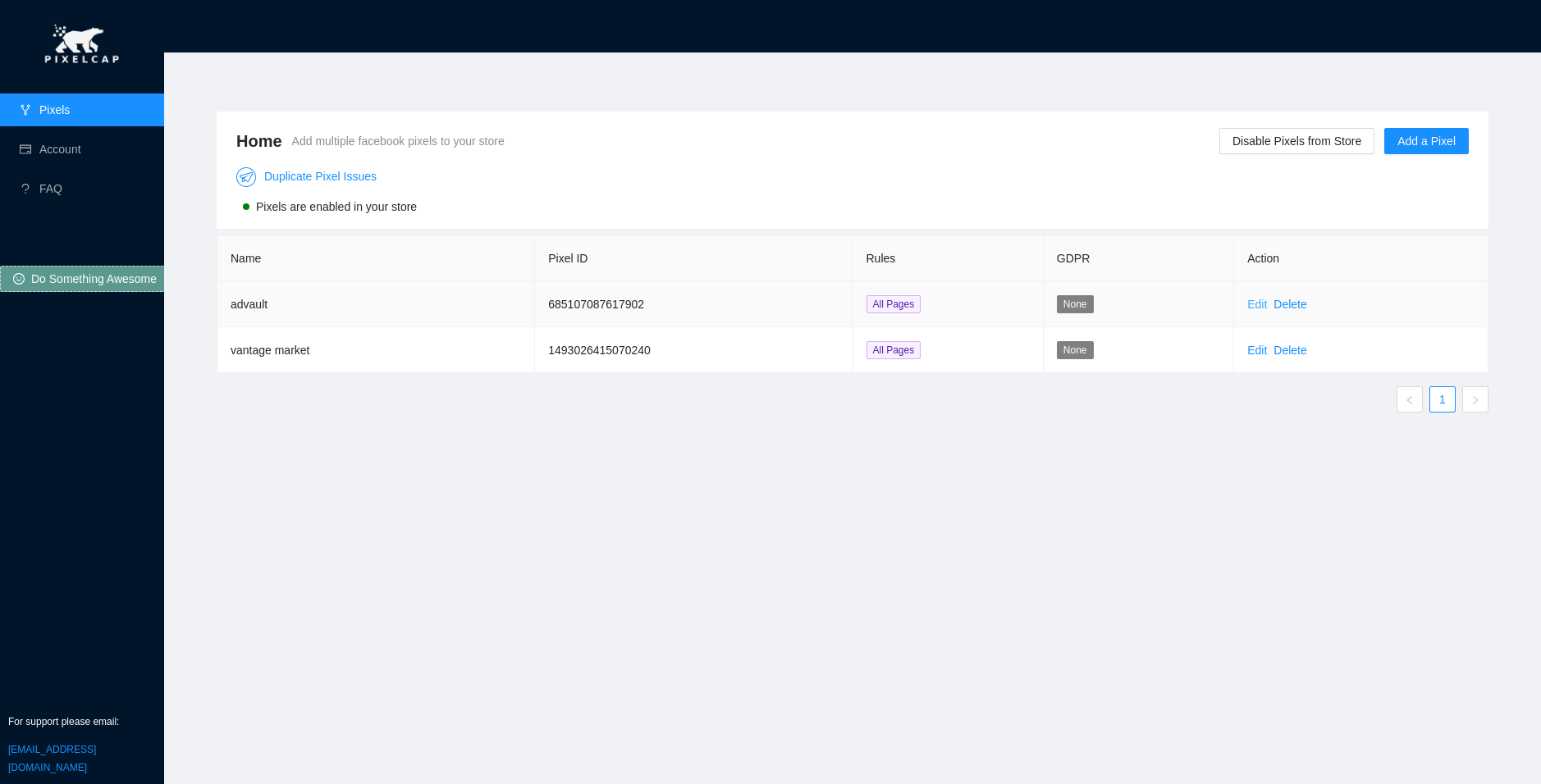
click at [1256, 308] on link "Edit" at bounding box center [1256, 304] width 20 height 13
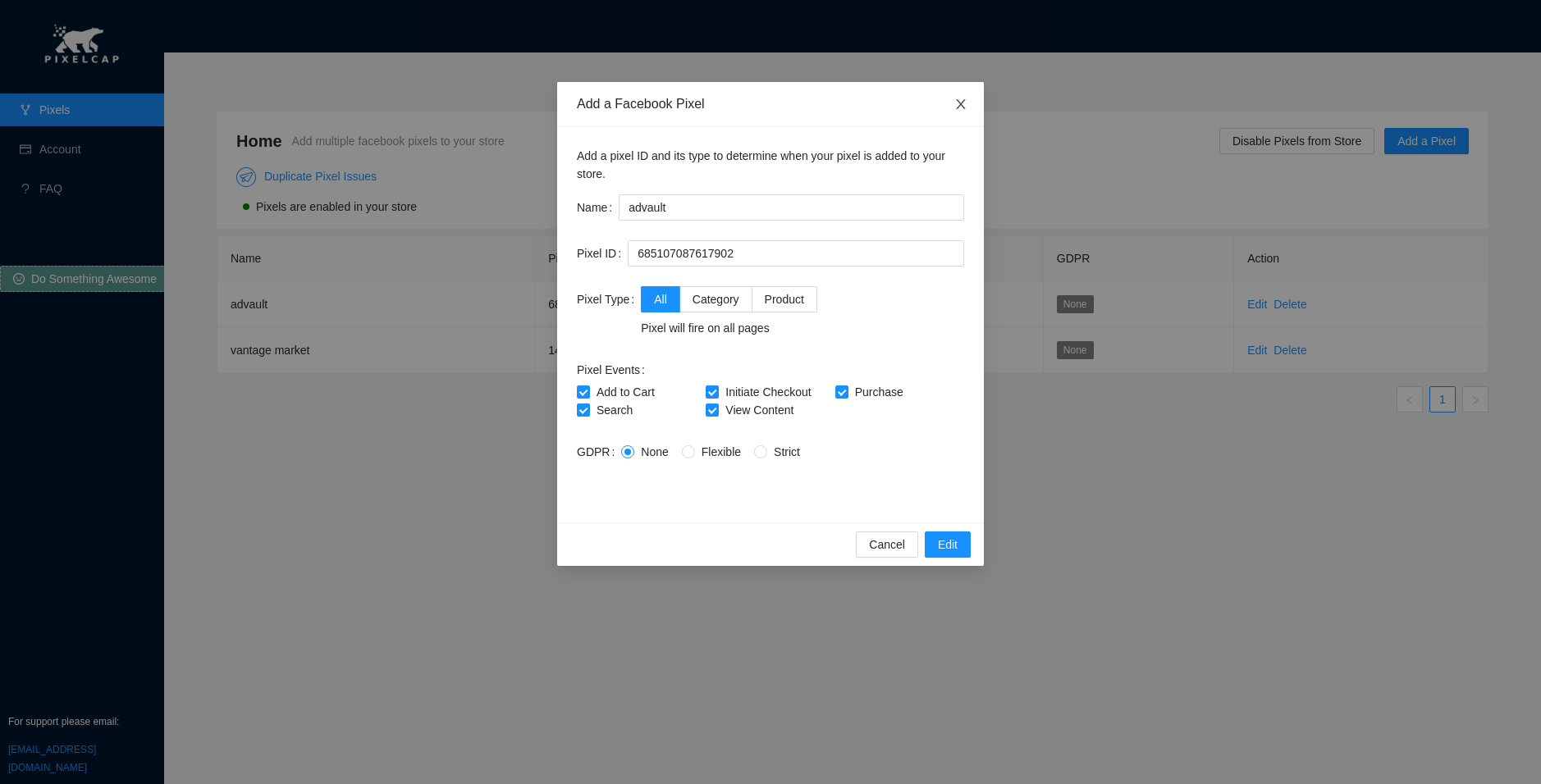
click at [959, 96] on span "Close" at bounding box center [961, 105] width 46 height 46
